Goal: Complete application form: Complete application form

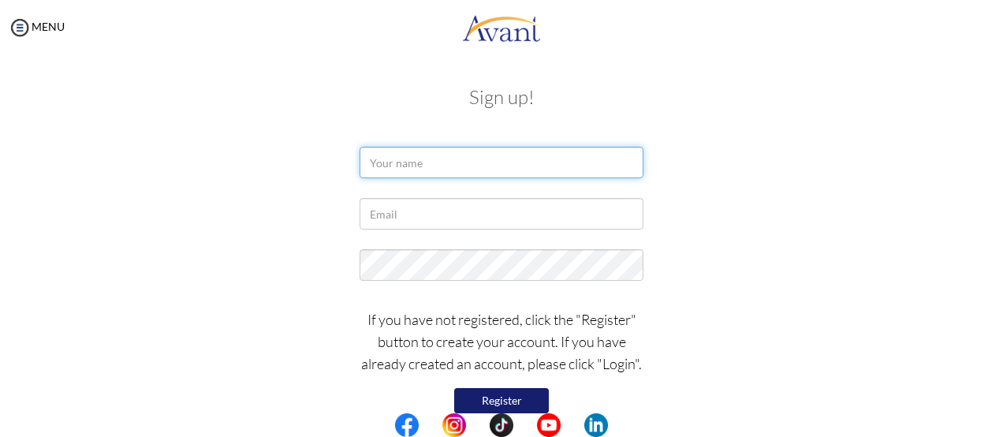
click at [426, 163] on input "text" at bounding box center [501, 163] width 284 height 32
type input "r"
type input "Rachael"
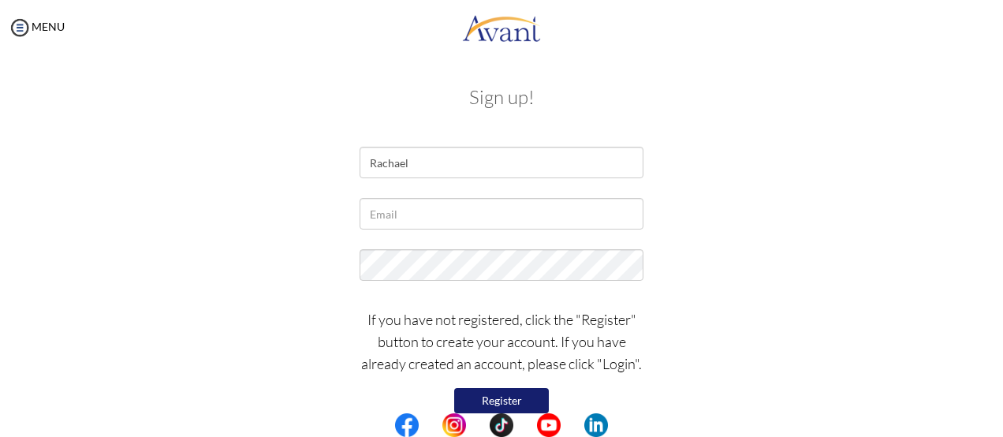
click at [732, 265] on div at bounding box center [501, 268] width 922 height 39
click at [986, 400] on div "Sign up! Rachael If you have not registered, click the "Register" button to cre…" at bounding box center [501, 262] width 971 height 383
click at [986, 401] on div "Sign up! Rachael If you have not registered, click the "Register" button to cre…" at bounding box center [501, 262] width 971 height 383
click at [19, 29] on img at bounding box center [20, 28] width 24 height 24
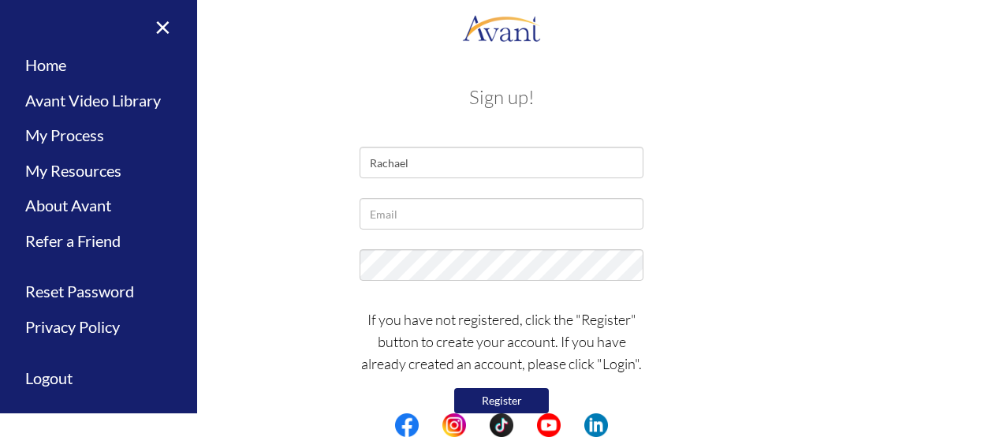
click at [705, 261] on div at bounding box center [501, 268] width 922 height 39
drag, startPoint x: 705, startPoint y: 261, endPoint x: 306, endPoint y: 31, distance: 460.5
click at [306, 31] on body "Maintenance break. Please come back in 2 hours. MENU My Status What is the next…" at bounding box center [501, 218] width 1003 height 437
click at [39, 70] on link "Home" at bounding box center [98, 64] width 197 height 35
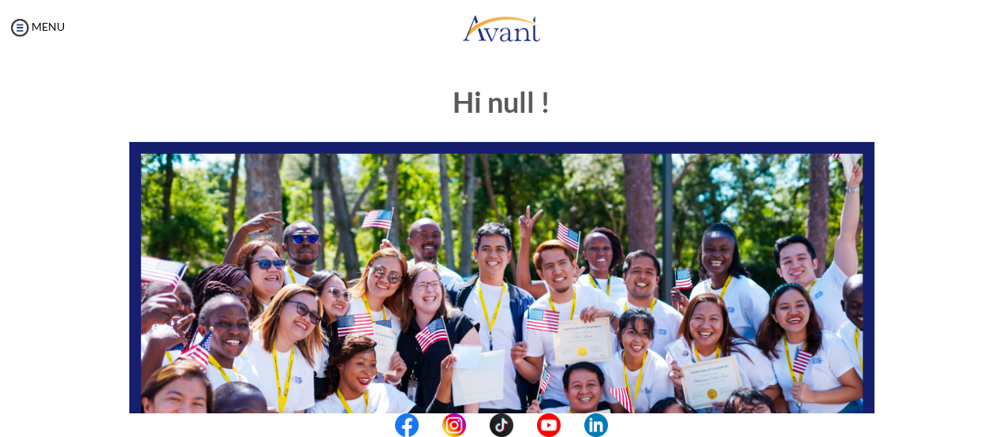
scroll to position [32, 0]
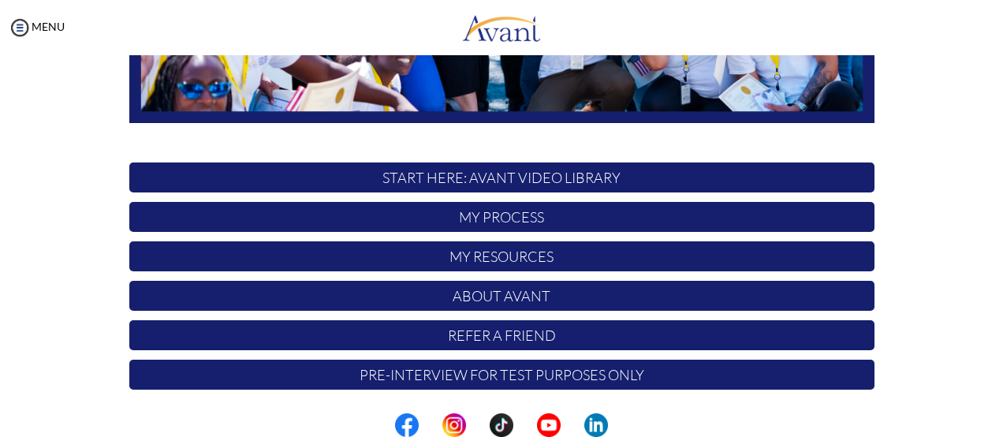
scroll to position [439, 0]
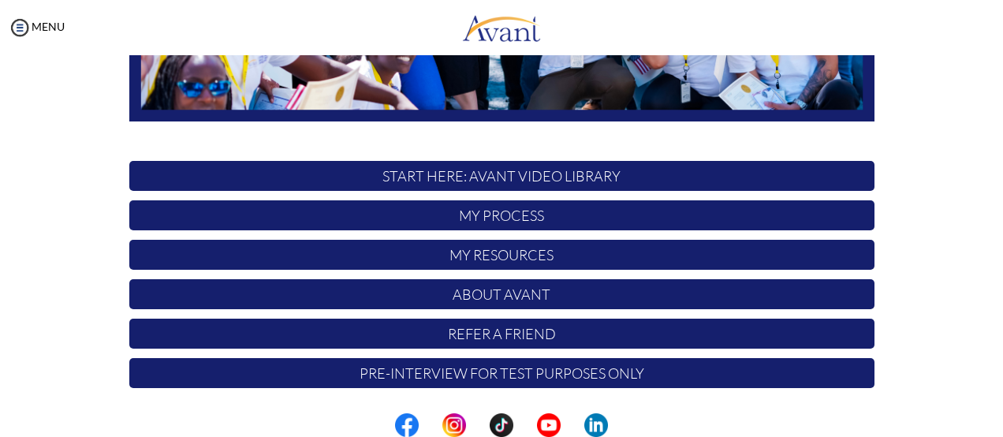
click at [552, 176] on p "START HERE: Avant Video Library" at bounding box center [501, 176] width 745 height 30
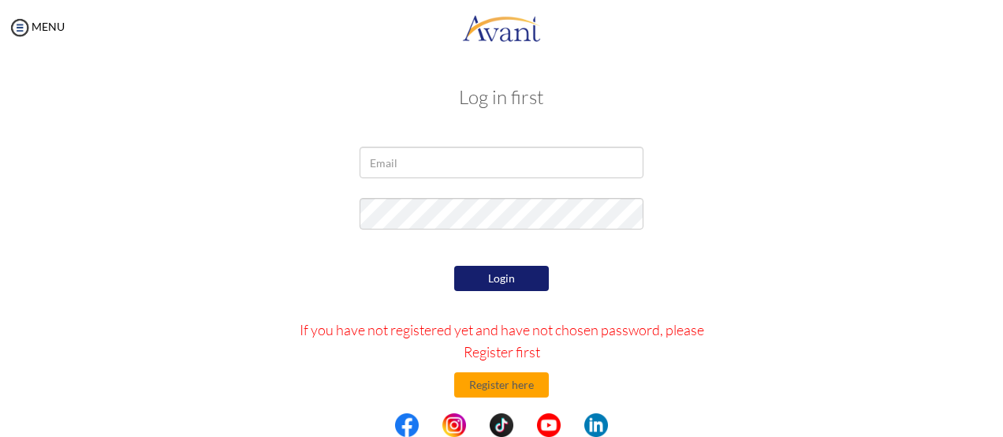
scroll to position [0, 0]
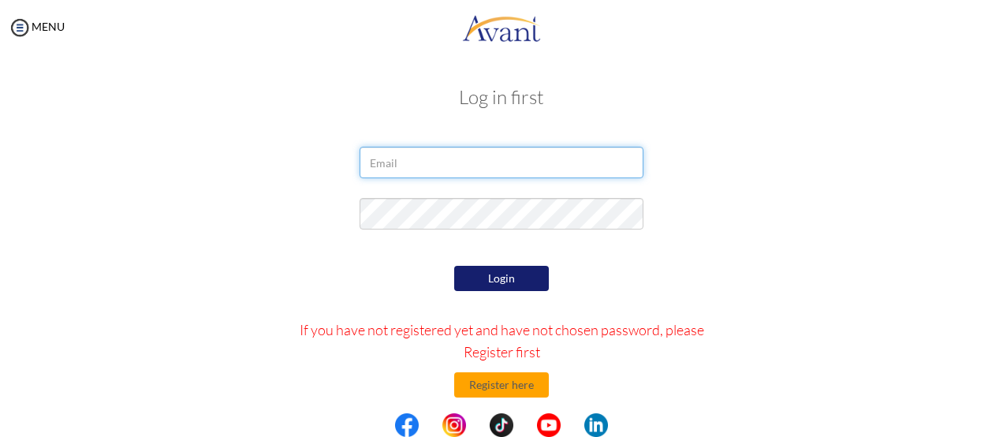
click at [447, 165] on input "email" at bounding box center [501, 163] width 284 height 32
type input "[EMAIL_ADDRESS][DOMAIN_NAME]"
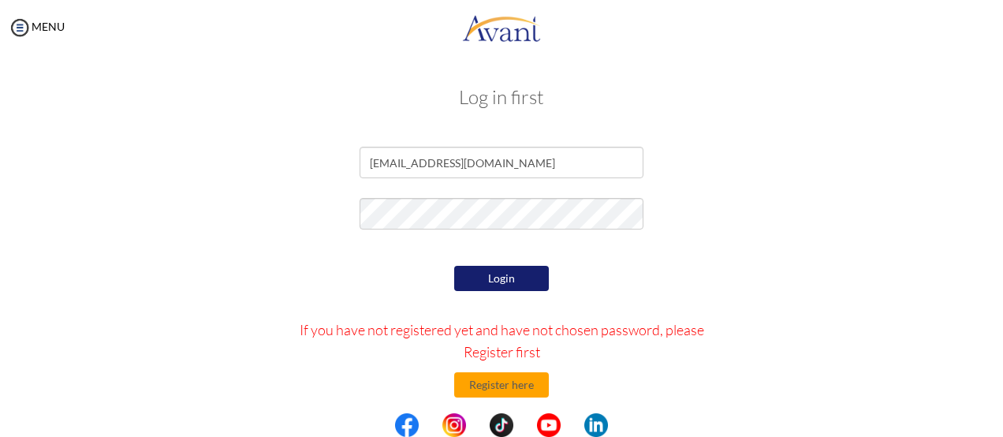
click at [480, 276] on button "Login" at bounding box center [501, 278] width 95 height 25
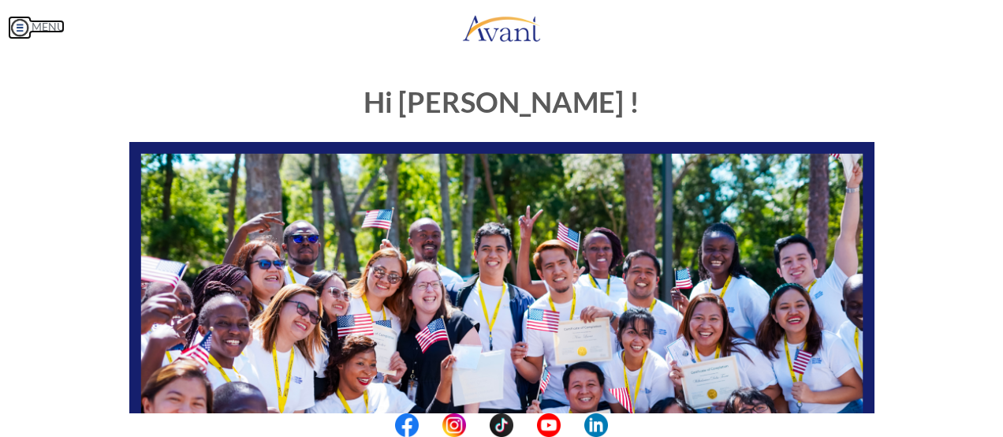
click at [22, 32] on img at bounding box center [20, 28] width 24 height 24
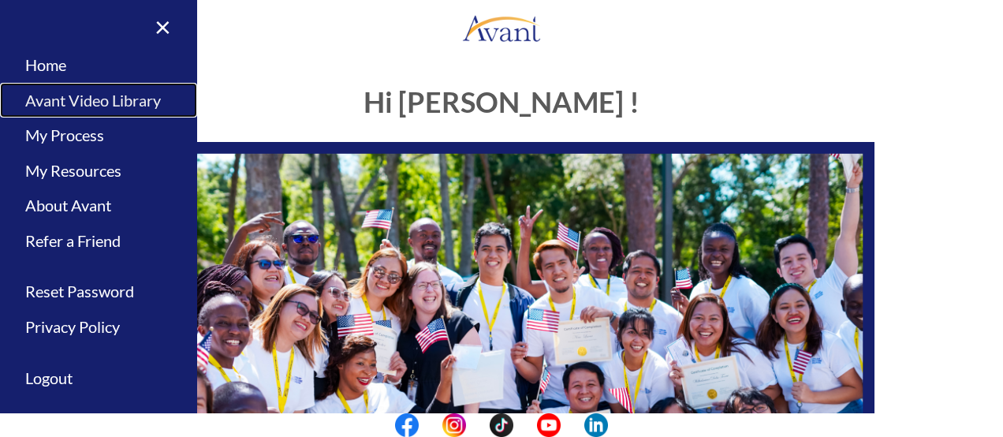
click at [54, 106] on link "Avant Video Library" at bounding box center [98, 100] width 197 height 35
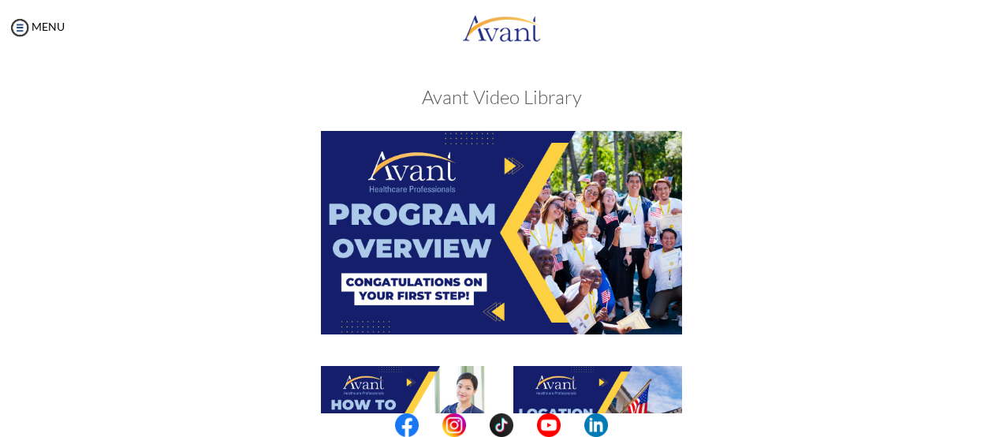
click at [780, 309] on div at bounding box center [501, 248] width 769 height 234
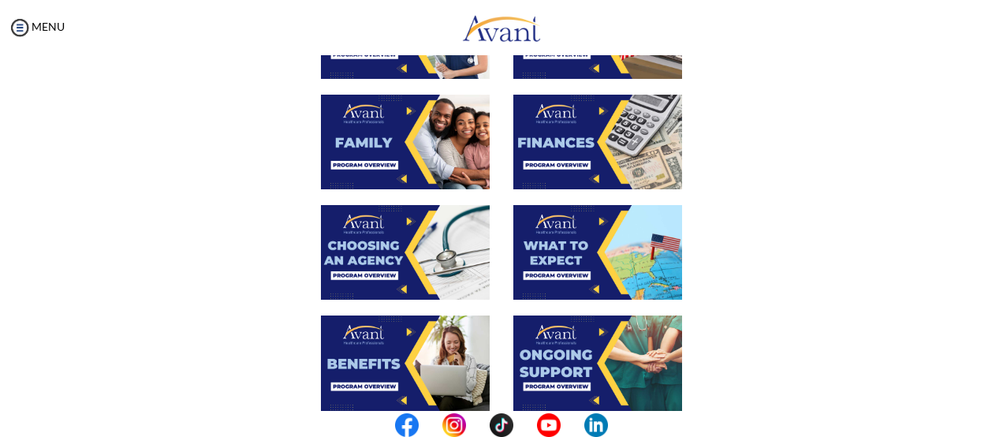
scroll to position [382, 0]
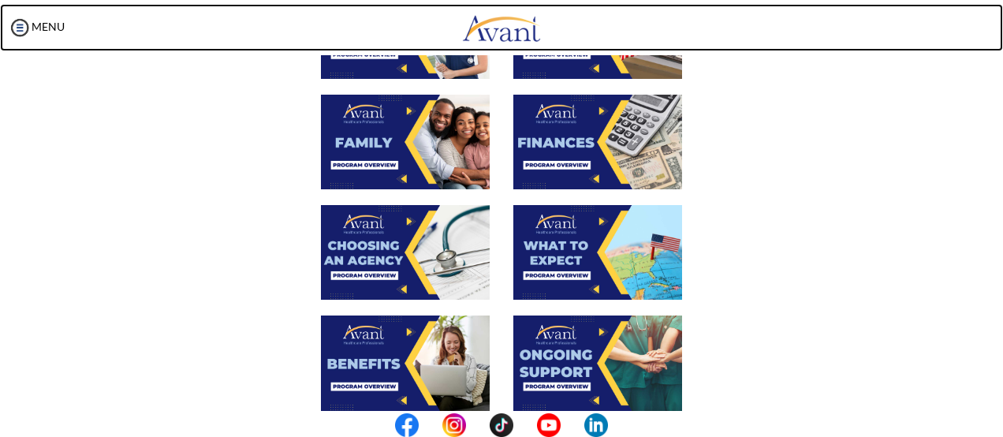
click at [998, 42] on link at bounding box center [501, 27] width 1003 height 47
click at [999, 40] on link at bounding box center [501, 27] width 1003 height 47
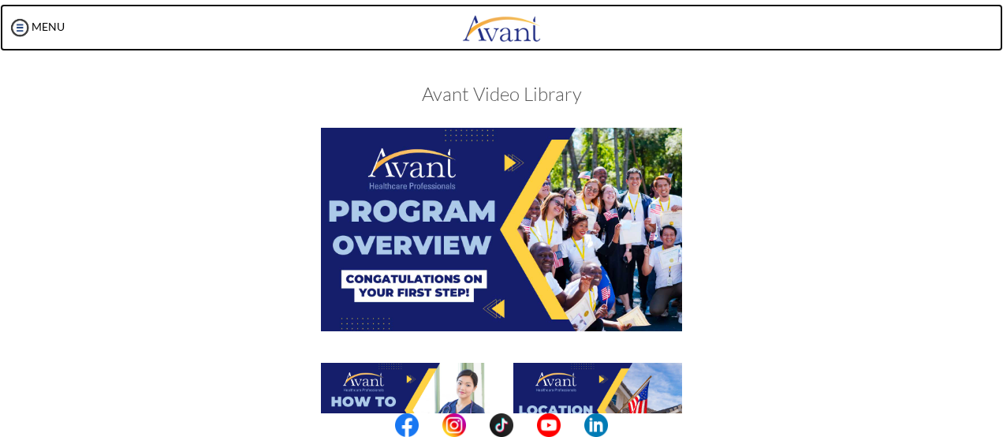
scroll to position [0, 0]
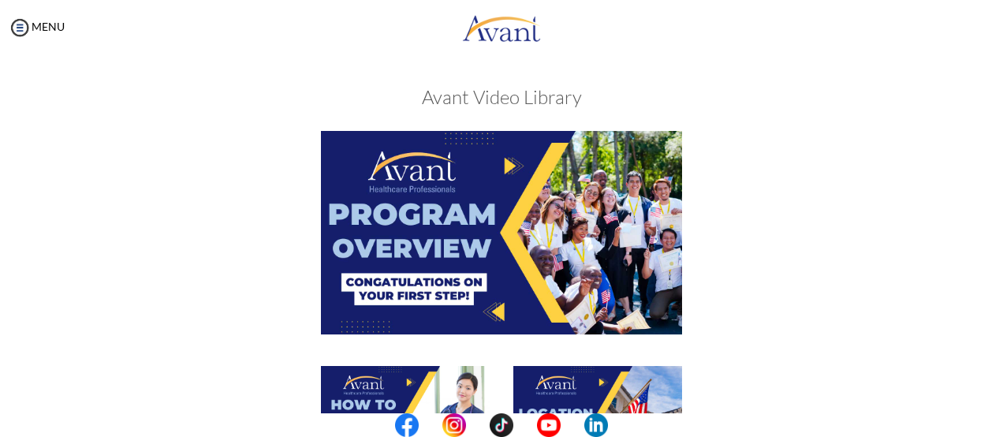
click at [523, 291] on img at bounding box center [501, 232] width 361 height 203
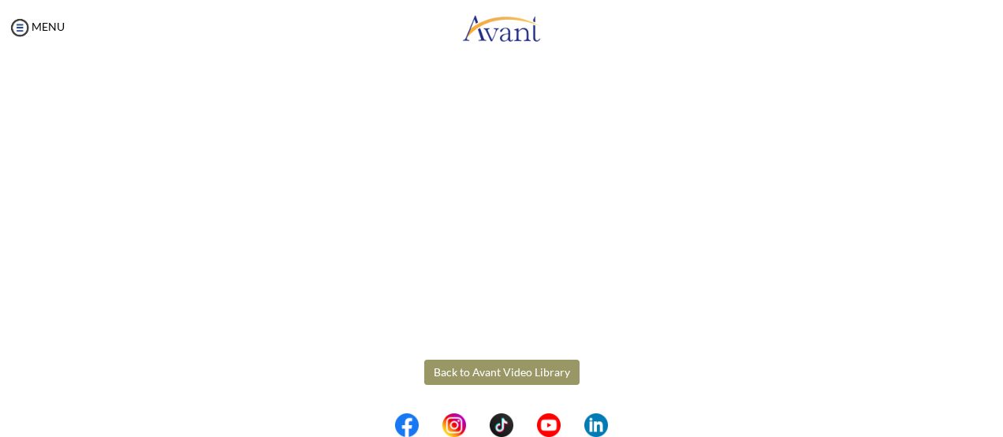
scroll to position [39, 0]
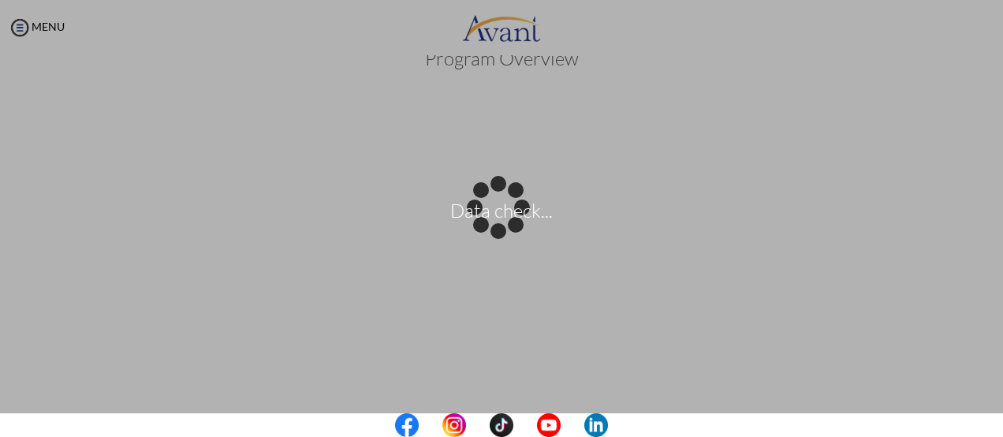
click at [996, 415] on center at bounding box center [501, 425] width 1003 height 24
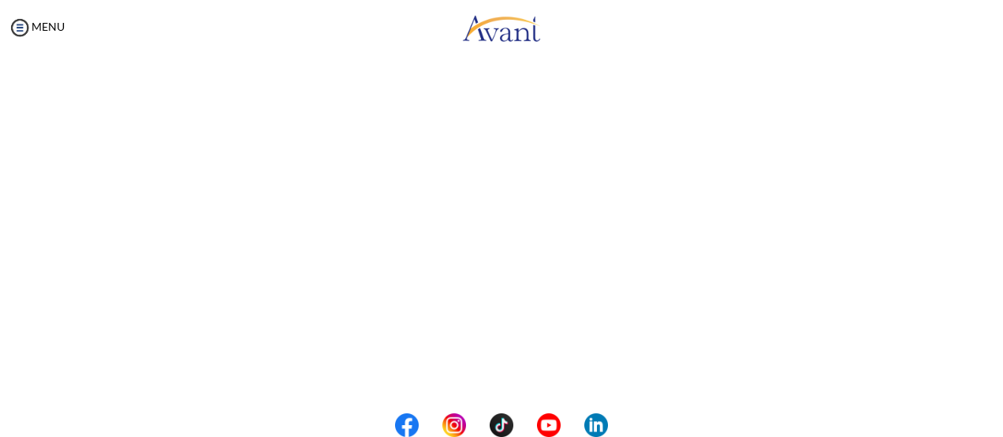
scroll to position [338, 0]
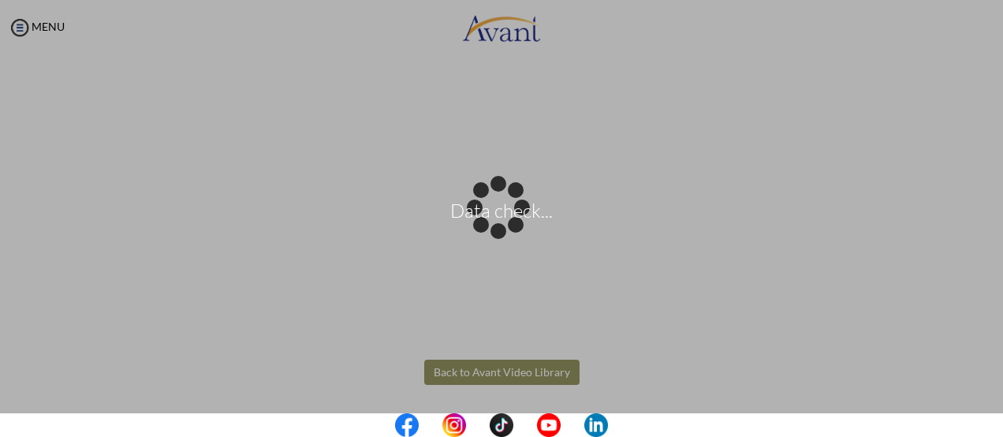
click at [528, 368] on body "Data check... Maintenance break. Please come back in 2 hours. MENU My Status Wh…" at bounding box center [501, 218] width 1003 height 437
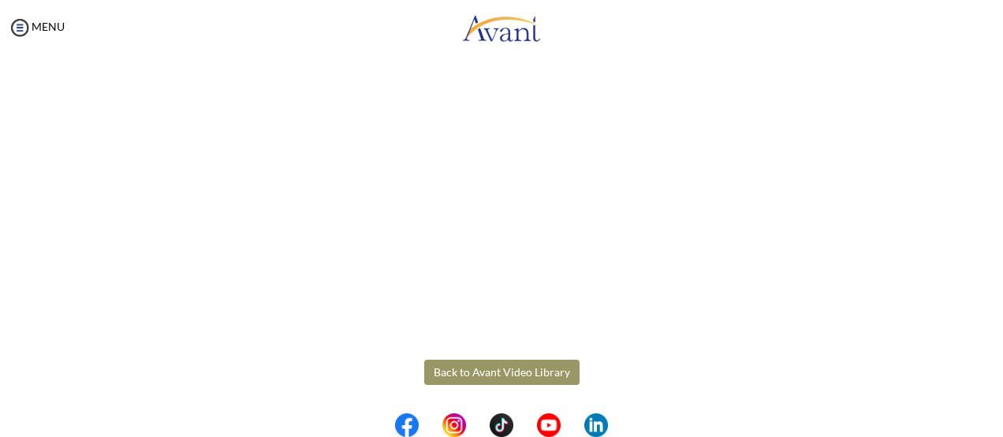
click at [987, 188] on body "Maintenance break. Please come back in 2 hours. MENU My Status What is the next…" at bounding box center [501, 218] width 1003 height 437
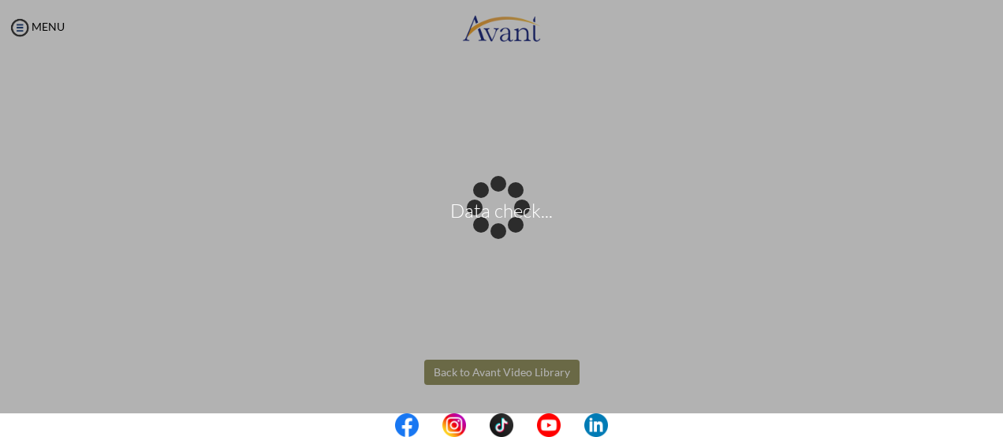
click at [512, 207] on div "Data check..." at bounding box center [501, 218] width 22 height 22
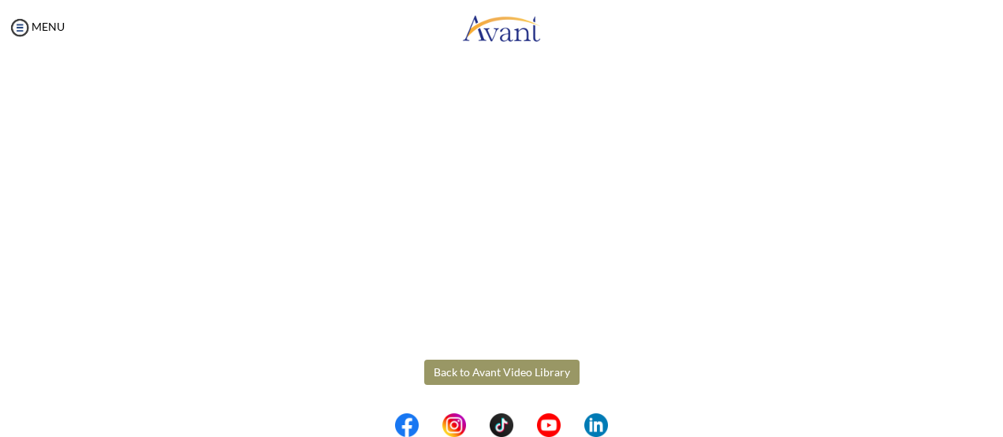
click at [0, 0] on p at bounding box center [0, 0] width 0 height 0
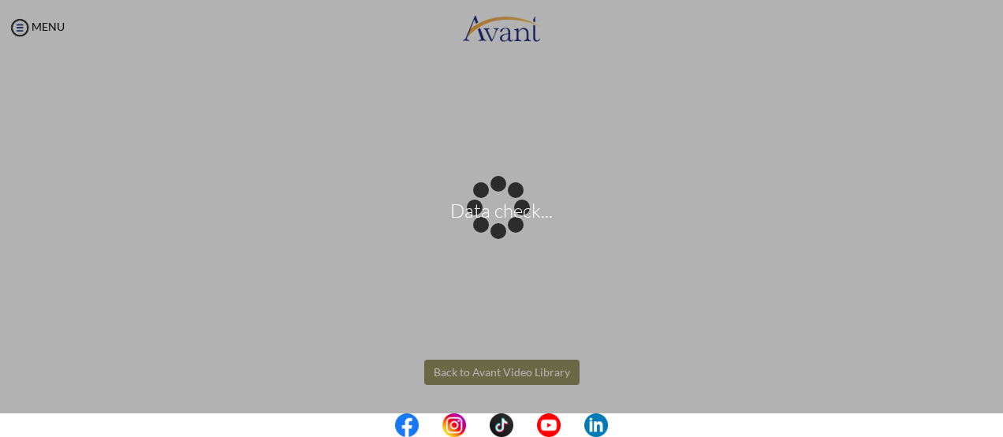
scroll to position [69, 0]
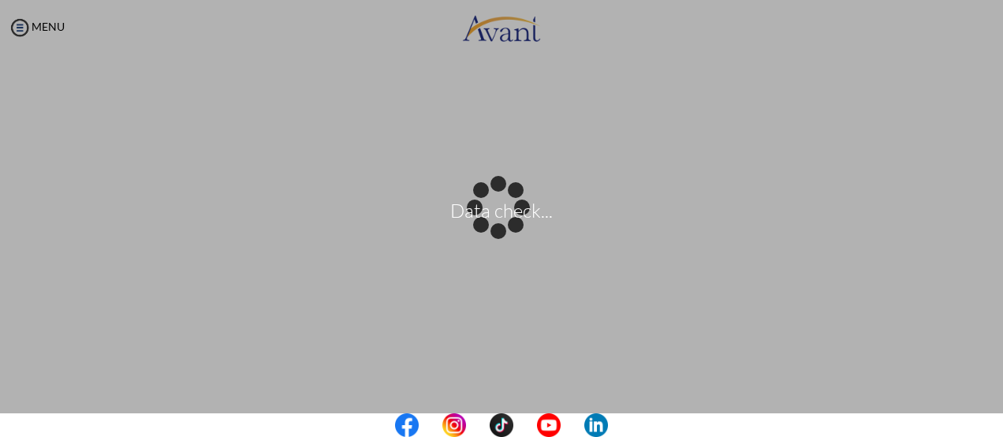
click at [997, 202] on p "Data check..." at bounding box center [501, 218] width 1003 height 38
click at [512, 229] on div "Data check..." at bounding box center [501, 218] width 22 height 22
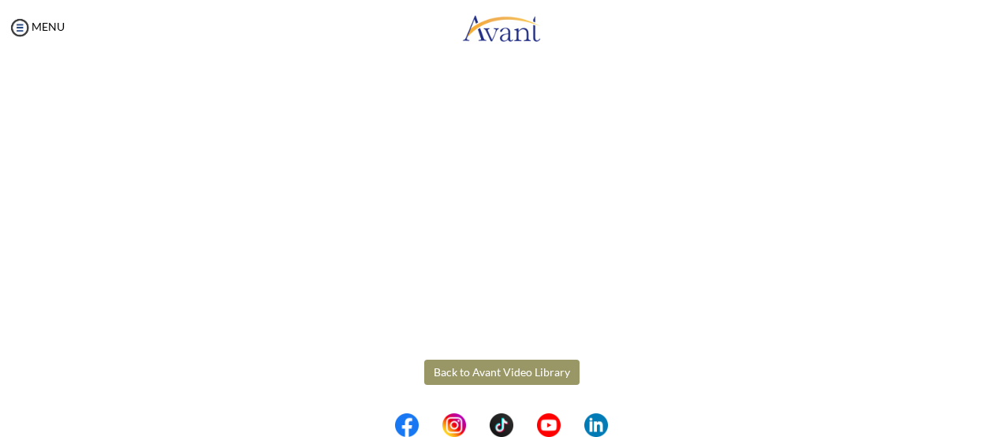
scroll to position [337, 0]
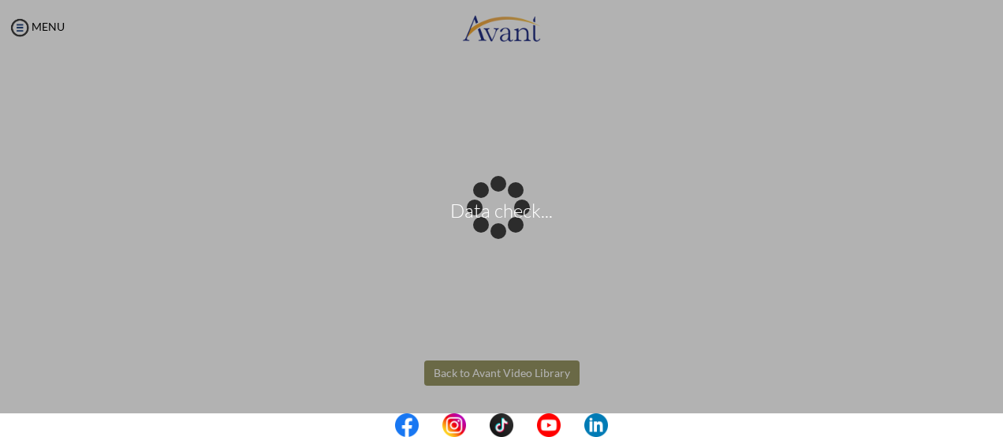
click at [438, 373] on body "Data check... Maintenance break. Please come back in 2 hours. MENU My Status Wh…" at bounding box center [501, 218] width 1003 height 437
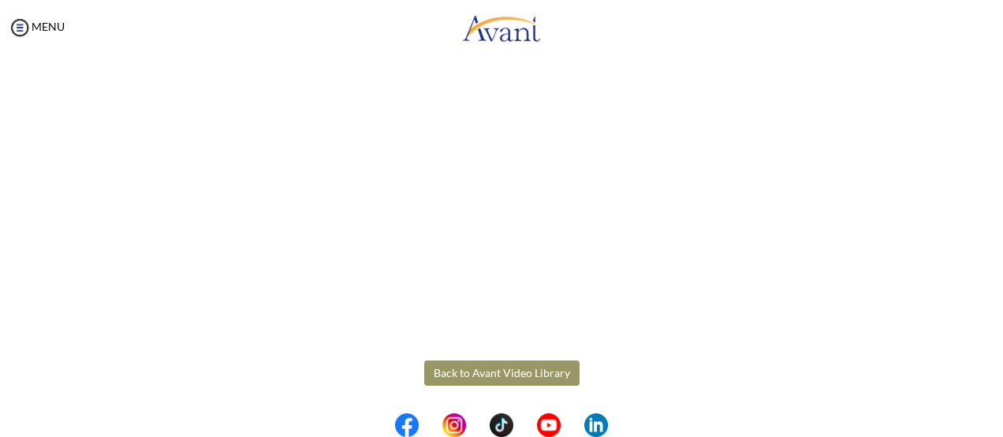
click at [438, 374] on button "Back to Avant Video Library" at bounding box center [501, 372] width 155 height 25
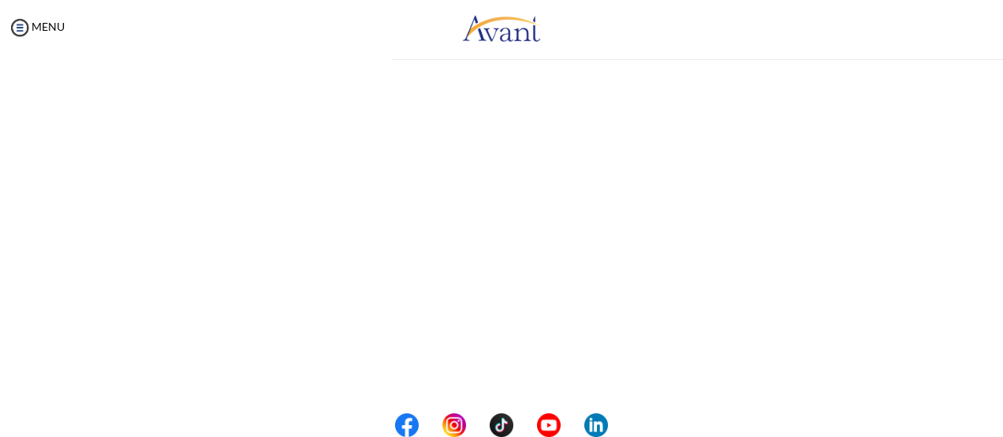
click at [438, 374] on div "My Status What is the next step? We would like you to watch the introductory vi…" at bounding box center [501, 273] width 1003 height 437
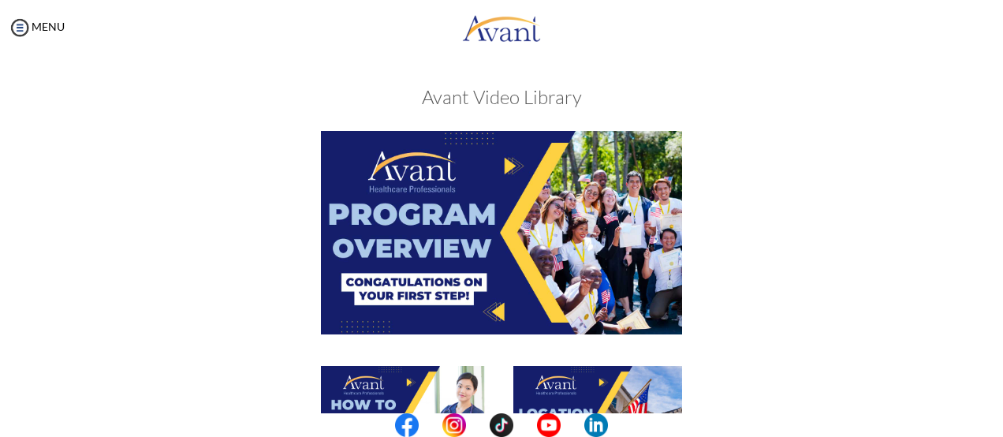
click at [449, 285] on img at bounding box center [501, 232] width 361 height 203
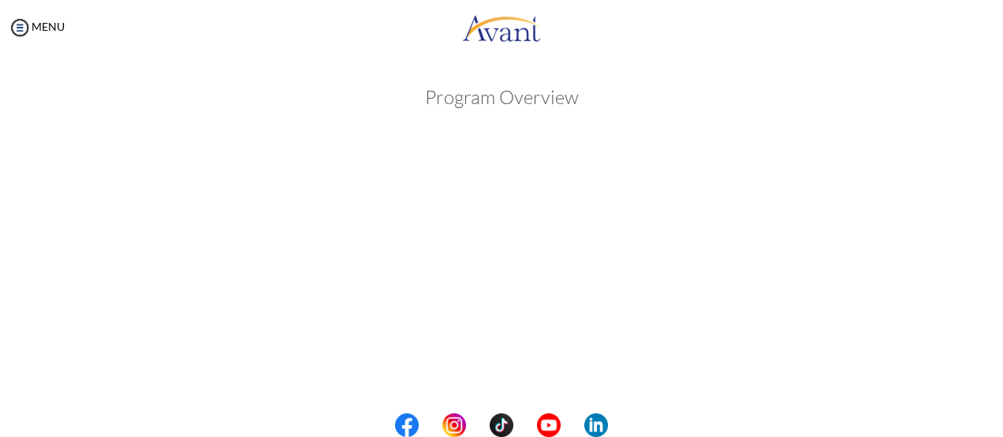
scroll to position [334, 0]
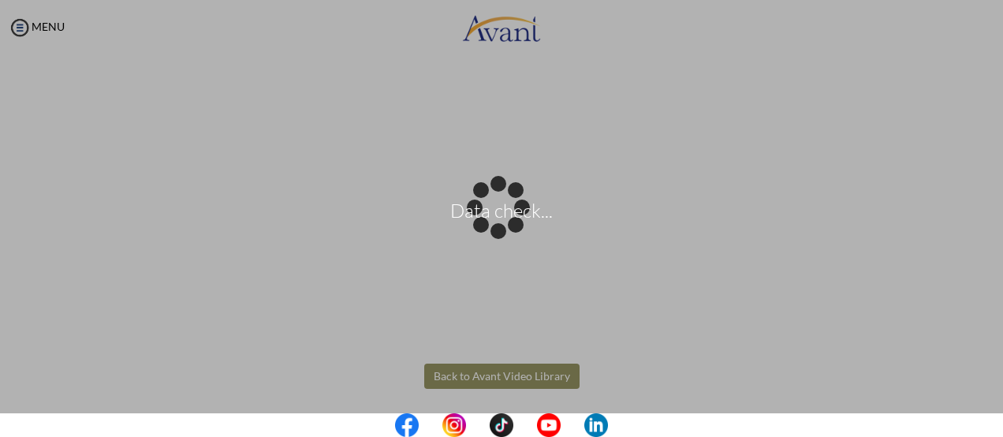
click at [475, 384] on body "Data check... Maintenance break. Please come back in 2 hours. MENU My Status Wh…" at bounding box center [501, 218] width 1003 height 437
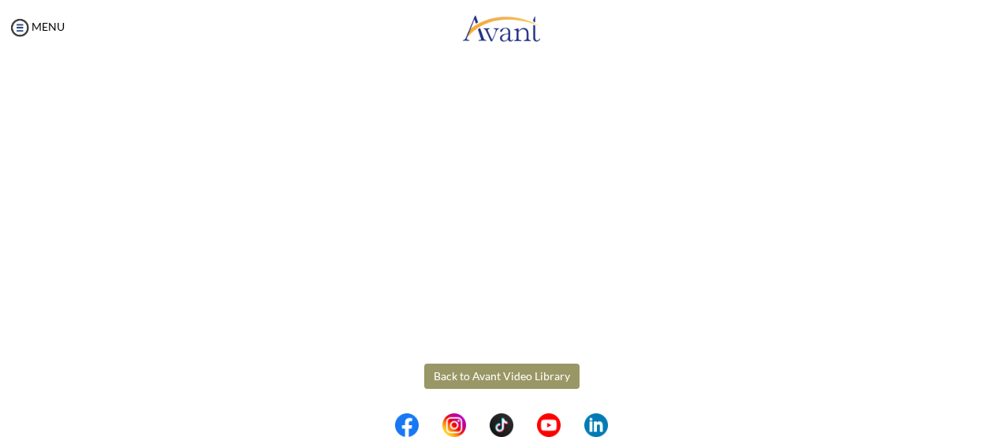
click at [481, 378] on button "Back to Avant Video Library" at bounding box center [501, 375] width 155 height 25
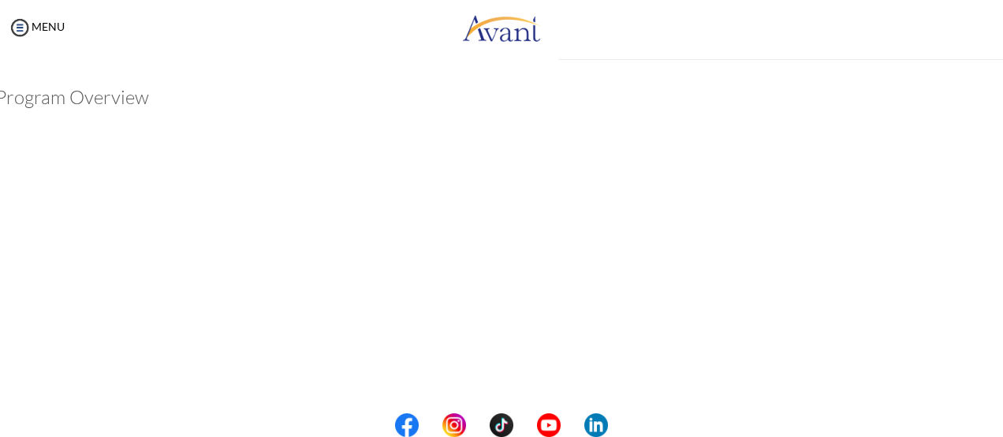
click at [481, 378] on div "Program Overview Back to Avant Video Library" at bounding box center [72, 443] width 922 height 744
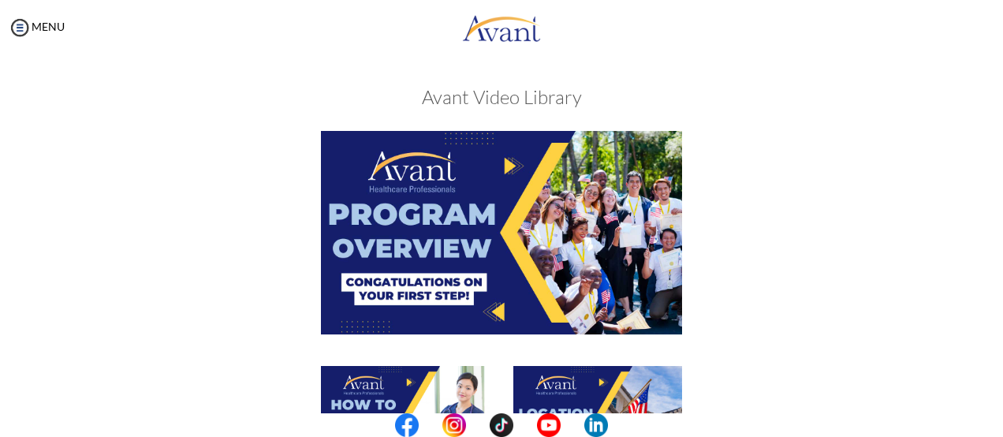
click at [989, 326] on div "My Status What is the next step? We would like you to watch the introductory vi…" at bounding box center [501, 273] width 1003 height 437
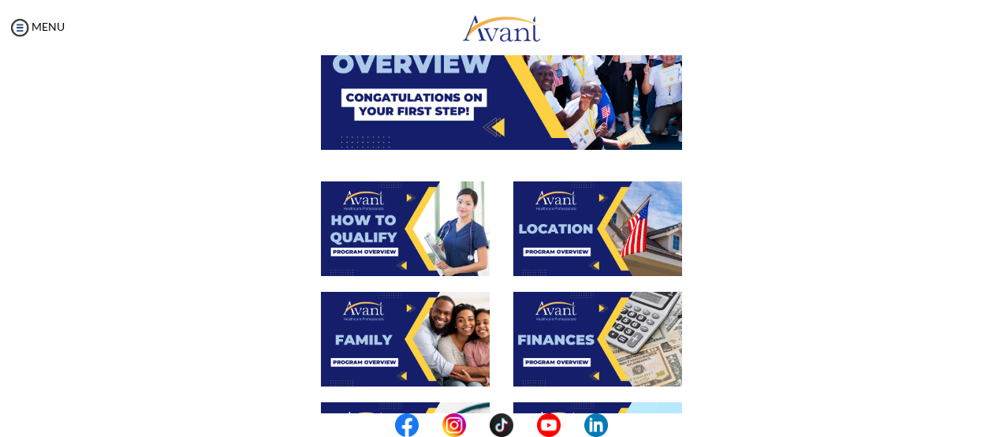
scroll to position [189, 0]
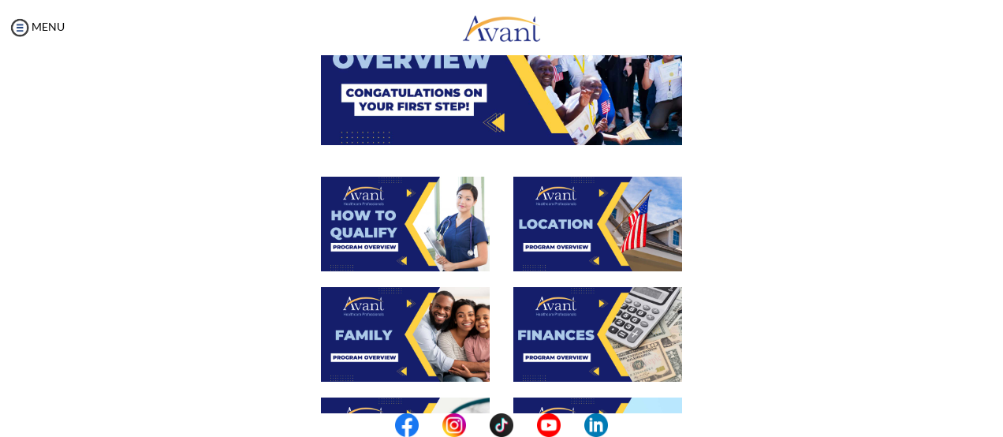
click at [466, 247] on img at bounding box center [405, 224] width 169 height 95
click at [466, 247] on div "My Status What is the next step? We would like you to watch the introductory vi…" at bounding box center [501, 273] width 1003 height 437
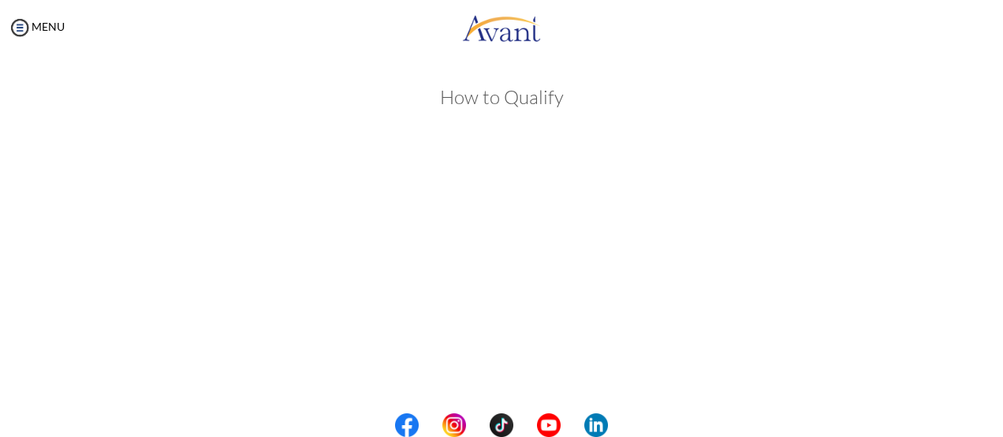
scroll to position [338, 0]
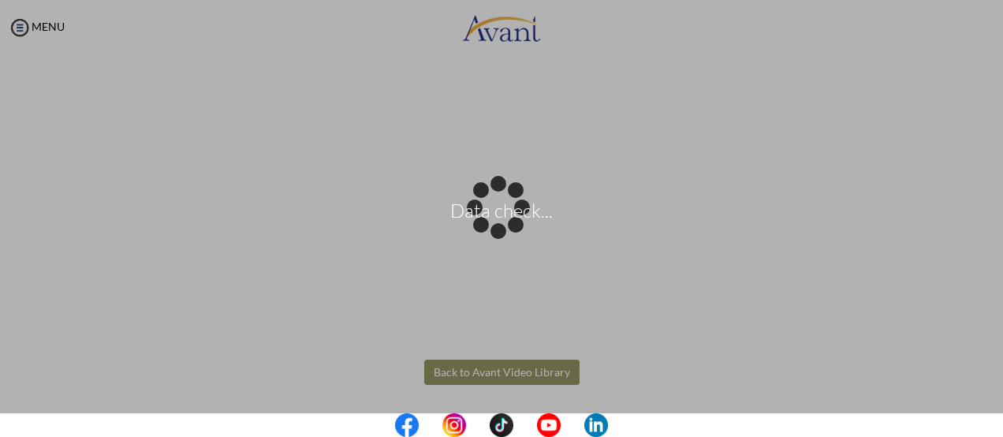
click at [445, 369] on body "Data check... Maintenance break. Please come back in 2 hours. MENU My Status Wh…" at bounding box center [501, 218] width 1003 height 437
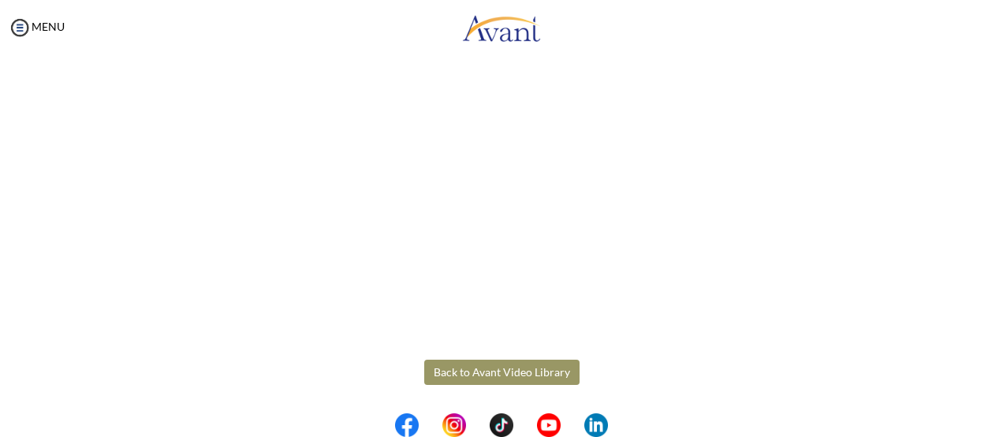
click at [445, 369] on button "Back to Avant Video Library" at bounding box center [501, 371] width 155 height 25
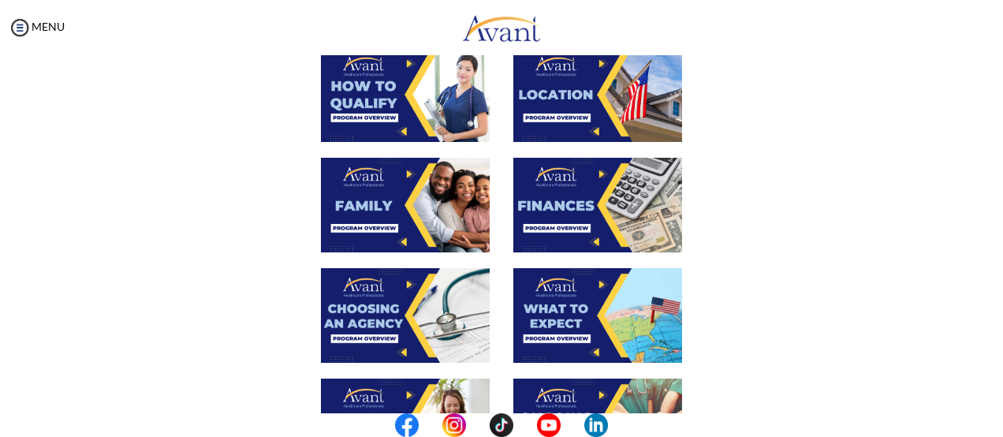
scroll to position [287, 0]
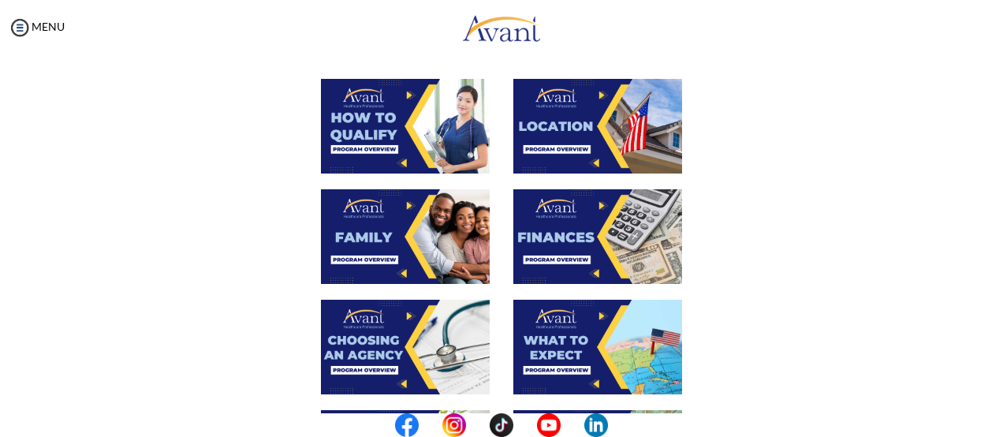
click at [531, 139] on img at bounding box center [597, 126] width 169 height 95
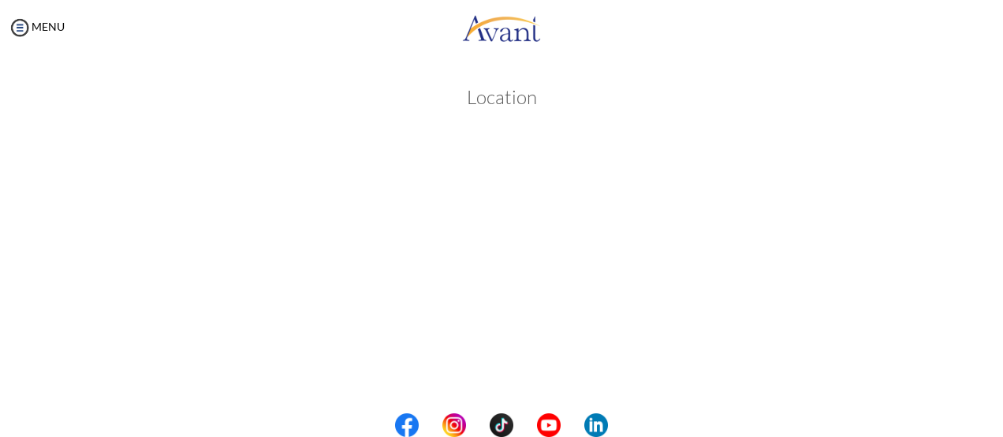
scroll to position [338, 0]
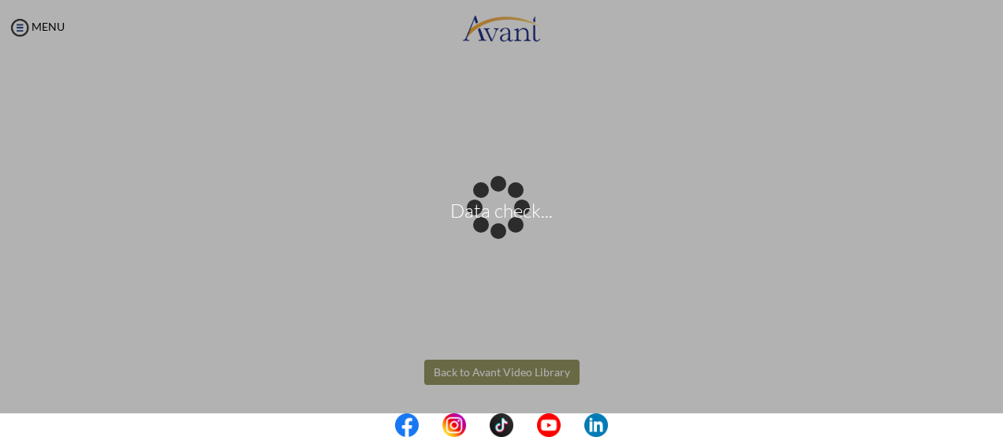
click at [511, 373] on body "Data check... Maintenance break. Please come back in 2 hours. MENU My Status Wh…" at bounding box center [501, 218] width 1003 height 437
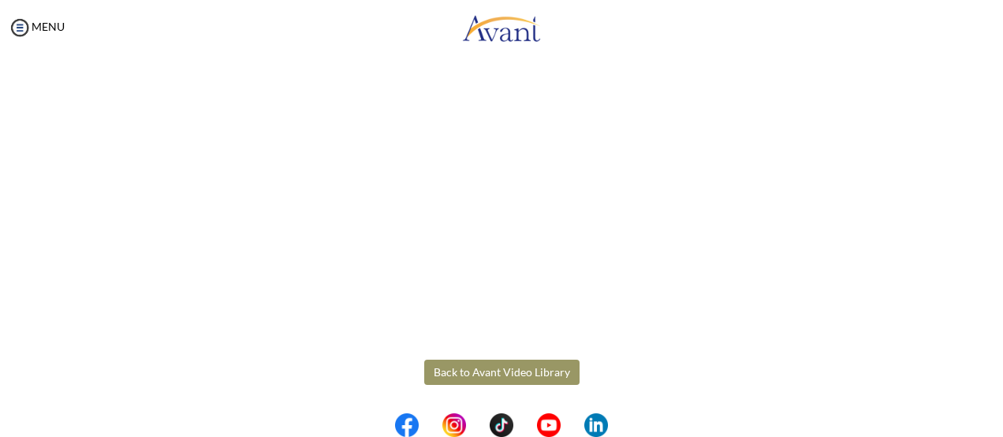
click at [511, 373] on button "Back to Avant Video Library" at bounding box center [501, 371] width 155 height 25
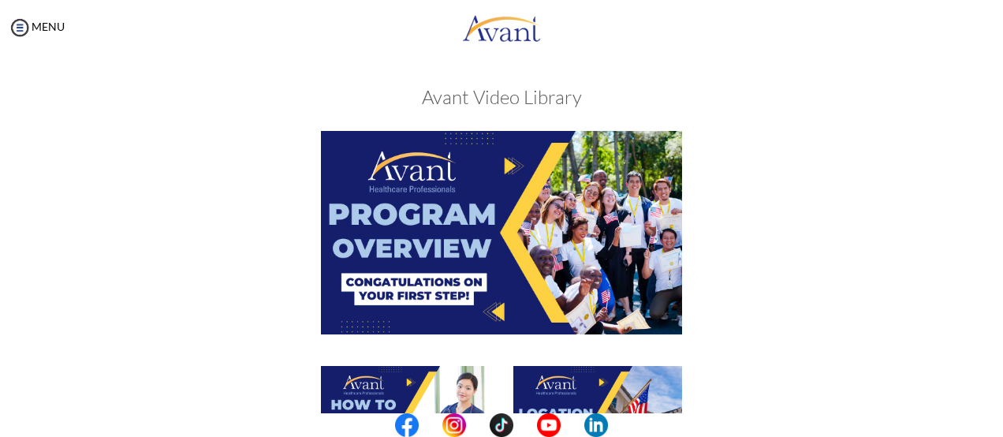
scroll to position [382, 0]
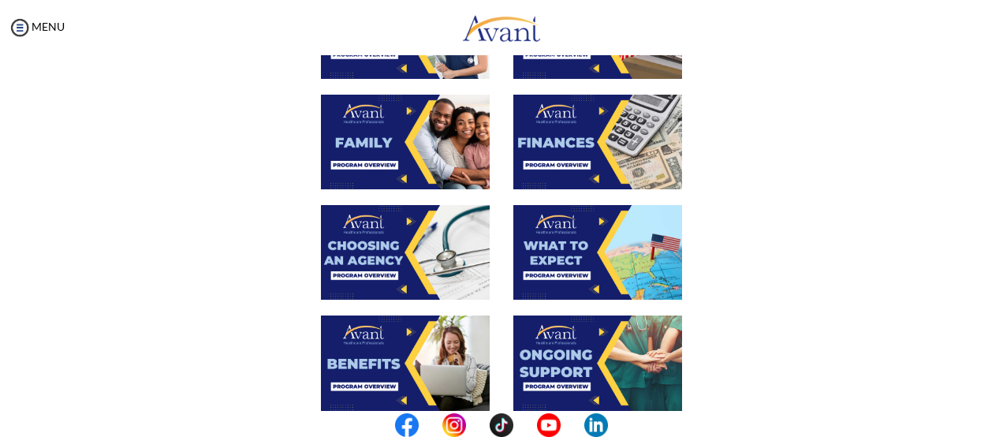
click at [367, 132] on img at bounding box center [405, 142] width 169 height 95
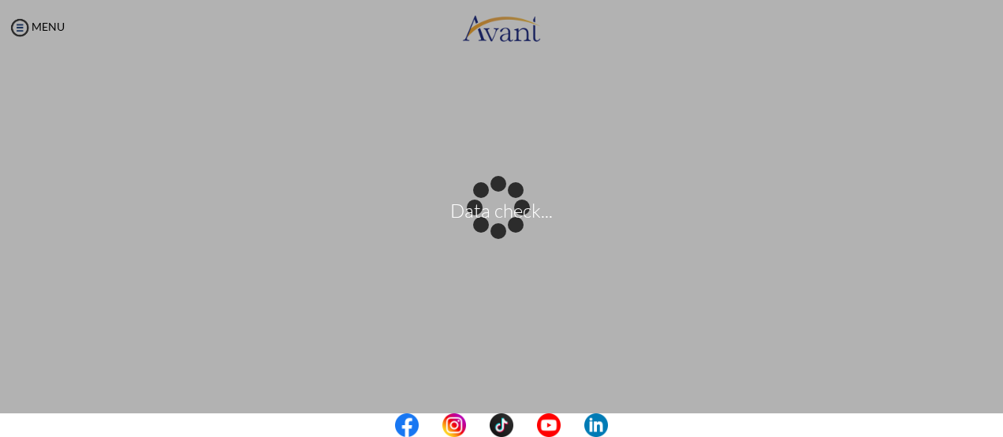
click at [998, 413] on center at bounding box center [501, 425] width 1003 height 24
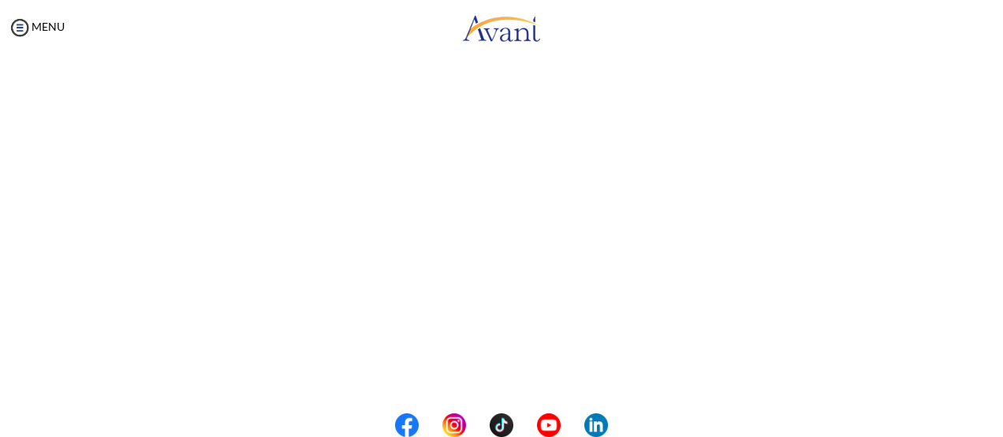
click at [947, 372] on div "Family Back to Avant Video Library" at bounding box center [501, 145] width 922 height 912
click at [996, 421] on center at bounding box center [501, 425] width 1003 height 24
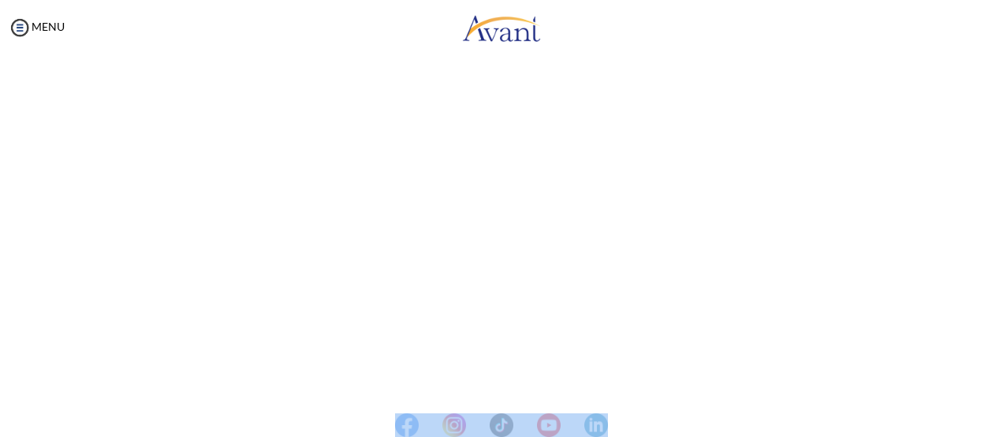
click at [996, 421] on center at bounding box center [501, 425] width 1003 height 24
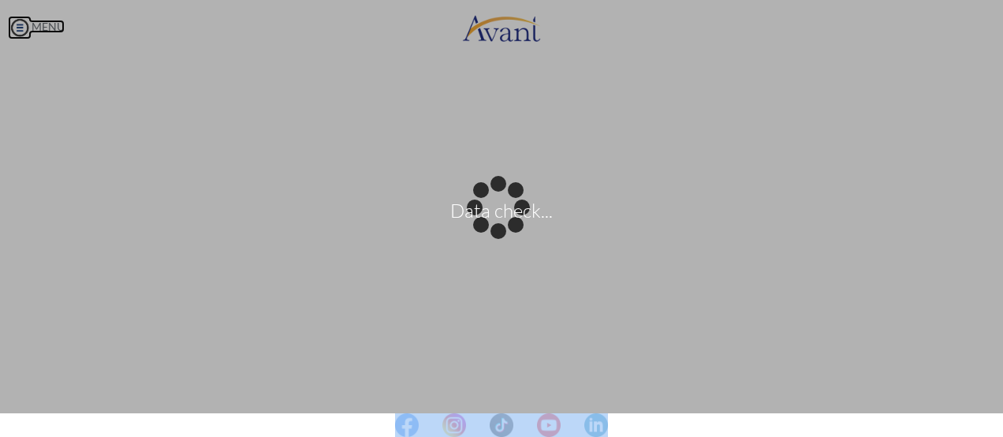
click at [19, 25] on body "Data check... Maintenance break. Please come back in 2 hours. MENU My Status Wh…" at bounding box center [501, 218] width 1003 height 437
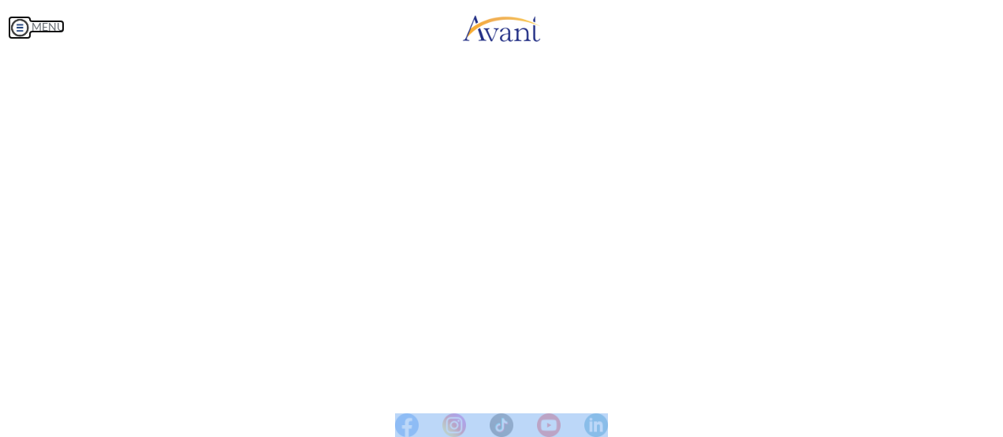
click at [19, 27] on img at bounding box center [20, 28] width 24 height 24
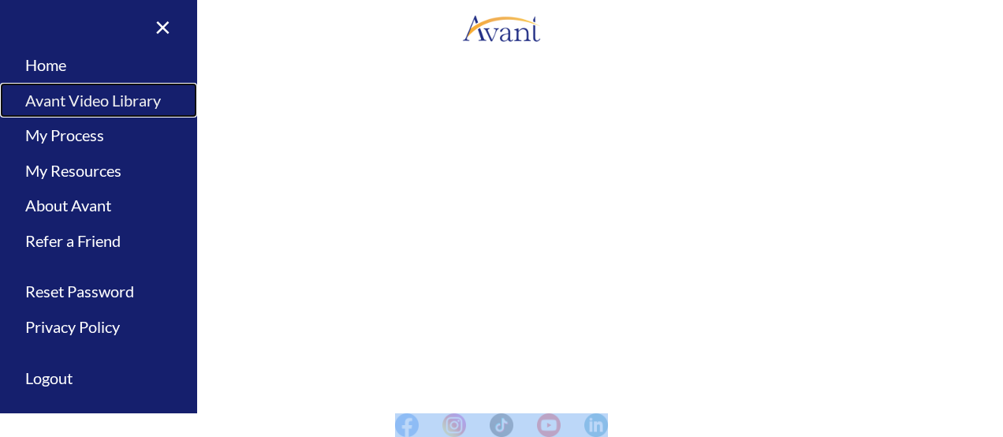
click at [68, 95] on link "Avant Video Library" at bounding box center [98, 100] width 197 height 35
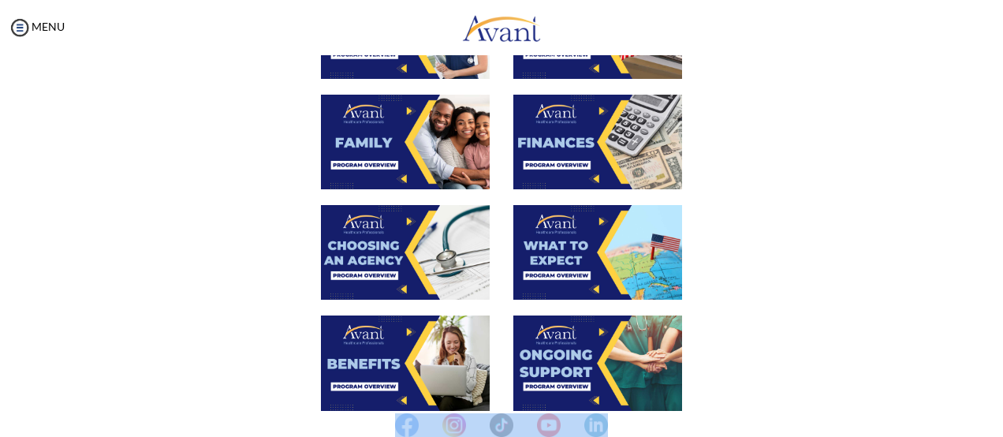
scroll to position [509, 0]
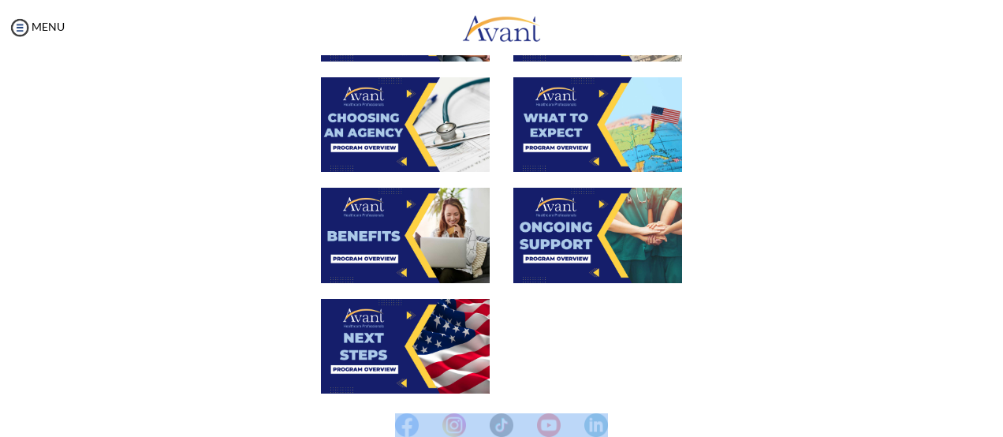
click at [465, 143] on img at bounding box center [405, 124] width 169 height 95
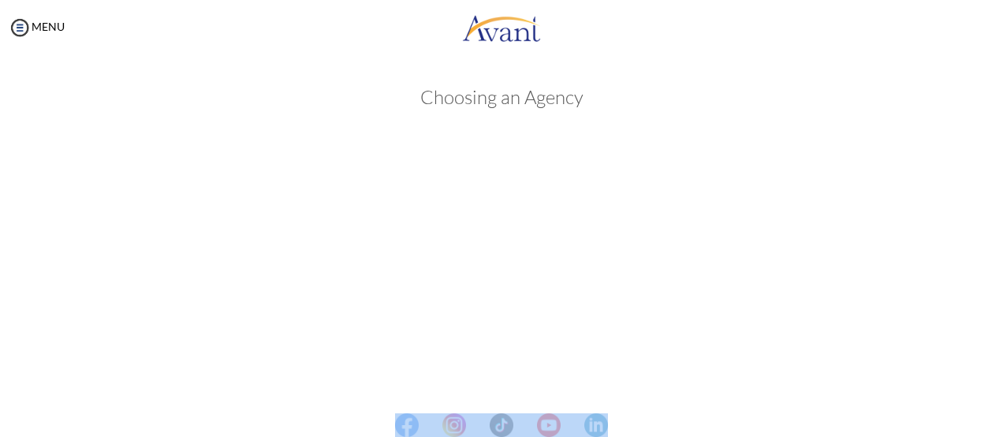
scroll to position [382, 0]
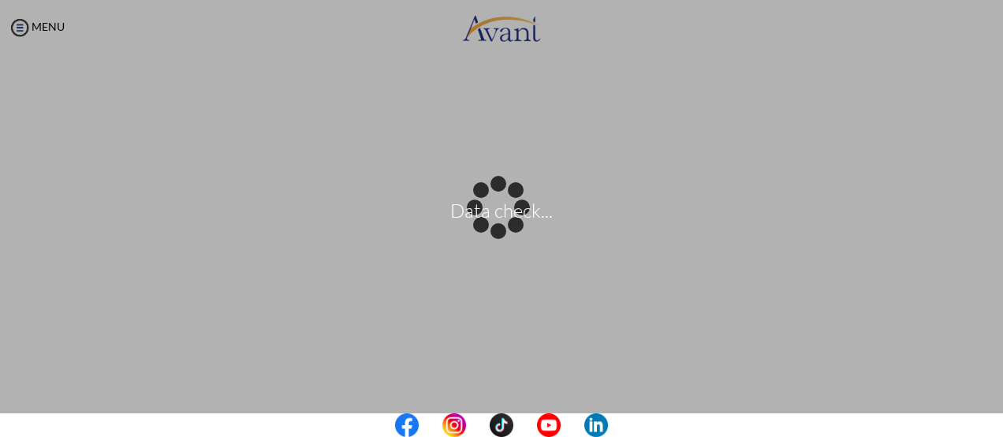
click at [490, 207] on div "Data check..." at bounding box center [501, 218] width 22 height 22
click at [994, 420] on center at bounding box center [501, 425] width 1003 height 24
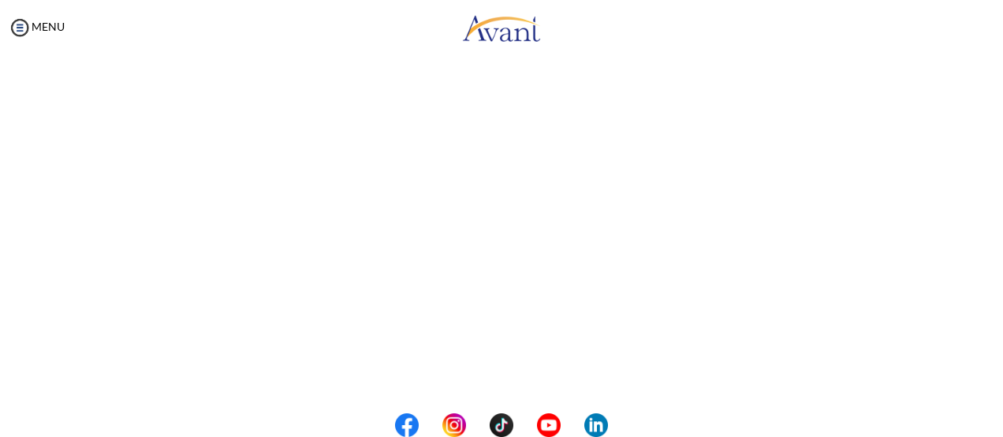
scroll to position [224, 0]
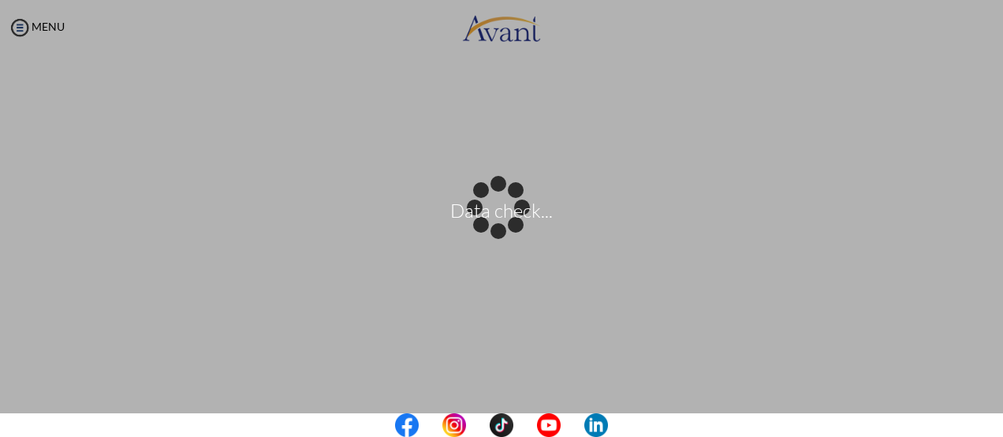
click at [509, 229] on div "Data check..." at bounding box center [501, 218] width 22 height 22
drag, startPoint x: 713, startPoint y: 166, endPoint x: 501, endPoint y: 275, distance: 238.0
click at [501, 229] on div "Data check..." at bounding box center [501, 218] width 22 height 22
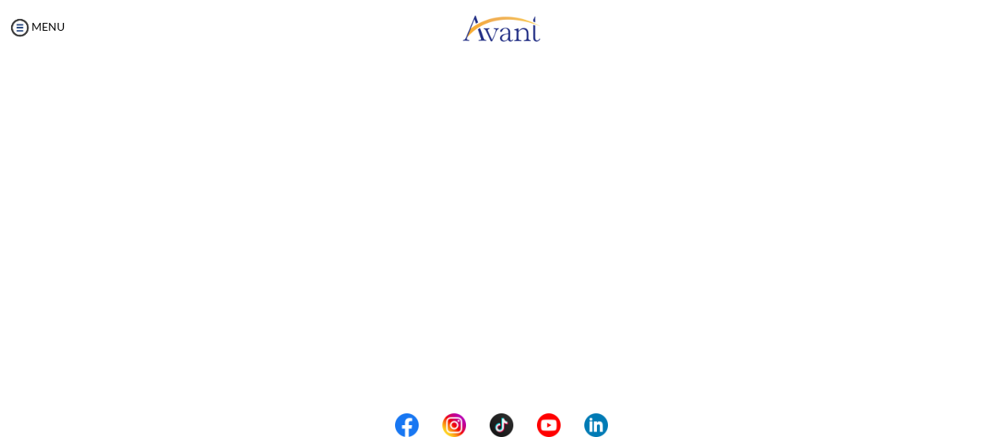
scroll to position [125, 0]
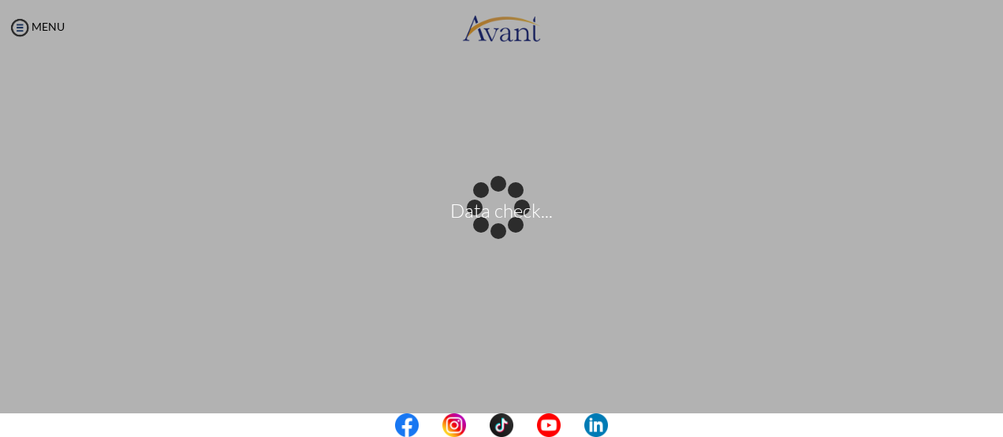
click at [996, 417] on center at bounding box center [501, 425] width 1003 height 24
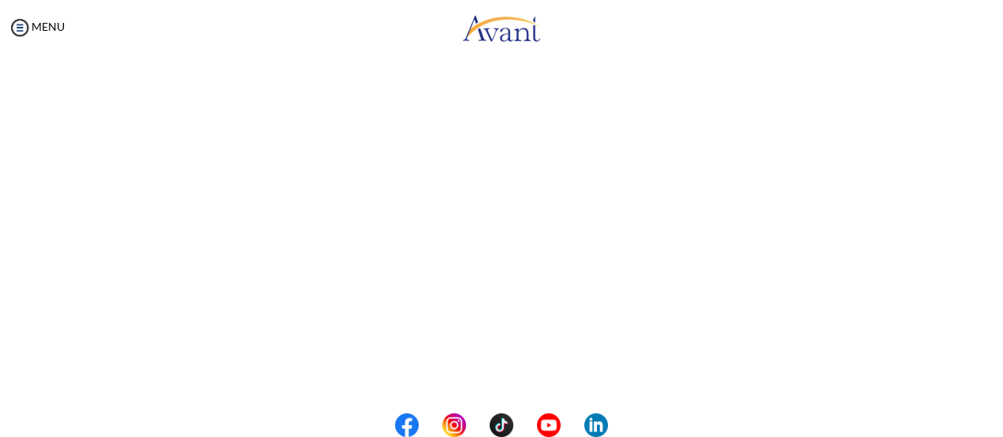
click at [996, 419] on center at bounding box center [501, 425] width 1003 height 24
click at [996, 425] on center at bounding box center [501, 425] width 1003 height 24
click at [998, 426] on center at bounding box center [501, 425] width 1003 height 24
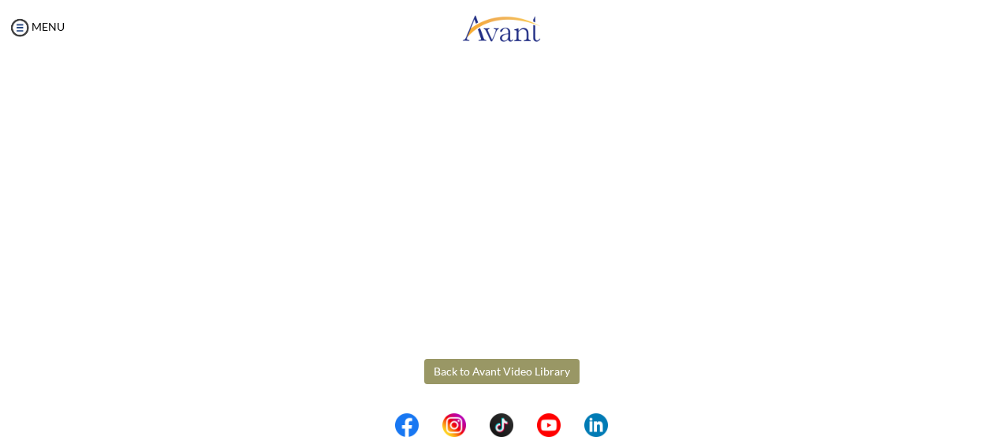
click at [852, 330] on div "Choosing an Agency Back to Avant Video Library" at bounding box center [501, 20] width 922 height 912
click at [514, 367] on button "Back to Avant Video Library" at bounding box center [501, 371] width 155 height 25
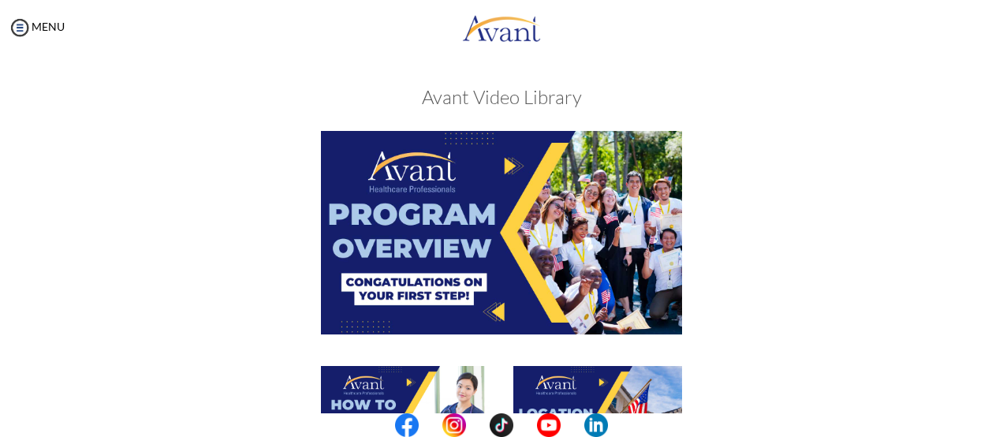
scroll to position [382, 0]
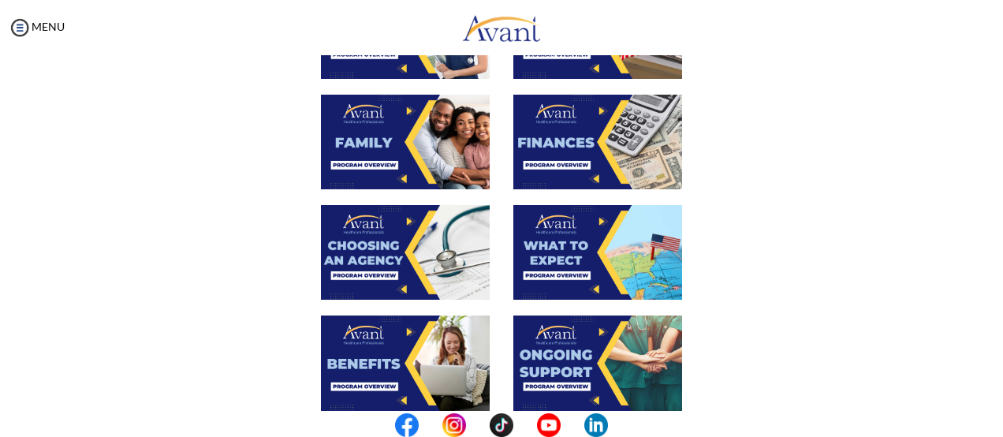
click at [548, 147] on img at bounding box center [597, 142] width 169 height 95
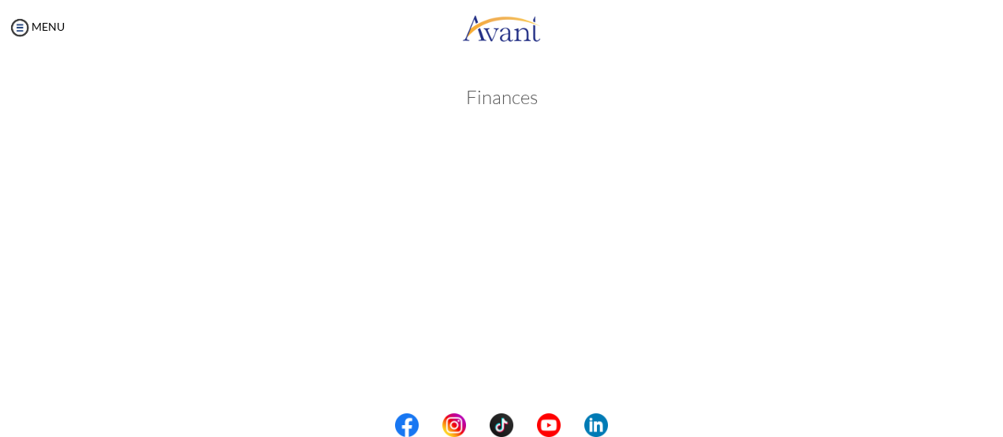
scroll to position [338, 0]
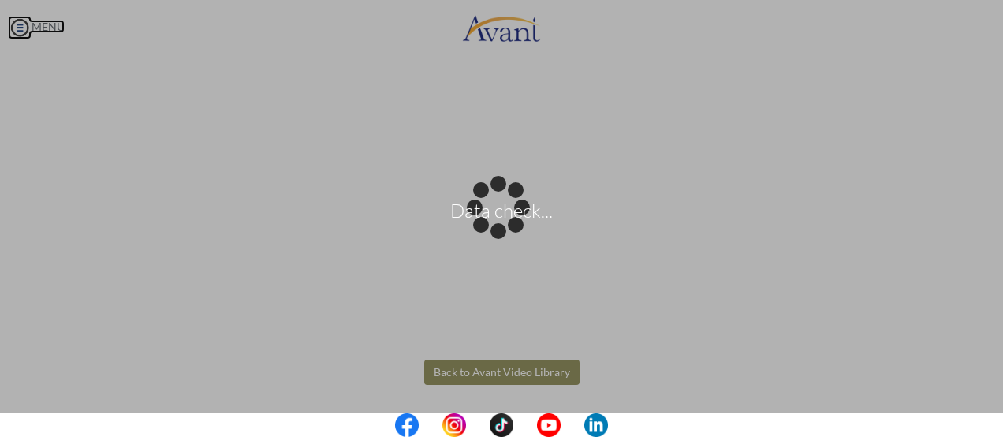
click at [25, 26] on body "Data check... Maintenance break. Please come back in 2 hours. MENU My Status Wh…" at bounding box center [501, 218] width 1003 height 437
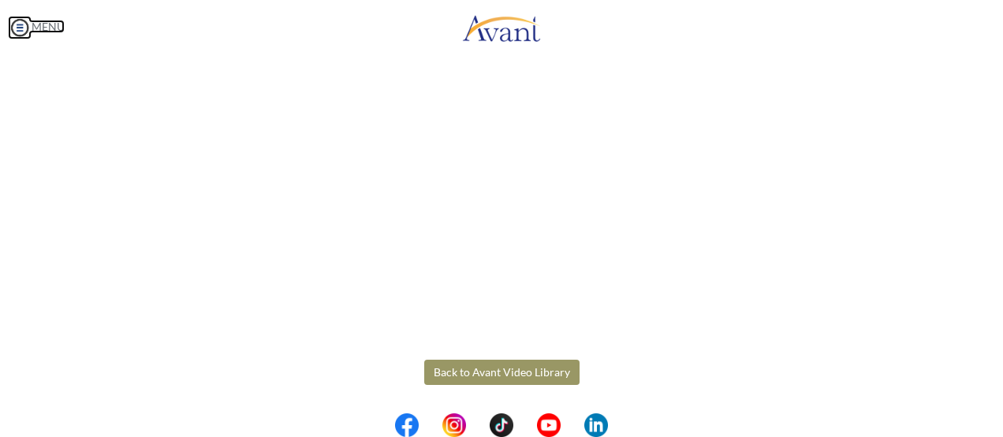
click at [21, 28] on img at bounding box center [20, 28] width 24 height 24
click at [21, 28] on body "Maintenance break. Please come back in 2 hours. MENU My Status What is the next…" at bounding box center [501, 218] width 1003 height 437
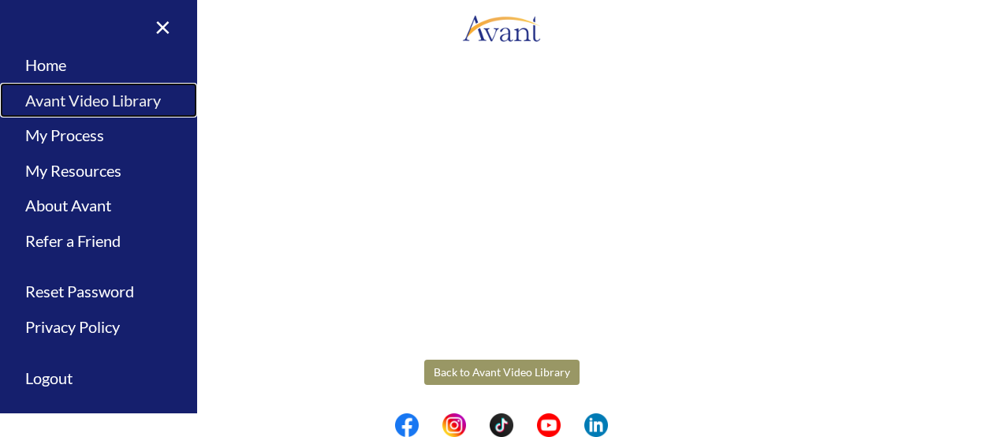
click at [58, 95] on link "Avant Video Library" at bounding box center [98, 100] width 197 height 35
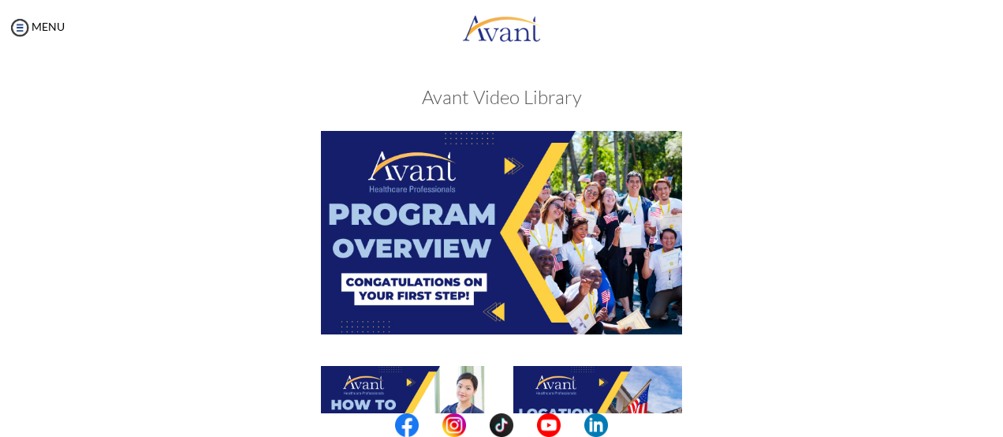
scroll to position [382, 0]
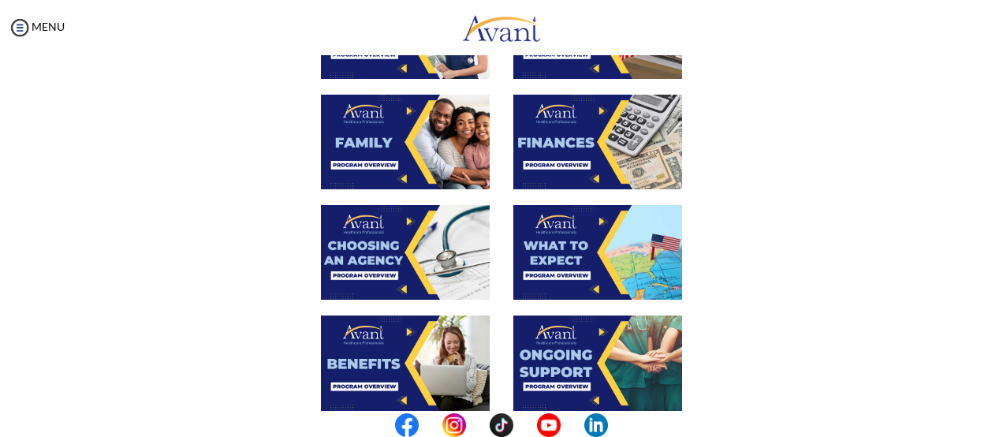
click at [388, 253] on img at bounding box center [405, 252] width 169 height 95
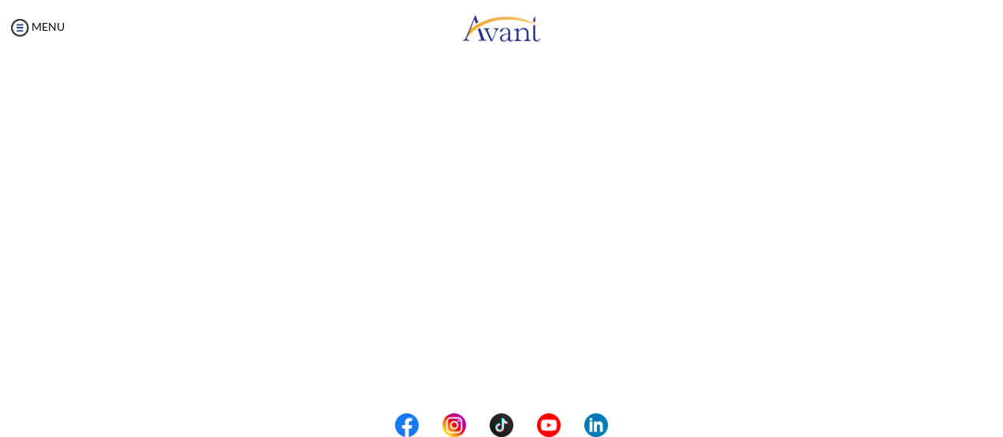
click at [996, 419] on center at bounding box center [501, 425] width 1003 height 24
click at [22, 32] on img at bounding box center [20, 28] width 24 height 24
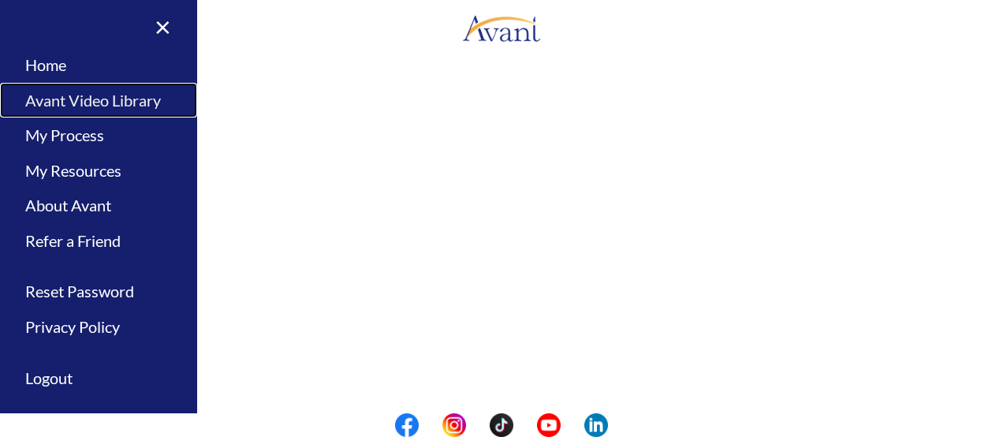
click at [50, 106] on link "Avant Video Library" at bounding box center [98, 100] width 197 height 35
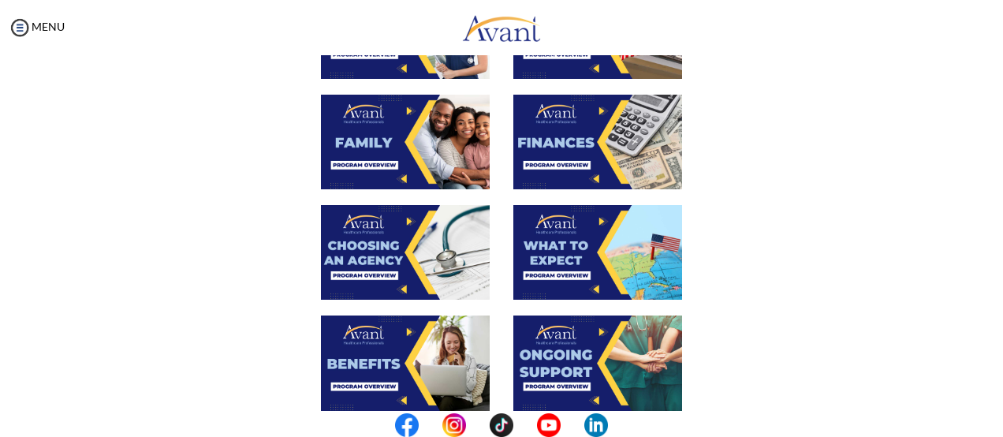
scroll to position [509, 0]
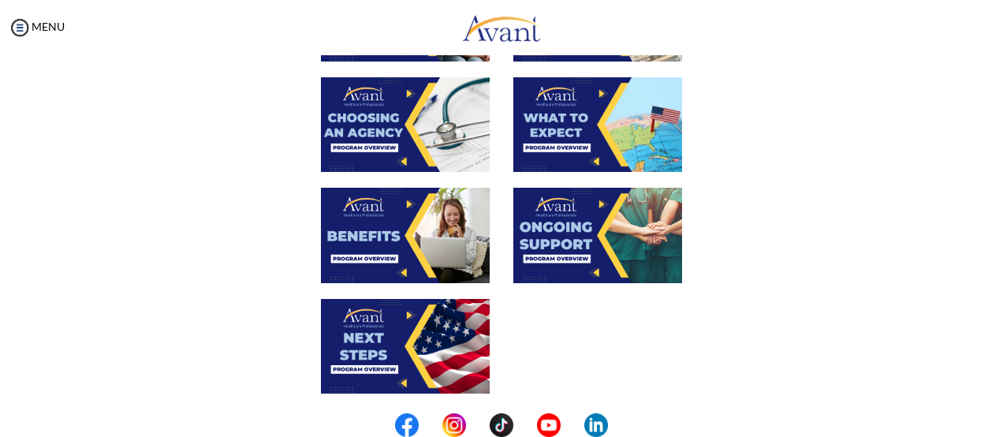
click at [623, 117] on img at bounding box center [597, 124] width 169 height 95
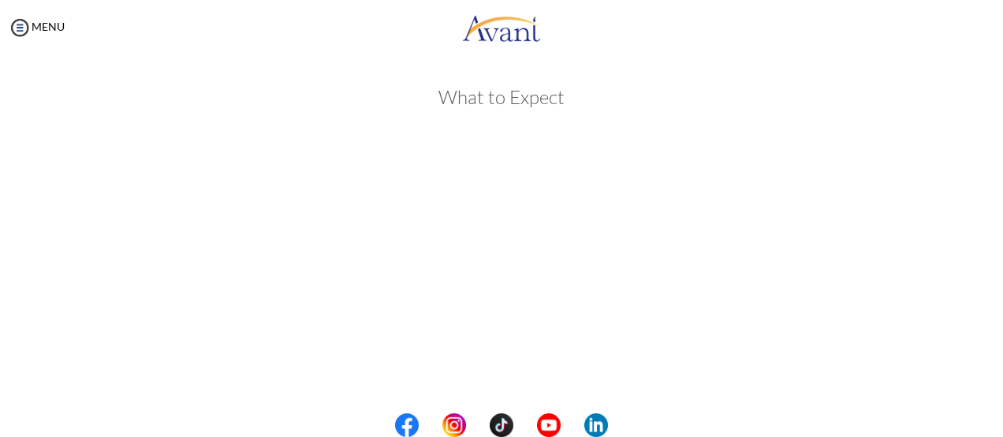
click at [993, 420] on center at bounding box center [501, 425] width 1003 height 24
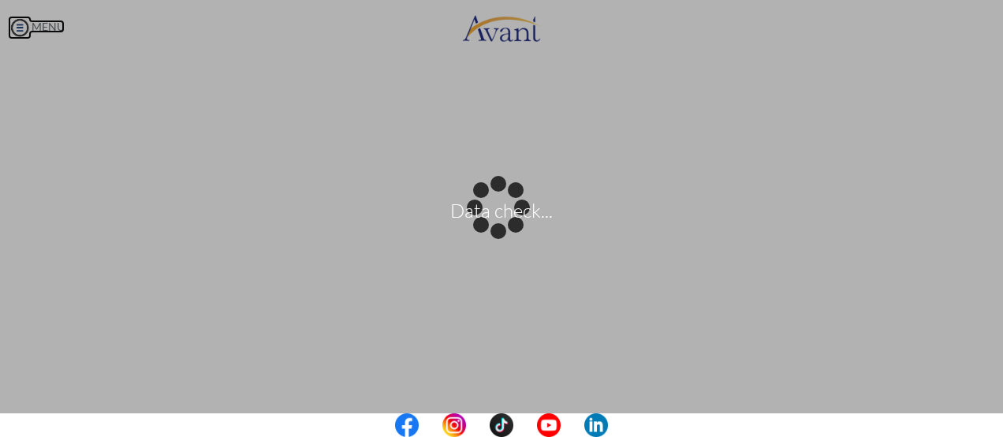
click at [20, 28] on body "Data check... Maintenance break. Please come back in 2 hours. MENU My Status Wh…" at bounding box center [501, 218] width 1003 height 437
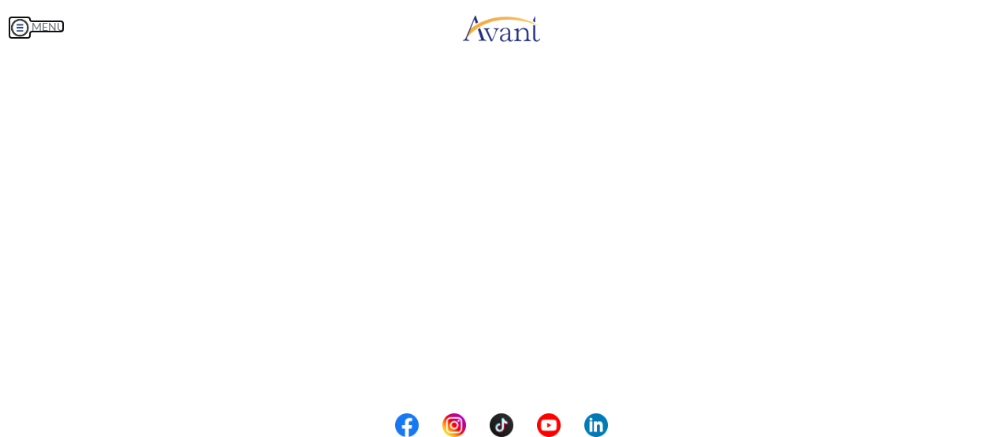
click at [20, 28] on img at bounding box center [20, 28] width 24 height 24
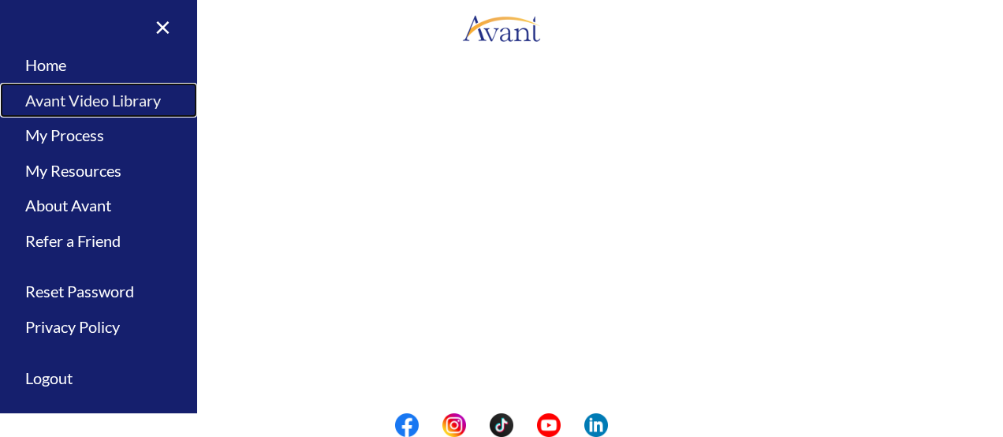
click at [76, 91] on link "Avant Video Library" at bounding box center [98, 100] width 197 height 35
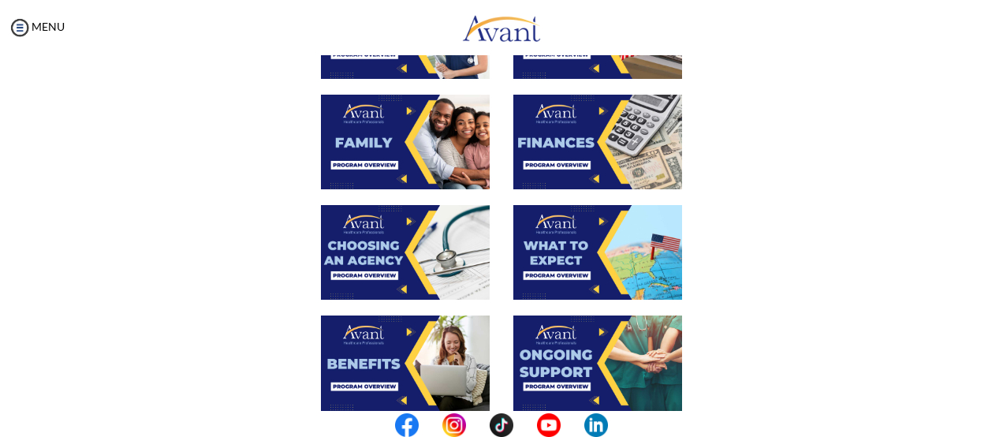
click at [382, 381] on img at bounding box center [405, 362] width 169 height 95
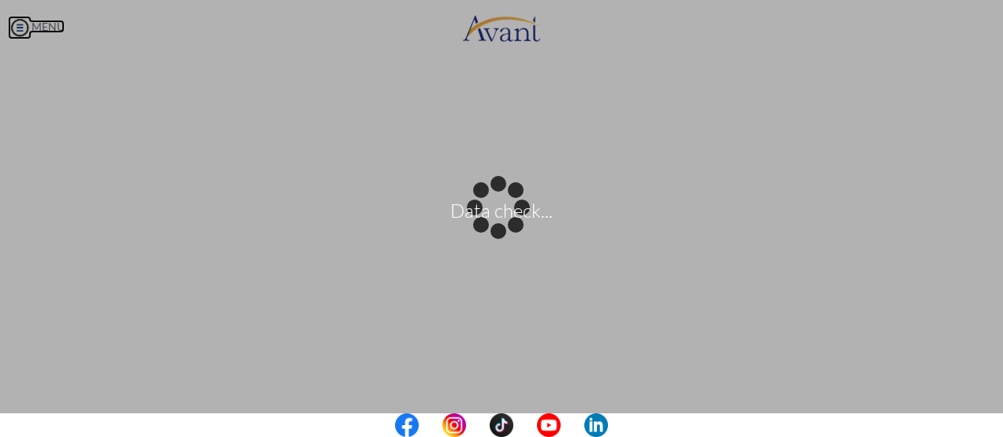
click at [16, 23] on body "Data check... Maintenance break. Please come back in 2 hours. MENU My Status Wh…" at bounding box center [501, 218] width 1003 height 437
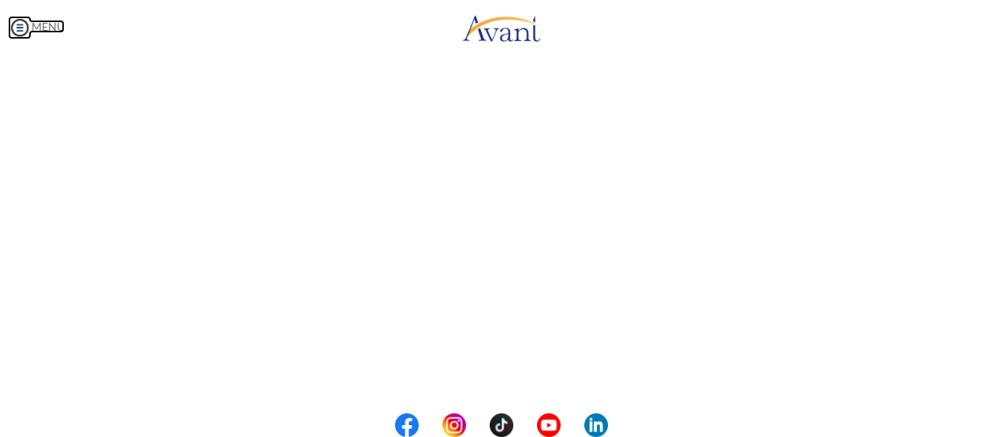
click at [16, 29] on img at bounding box center [20, 28] width 24 height 24
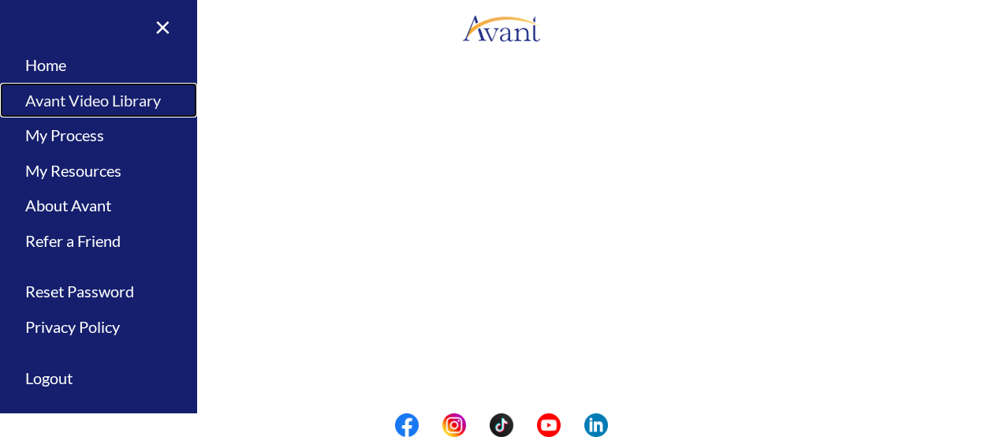
click at [52, 98] on link "Avant Video Library" at bounding box center [98, 100] width 197 height 35
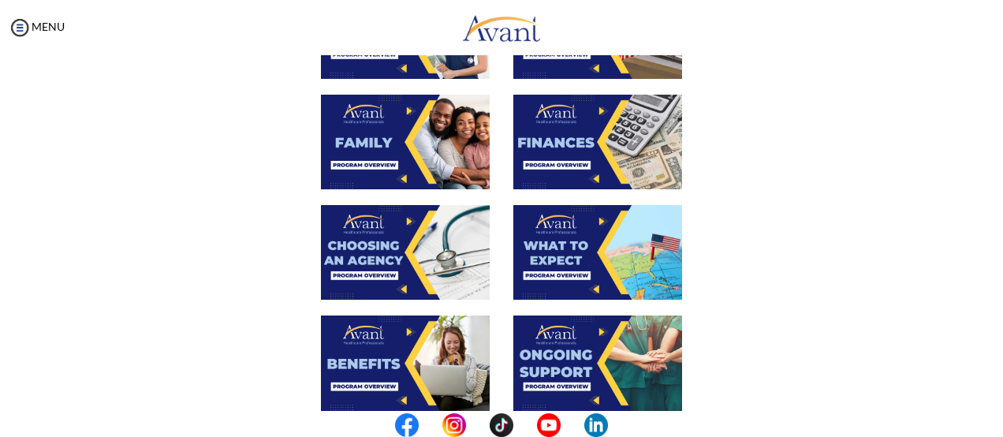
click at [636, 376] on img at bounding box center [597, 362] width 169 height 95
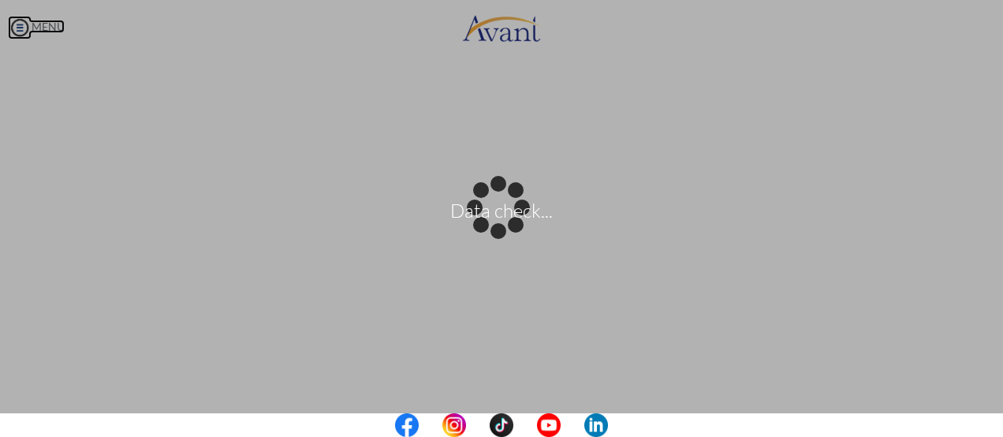
click at [21, 20] on body "Data check... Maintenance break. Please come back in 2 hours. MENU My Status Wh…" at bounding box center [501, 218] width 1003 height 437
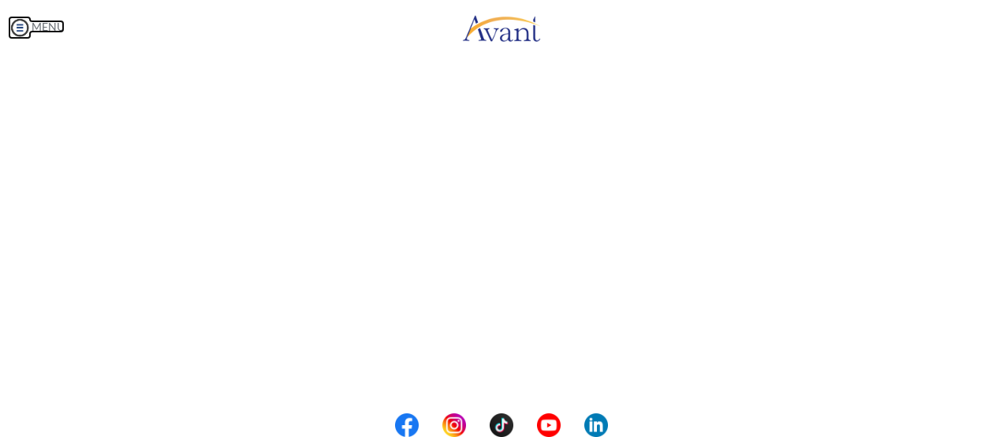
click at [21, 20] on img at bounding box center [20, 28] width 24 height 24
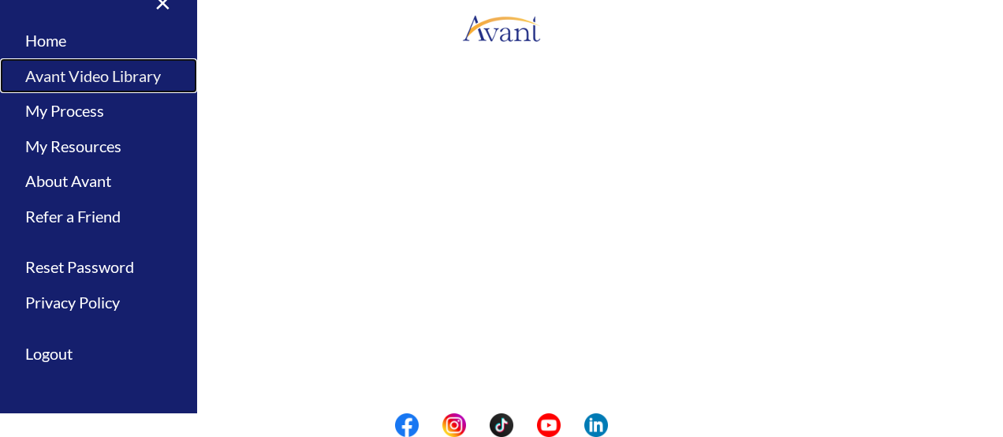
click at [37, 76] on link "Avant Video Library" at bounding box center [98, 75] width 197 height 35
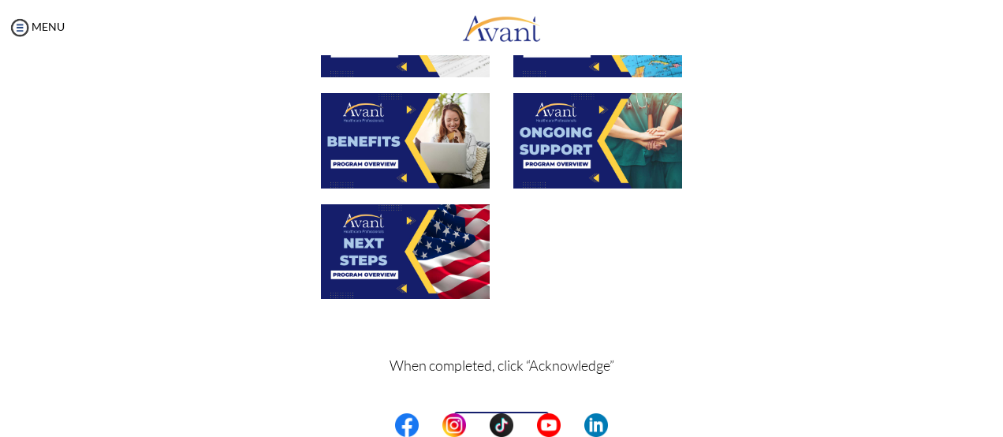
scroll to position [646, 0]
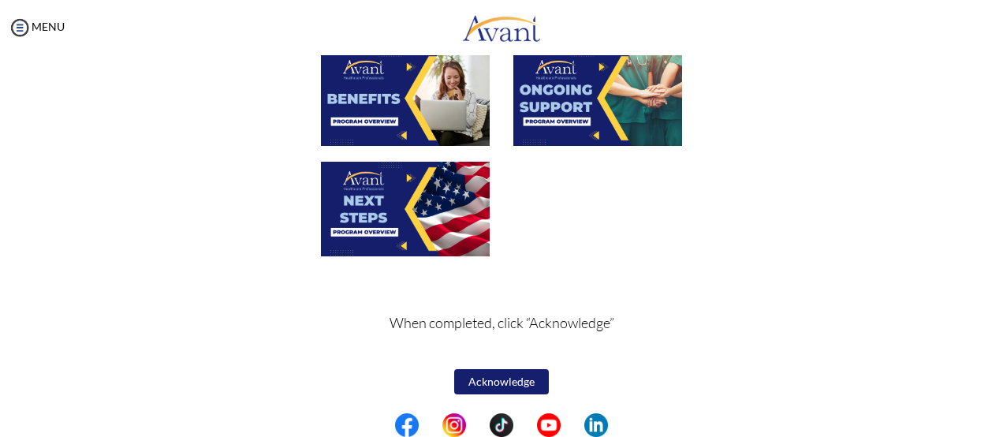
click at [429, 192] on img at bounding box center [405, 209] width 169 height 95
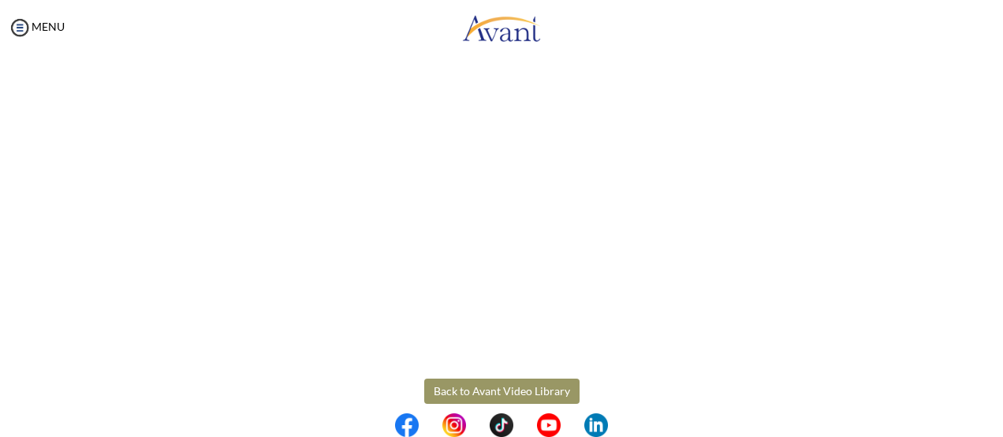
scroll to position [507, 0]
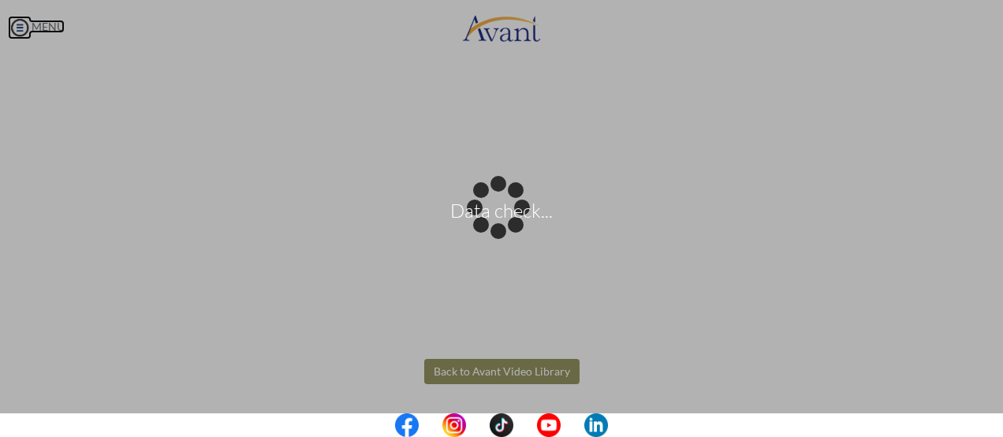
click at [19, 30] on body "Data check... Maintenance break. Please come back in 2 hours. MENU My Status Wh…" at bounding box center [501, 218] width 1003 height 437
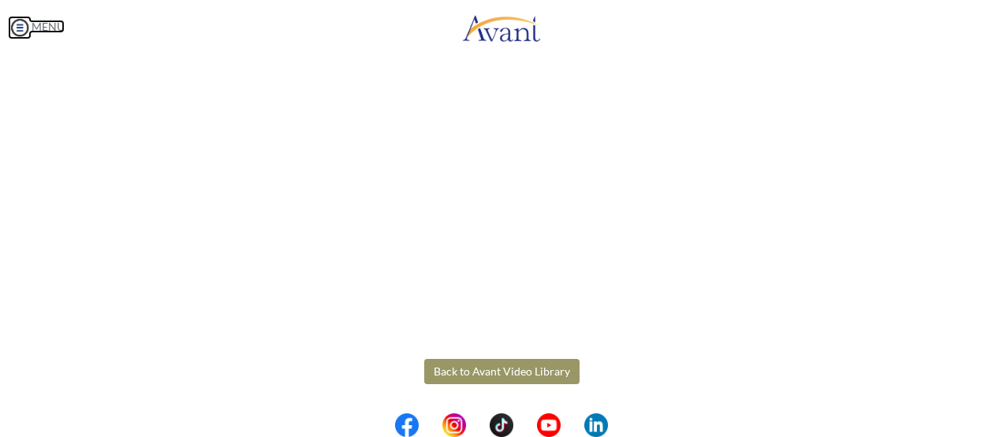
click at [18, 31] on img at bounding box center [20, 28] width 24 height 24
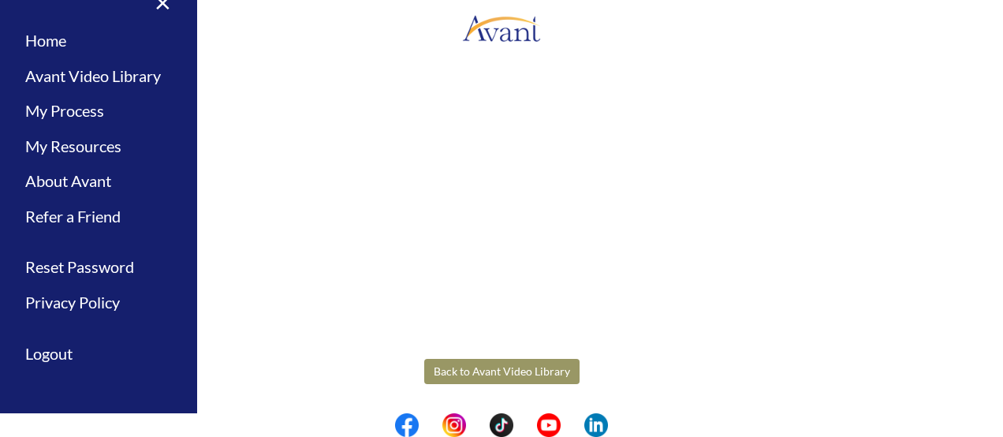
click at [491, 373] on button "Back to Avant Video Library" at bounding box center [501, 371] width 155 height 25
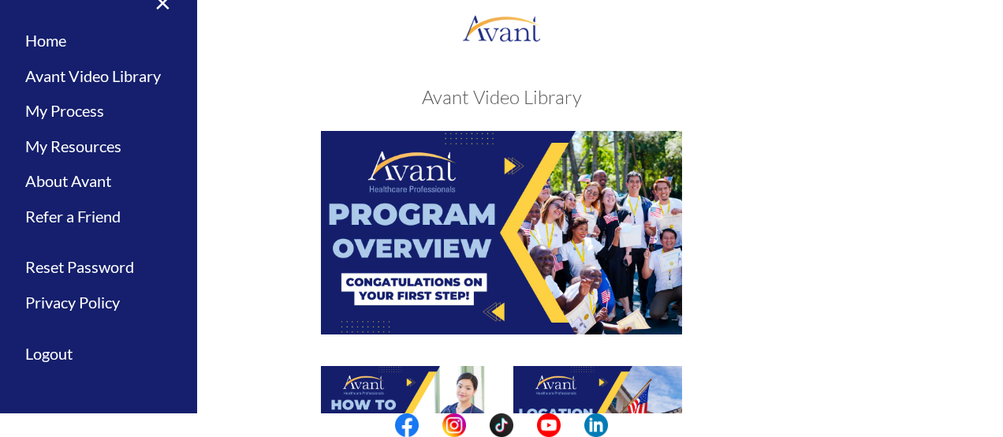
click at [841, 373] on div at bounding box center [501, 421] width 769 height 110
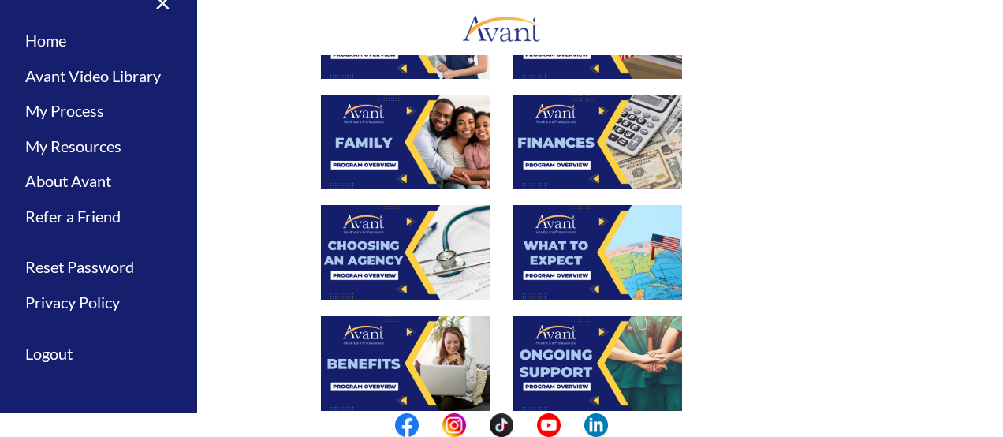
scroll to position [646, 0]
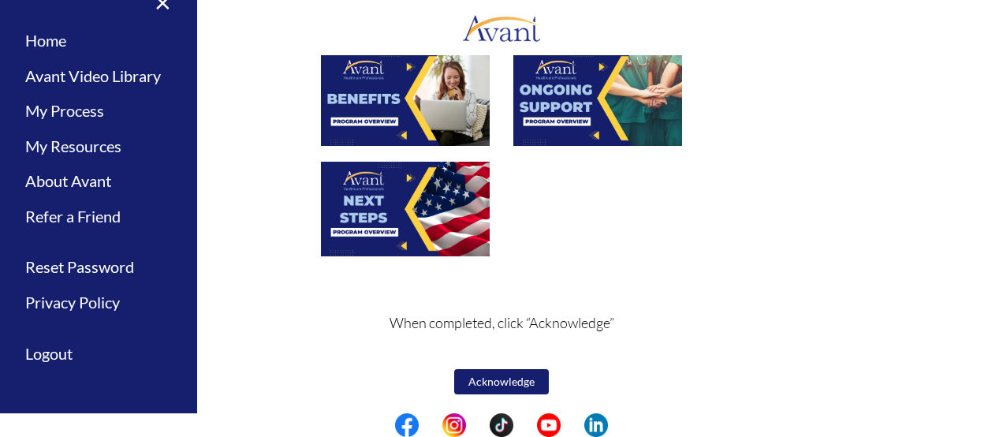
click at [477, 382] on button "Acknowledge" at bounding box center [501, 381] width 95 height 25
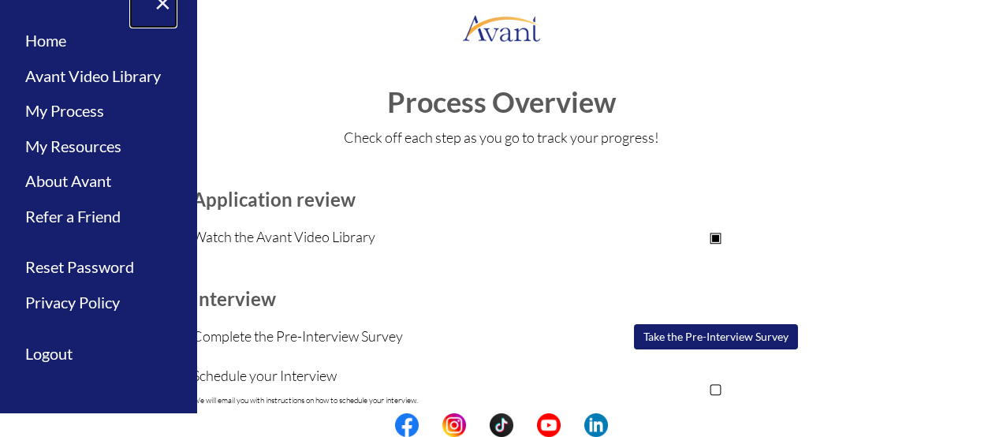
click at [152, 7] on link "×" at bounding box center [153, 2] width 48 height 53
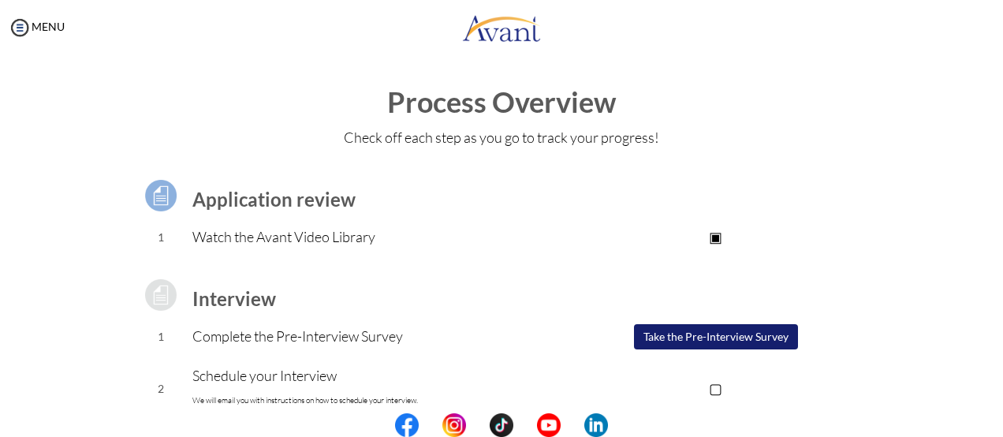
scroll to position [280, 0]
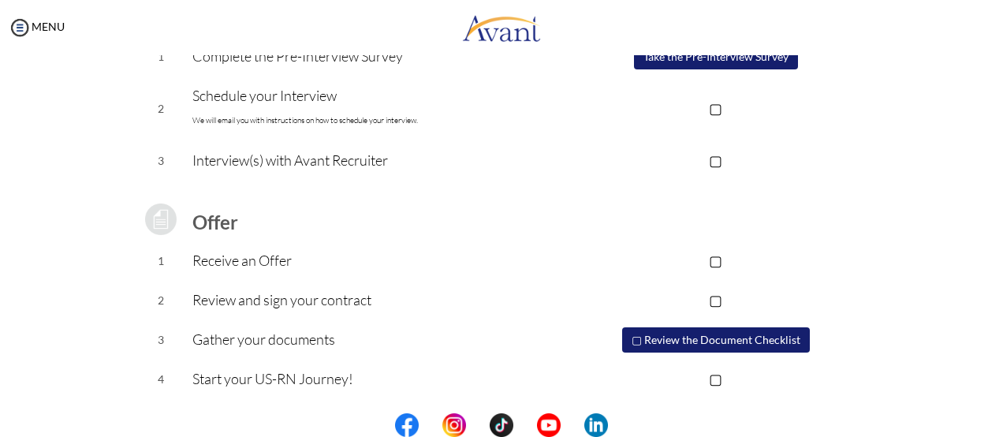
click at [996, 422] on center at bounding box center [501, 425] width 1003 height 24
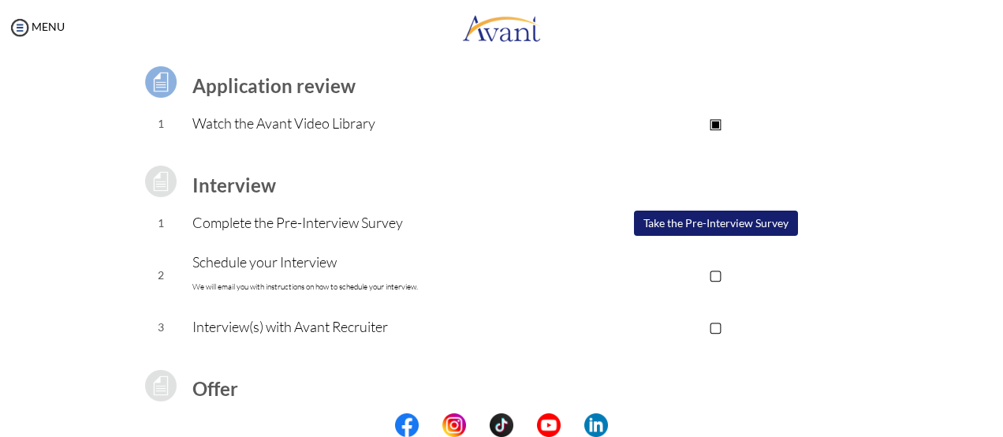
scroll to position [91, 0]
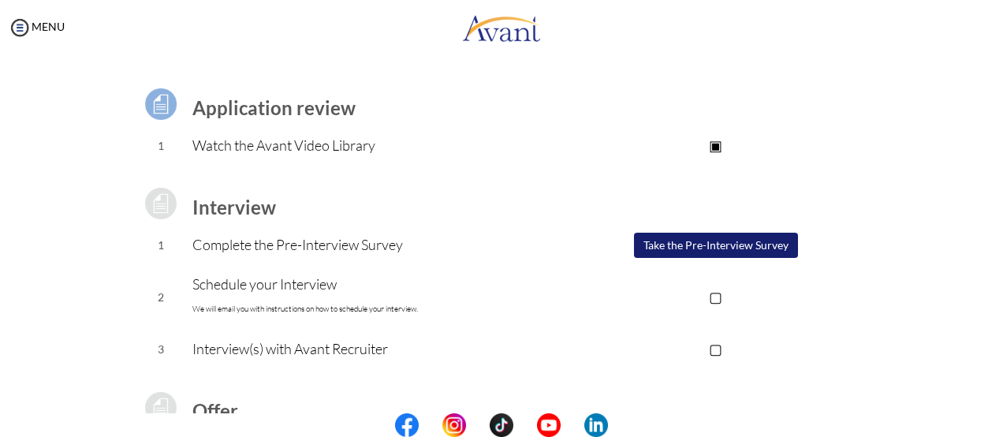
click at [749, 241] on button "Take the Pre-Interview Survey" at bounding box center [716, 245] width 164 height 25
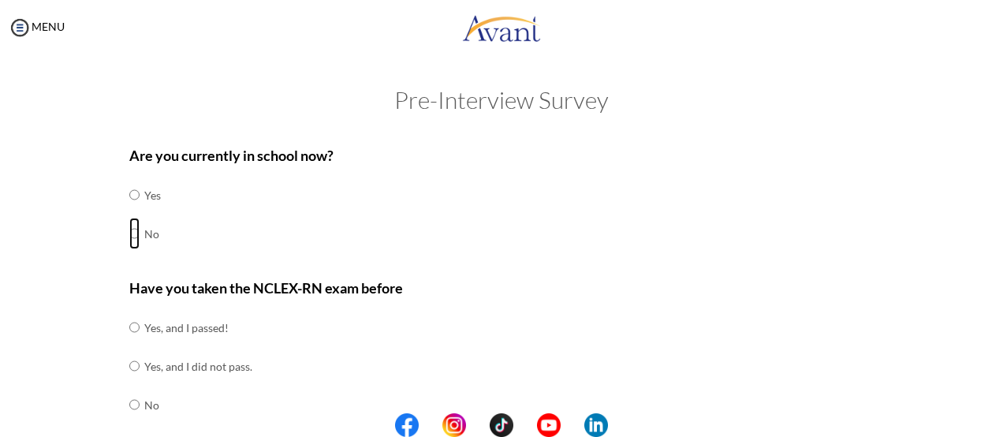
click at [129, 234] on input "radio" at bounding box center [134, 234] width 10 height 32
radio input "true"
click at [129, 404] on input "radio" at bounding box center [134, 405] width 10 height 32
radio input "true"
click at [985, 382] on div "My Status What is the next step? We would like you to watch the introductory vi…" at bounding box center [501, 273] width 1003 height 437
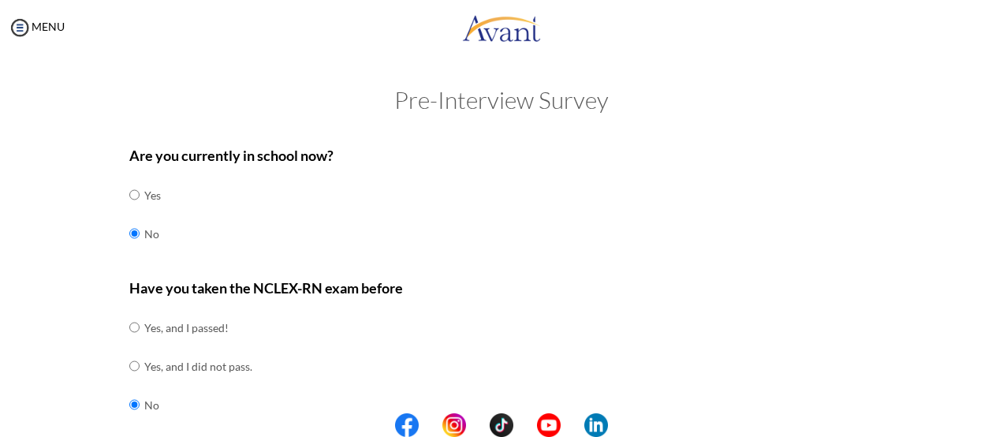
scroll to position [382, 0]
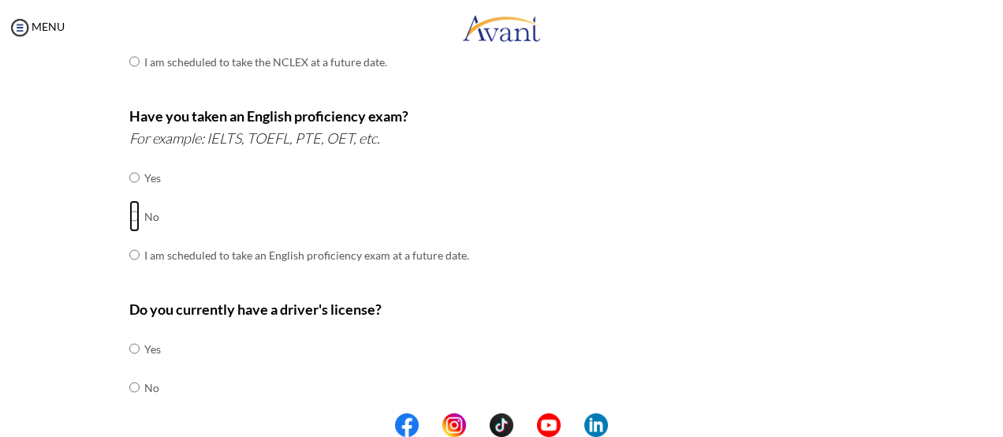
click at [129, 214] on input "radio" at bounding box center [134, 216] width 10 height 32
radio input "true"
click at [129, 385] on input "radio" at bounding box center [134, 387] width 10 height 32
radio input "true"
click at [993, 414] on center at bounding box center [501, 425] width 1003 height 24
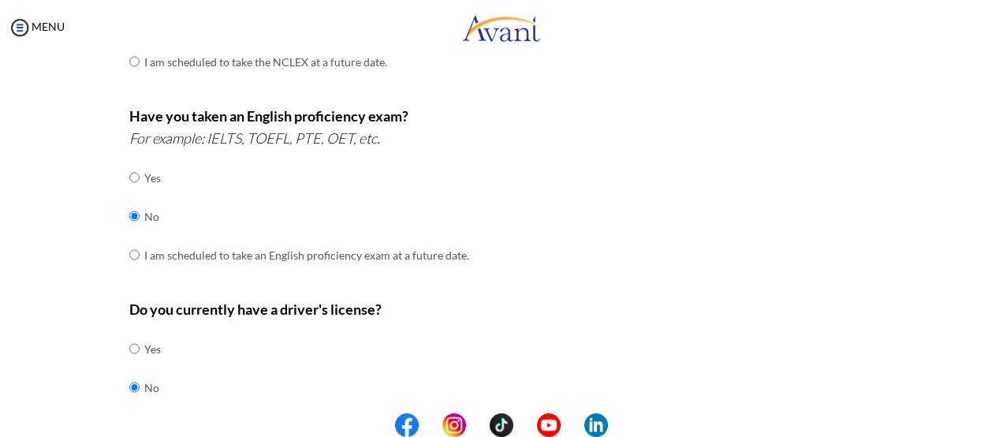
click at [993, 414] on center at bounding box center [501, 425] width 1003 height 24
click at [997, 413] on center at bounding box center [501, 425] width 1003 height 24
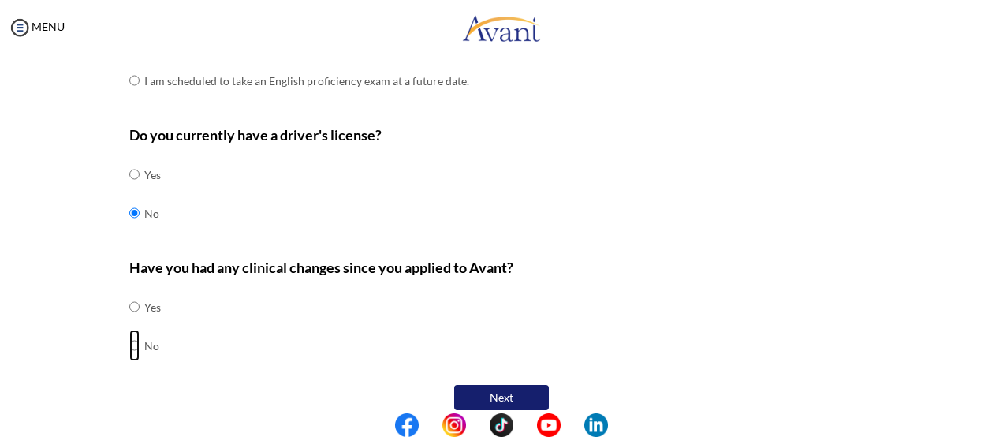
click at [129, 345] on input "radio" at bounding box center [134, 345] width 10 height 32
radio input "true"
click at [513, 390] on button "Next" at bounding box center [501, 397] width 95 height 25
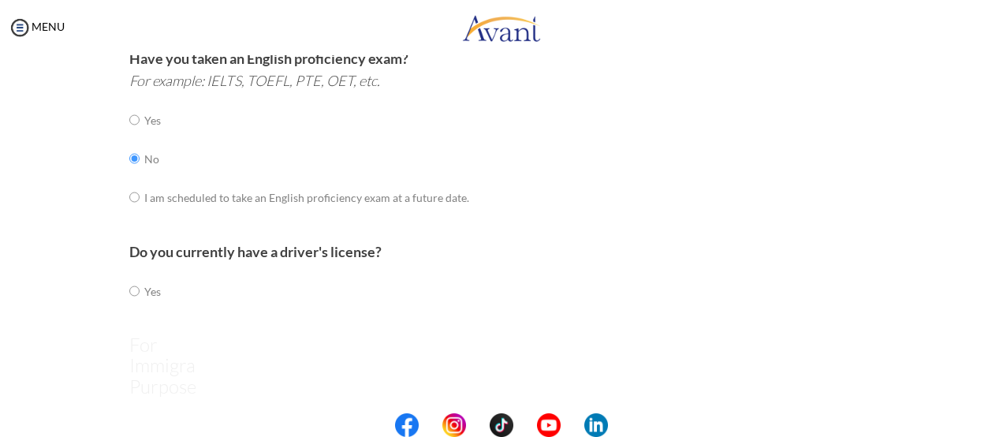
scroll to position [32, 0]
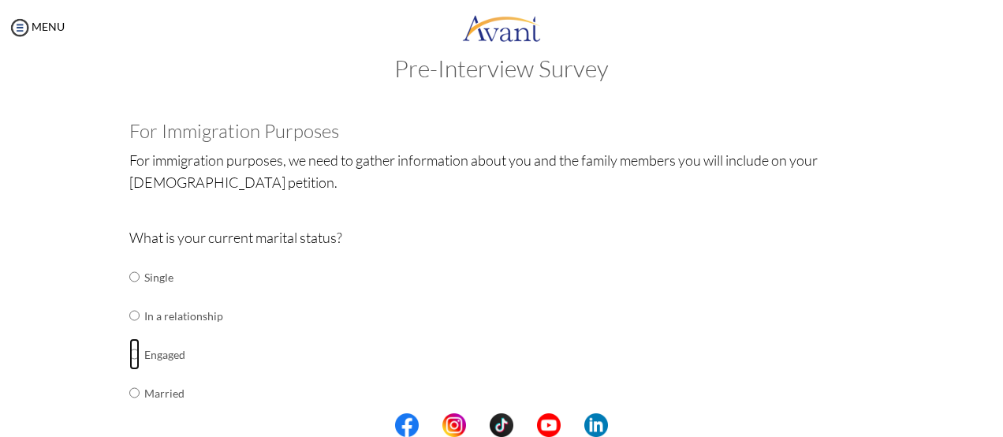
click at [129, 352] on input "radio" at bounding box center [134, 354] width 10 height 32
radio input "true"
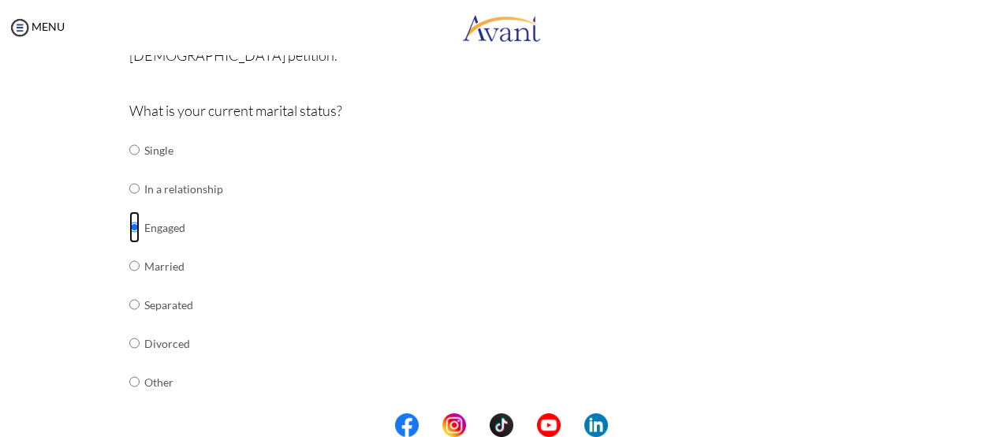
scroll to position [541, 0]
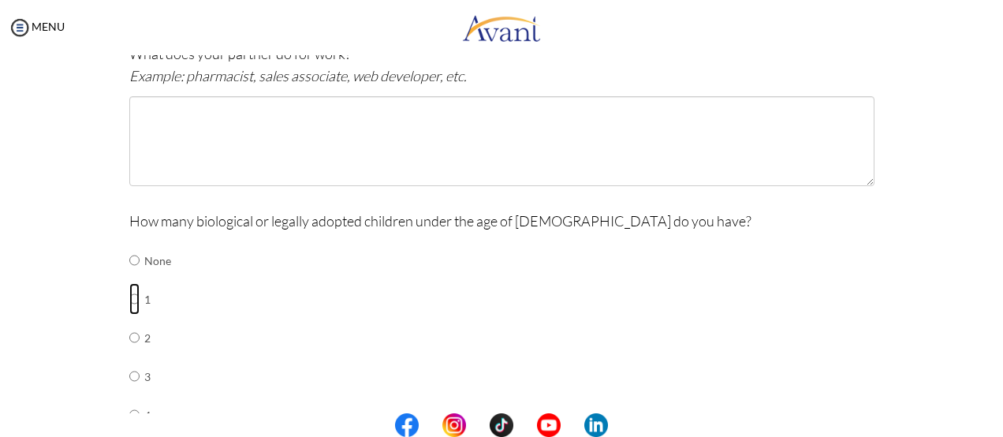
click at [129, 295] on input "radio" at bounding box center [134, 299] width 10 height 32
radio input "true"
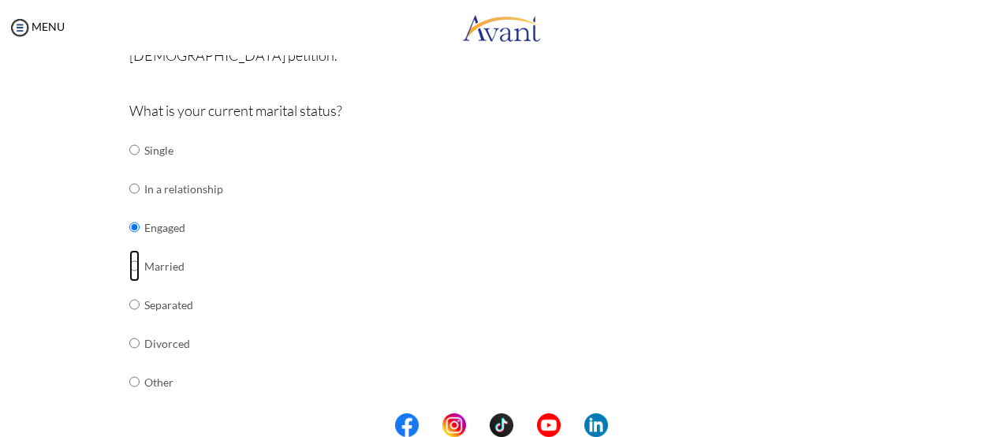
click at [129, 264] on input "radio" at bounding box center [134, 266] width 10 height 32
radio input "true"
click at [989, 392] on div "My Status What is the next step? We would like you to watch the introductory vi…" at bounding box center [501, 273] width 1003 height 437
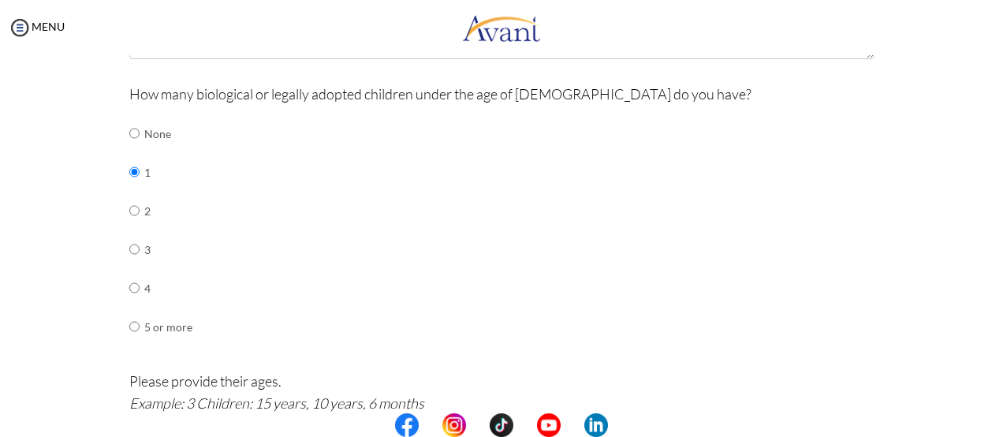
scroll to position [285, 0]
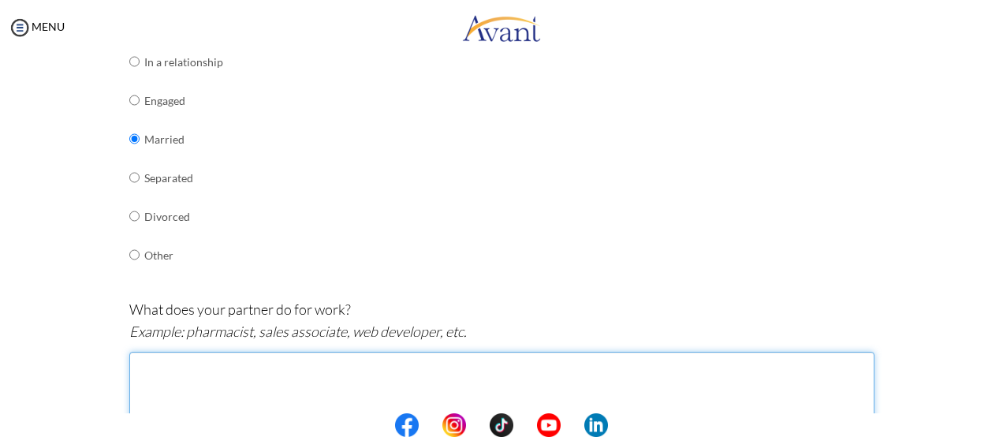
click at [217, 380] on textarea at bounding box center [501, 397] width 745 height 90
type textarea "i"
type textarea "I"
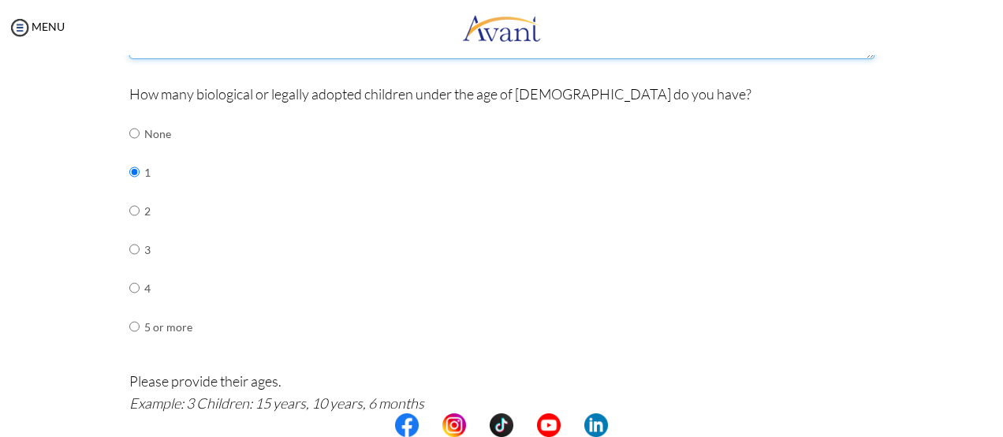
scroll to position [960, 0]
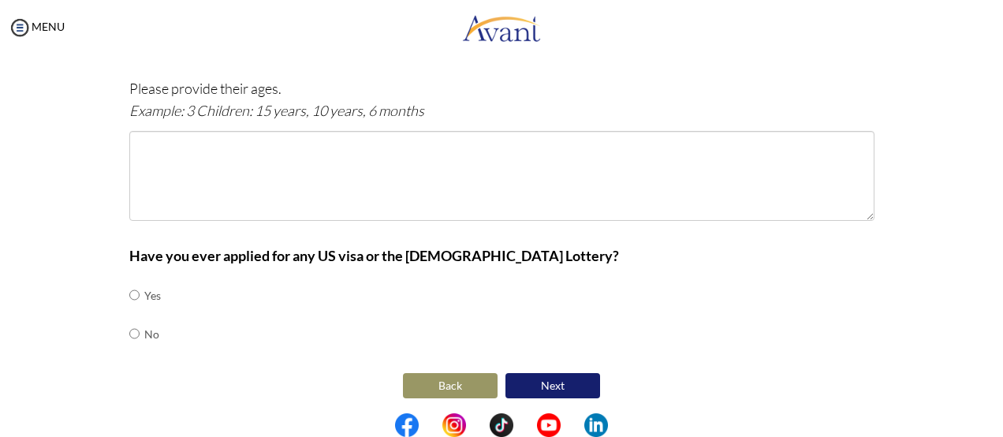
type textarea "WEB DEVELOPER"
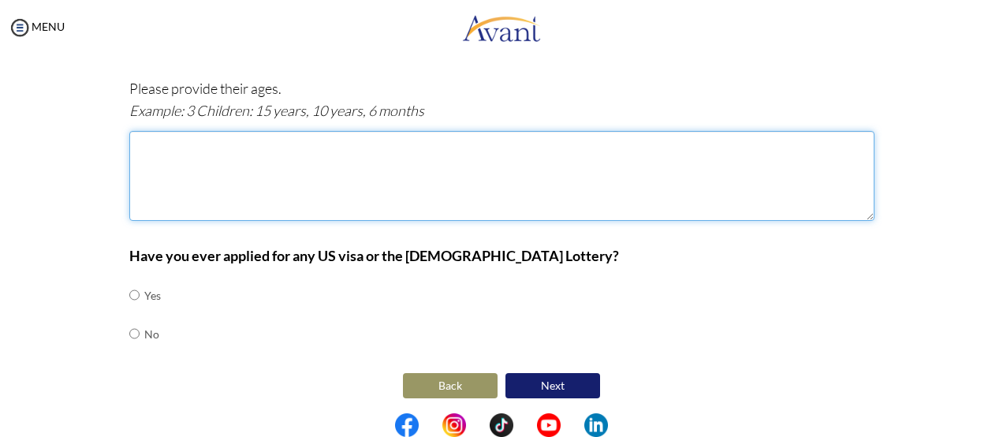
click at [175, 152] on textarea at bounding box center [501, 176] width 745 height 90
type textarea "6YEARS"
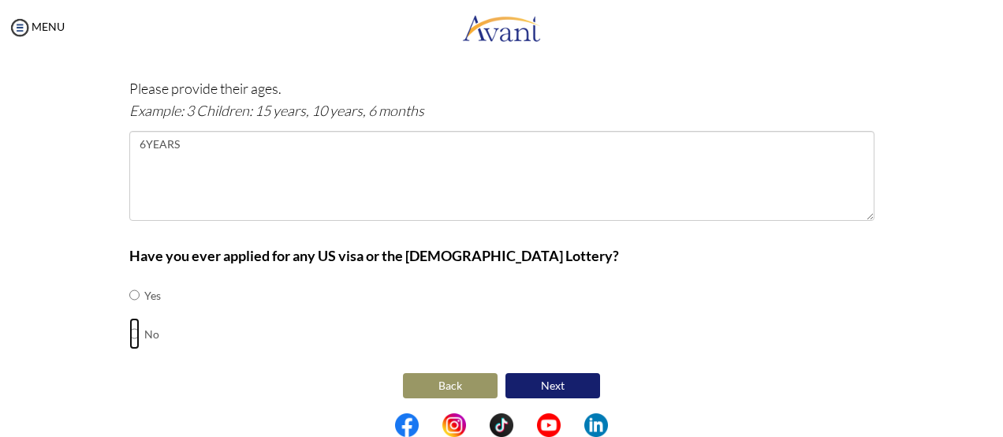
click at [129, 329] on input "radio" at bounding box center [134, 334] width 10 height 32
radio input "true"
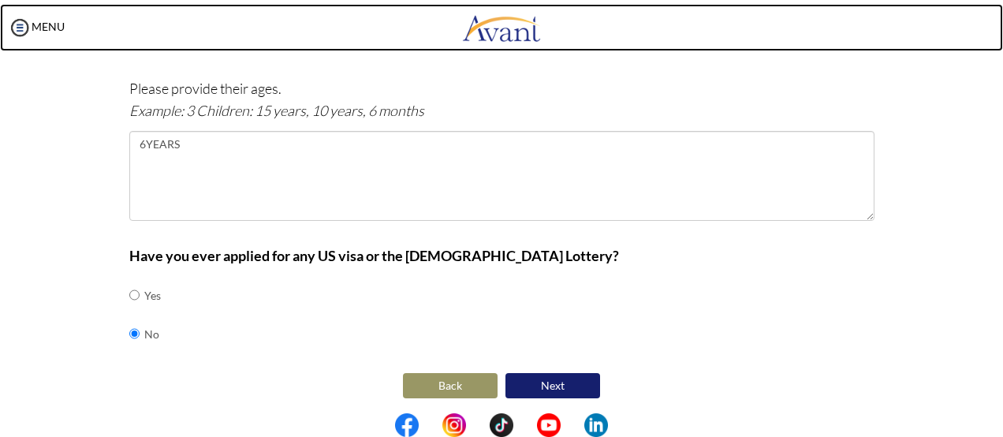
click at [995, 50] on link at bounding box center [501, 27] width 1003 height 47
click at [999, 49] on link at bounding box center [501, 27] width 1003 height 47
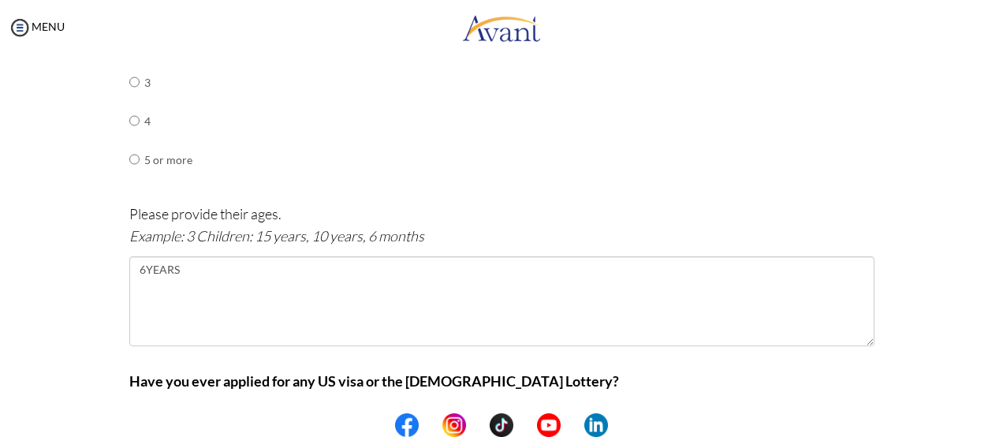
scroll to position [834, 0]
click at [996, 53] on div "MENU" at bounding box center [501, 30] width 1003 height 60
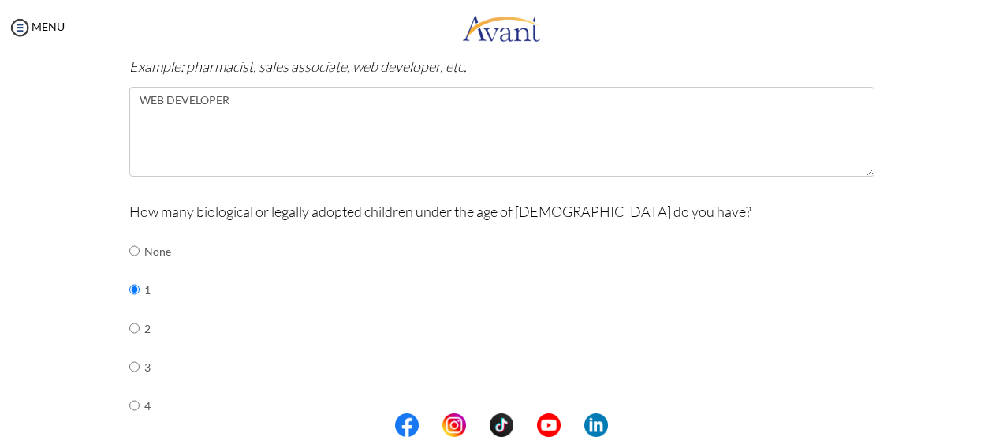
scroll to position [519, 0]
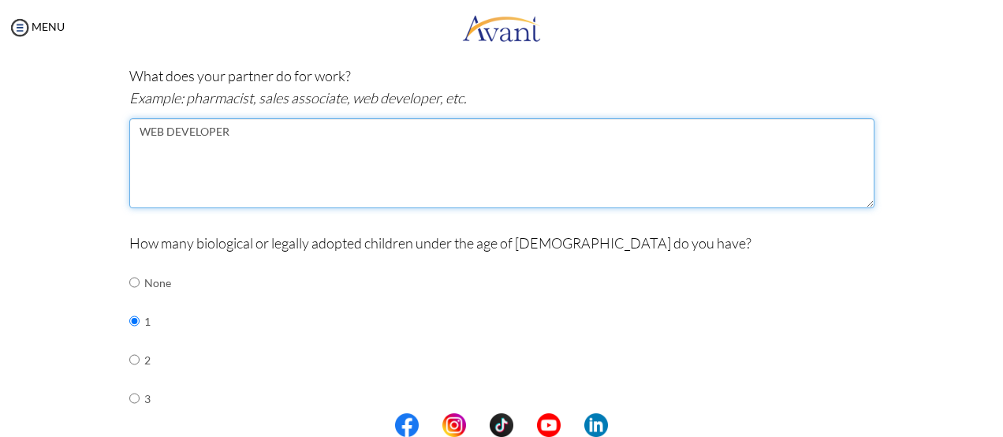
click at [222, 132] on textarea "WEB DEVELOPER" at bounding box center [501, 163] width 745 height 90
type textarea "W"
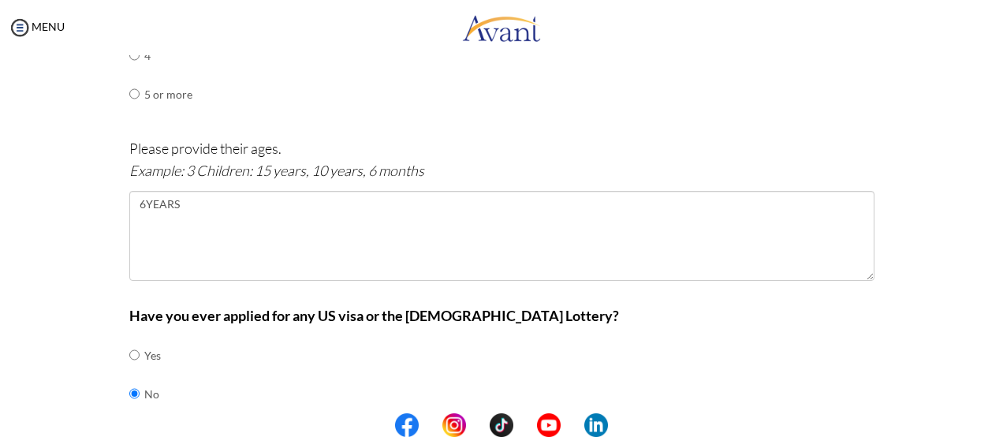
type textarea "GRAPHIC DESIGNER AND DIGITAL MARKETER"
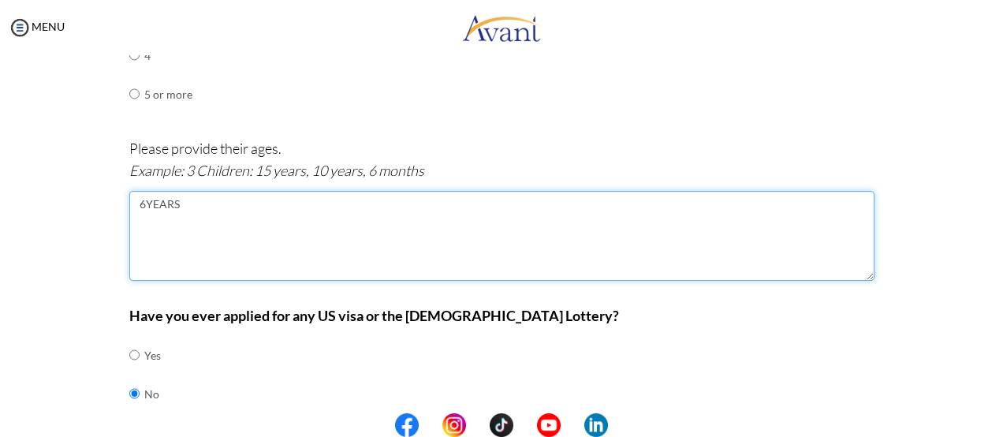
click at [140, 200] on textarea "6YEARS" at bounding box center [501, 236] width 745 height 90
type textarea "6 YEARS"
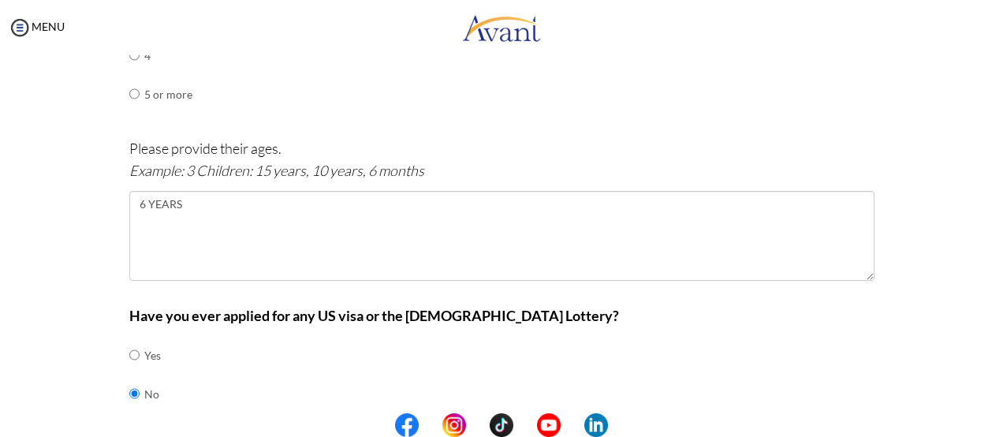
click at [996, 428] on center at bounding box center [501, 425] width 1003 height 24
click at [999, 425] on center at bounding box center [501, 425] width 1003 height 24
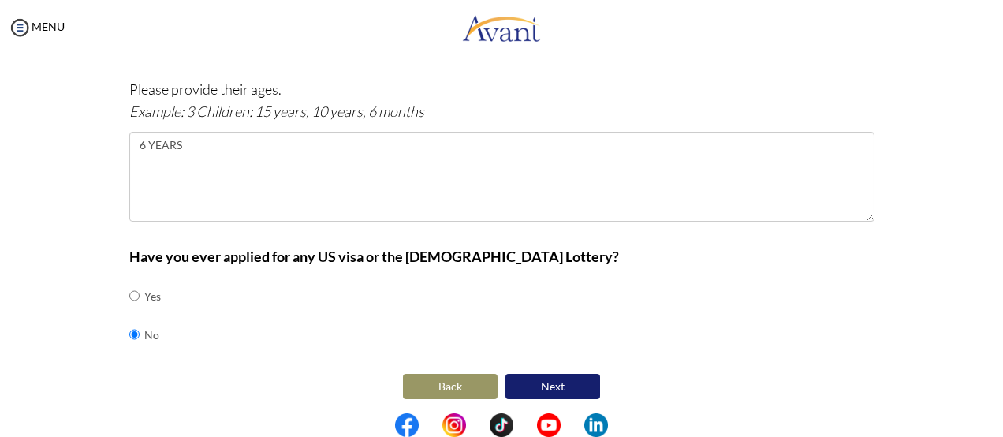
scroll to position [960, 0]
click at [566, 384] on button "Next" at bounding box center [552, 385] width 95 height 25
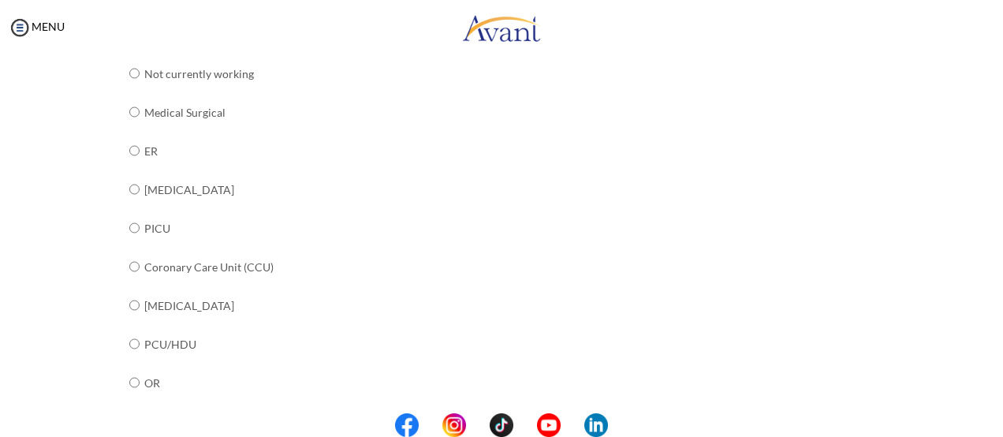
scroll to position [197, 0]
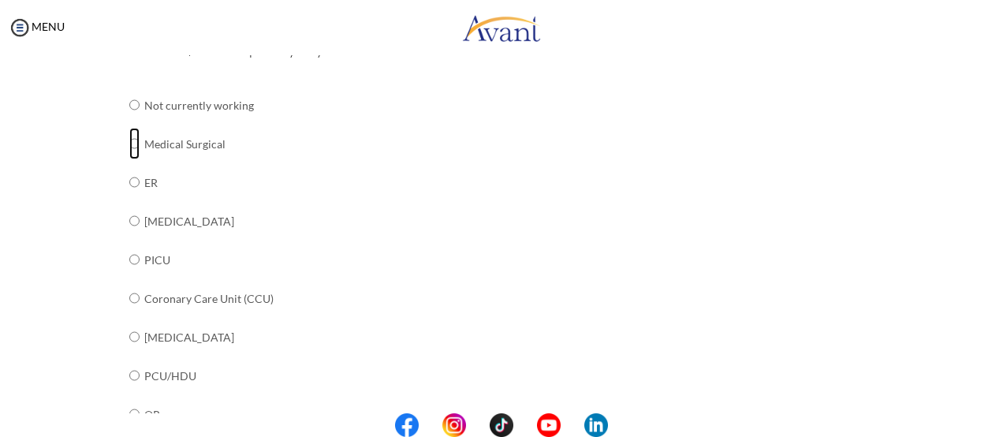
click at [129, 142] on input "radio" at bounding box center [134, 144] width 10 height 32
radio input "true"
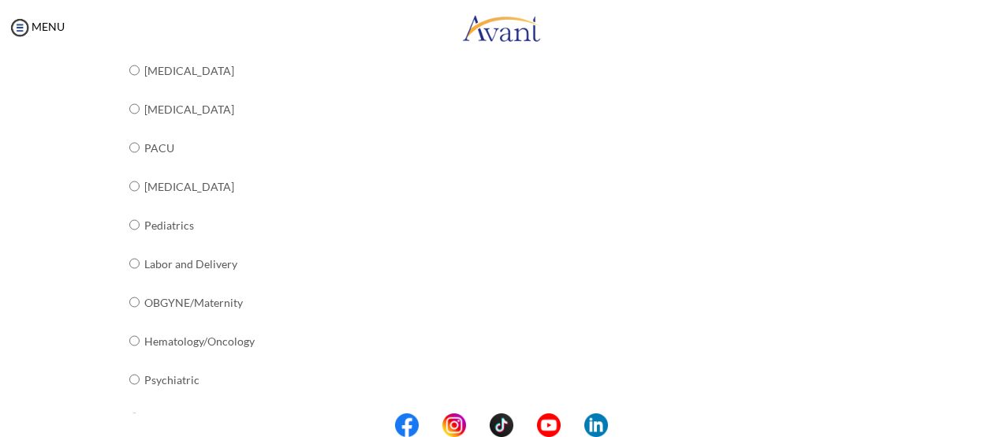
click at [999, 423] on center at bounding box center [501, 425] width 1003 height 24
click at [998, 420] on center at bounding box center [501, 425] width 1003 height 24
click at [977, 408] on div "My Status What is the next step? We would like you to watch the introductory vi…" at bounding box center [501, 273] width 1003 height 437
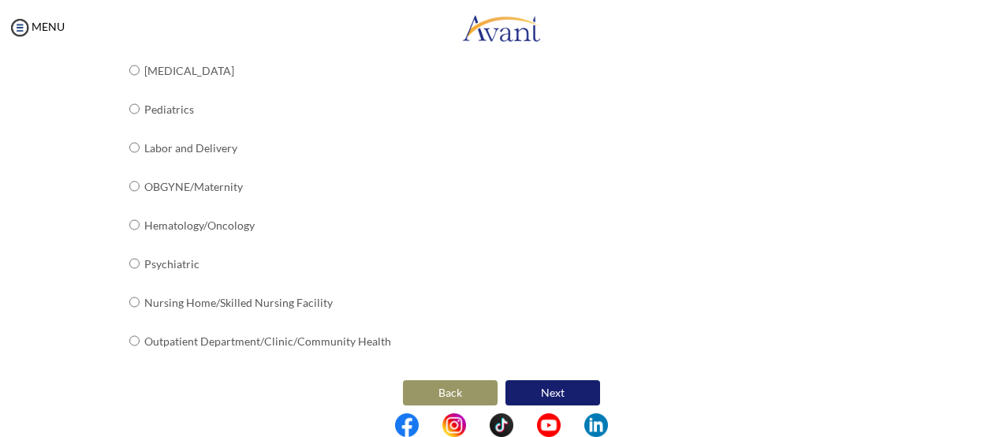
scroll to position [702, 0]
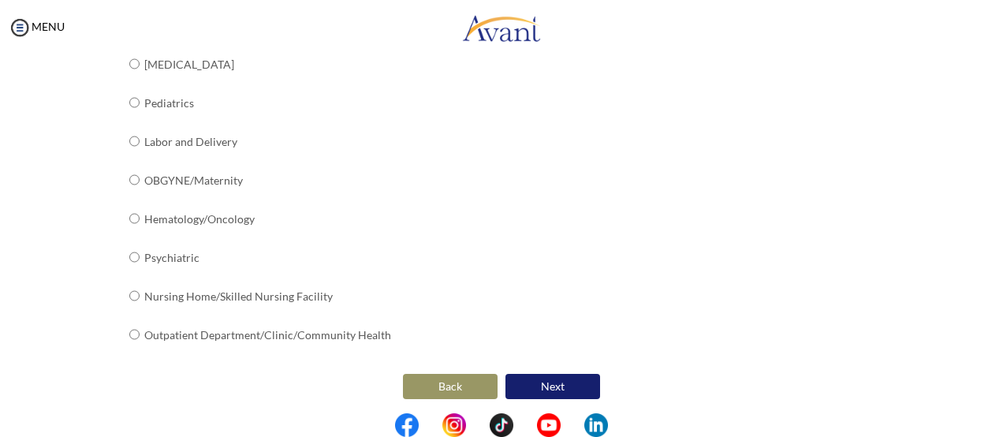
click at [583, 387] on button "Next" at bounding box center [552, 386] width 95 height 25
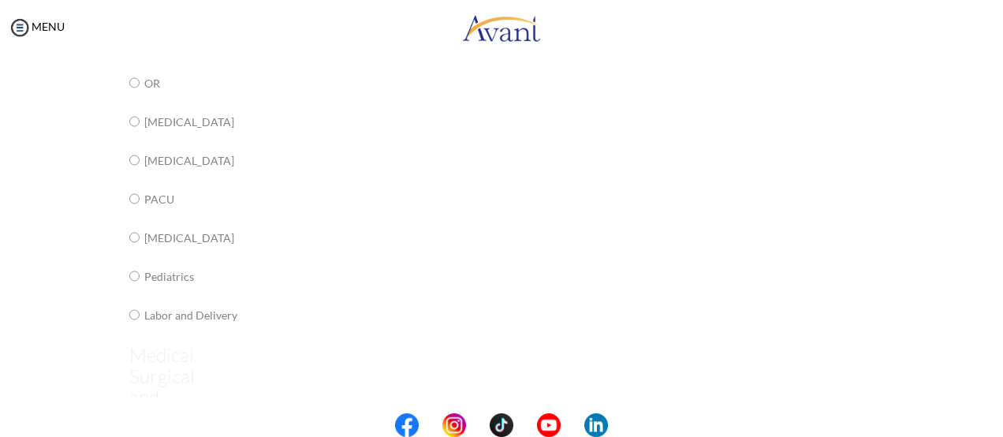
scroll to position [32, 0]
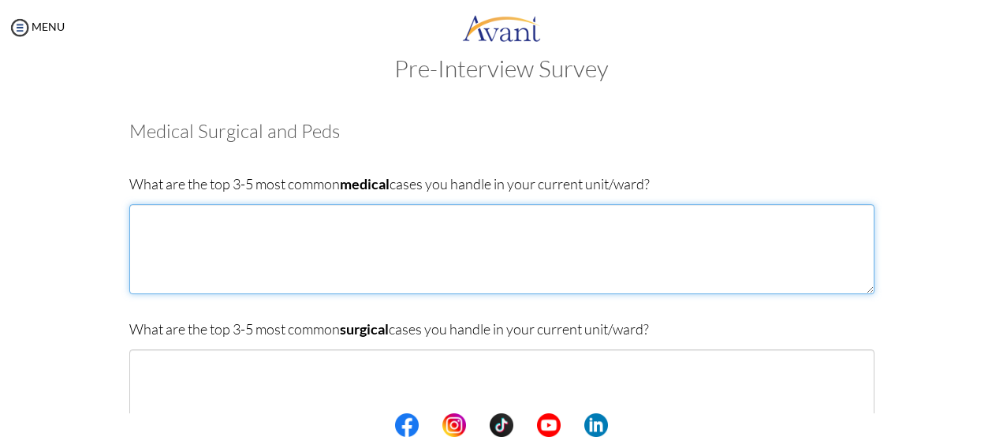
click at [150, 241] on textarea at bounding box center [501, 249] width 745 height 90
click at [147, 229] on textarea "[MEDICAL_DATA]" at bounding box center [501, 249] width 745 height 90
click at [150, 231] on textarea "[MEDICAL_DATA] [MEDICAL_DATA]" at bounding box center [501, 249] width 745 height 90
click at [182, 233] on textarea "[MEDICAL_DATA] MA,LARIA" at bounding box center [501, 249] width 745 height 90
click at [154, 233] on textarea "[MEDICAL_DATA] MA,LARIA," at bounding box center [501, 249] width 745 height 90
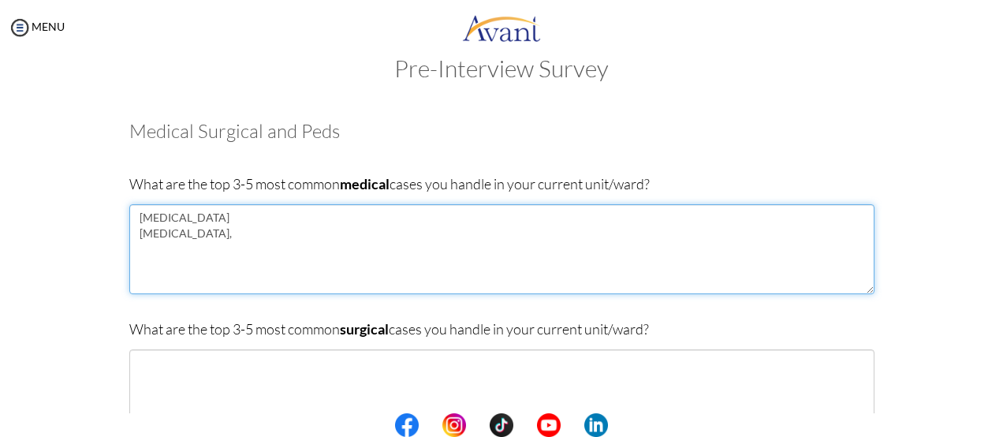
click at [184, 234] on textarea "[MEDICAL_DATA] [MEDICAL_DATA]," at bounding box center [501, 249] width 745 height 90
click at [239, 269] on textarea "[MEDICAL_DATA] [MEDICAL_DATA], DKA, [MEDICAL_DATA] UPPER [MEDICAL_DATA]" at bounding box center [501, 249] width 745 height 90
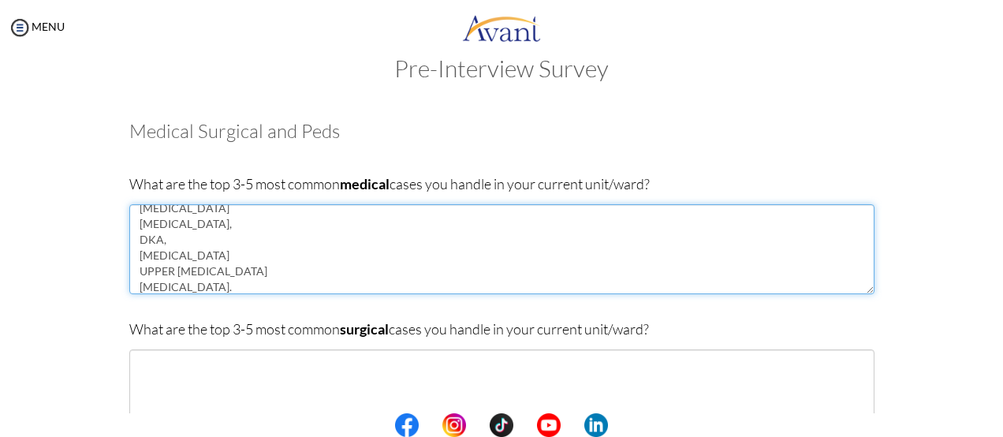
type textarea "[MEDICAL_DATA] [MEDICAL_DATA], DKA, [MEDICAL_DATA] UPPER [MEDICAL_DATA] [MEDICA…"
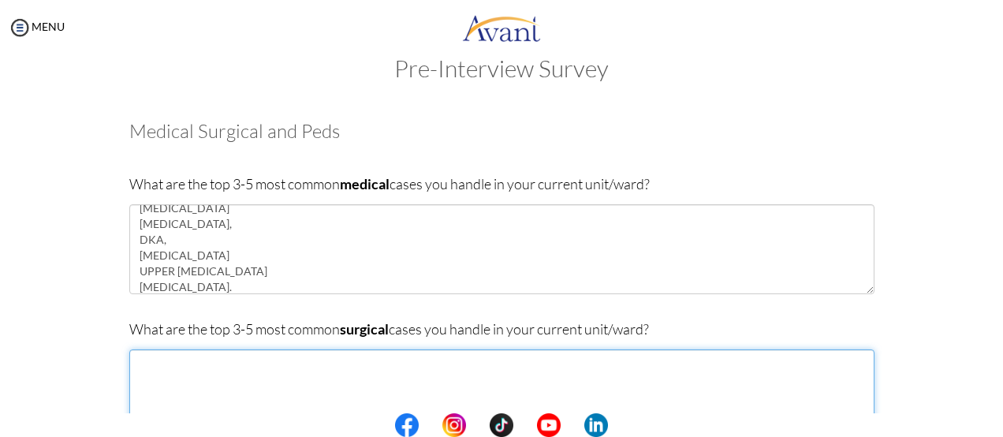
click at [179, 356] on textarea at bounding box center [501, 394] width 745 height 90
click at [129, 363] on textarea at bounding box center [501, 394] width 745 height 90
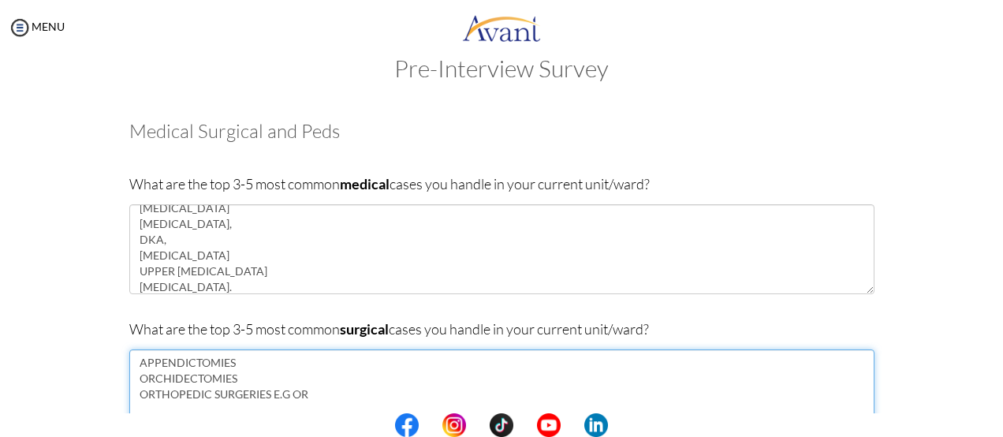
click at [283, 393] on textarea "APPENDICTOMIES ORCHIDECTOMIES ORTHOPEDIC SURGERIES E.G OR" at bounding box center [501, 394] width 745 height 90
click at [296, 390] on textarea "APPENDICTOMIES ORCHIDECTOMIES ORTHOPEDIC SURGERIES eg OR" at bounding box center [501, 394] width 745 height 90
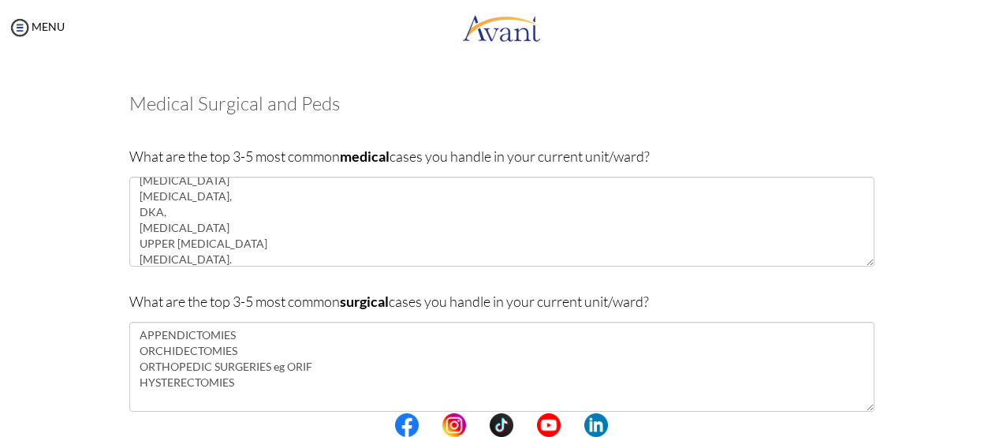
scroll to position [63, 0]
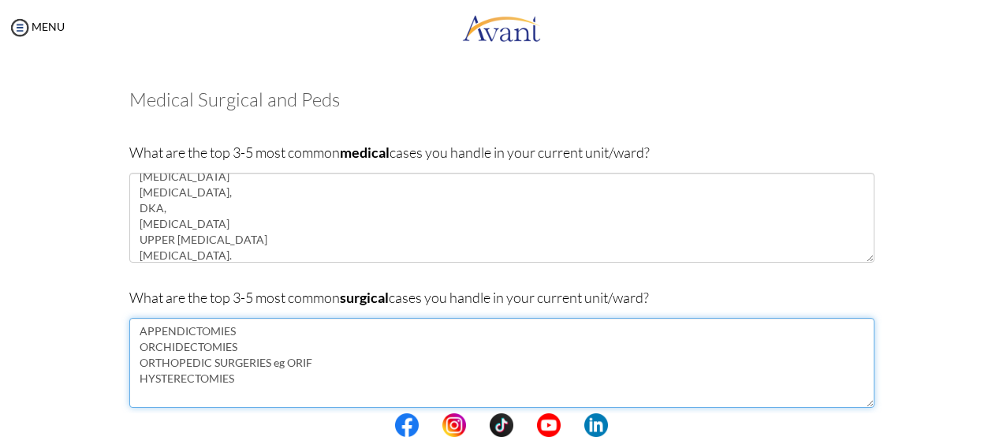
click at [230, 381] on textarea "APPENDICTOMIES ORCHIDECTOMIES ORTHOPEDIC SURGERIES eg ORIF HYSTERECTOMIES" at bounding box center [501, 363] width 745 height 90
click at [222, 390] on textarea "APPENDICTOMIES ORCHIDECTOMIES ORTHOPEDIC SURGERIES eg ORIF HYSTERECTOMIES Lap f…" at bounding box center [501, 363] width 745 height 90
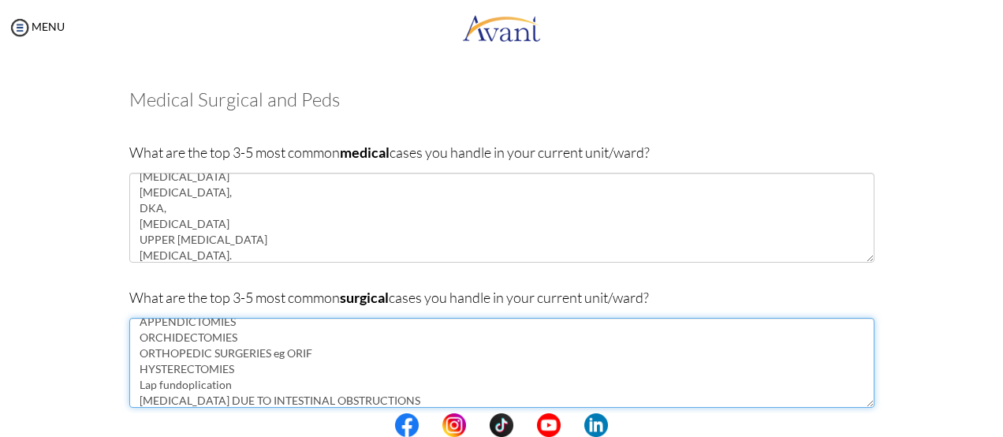
scroll to position [25, 0]
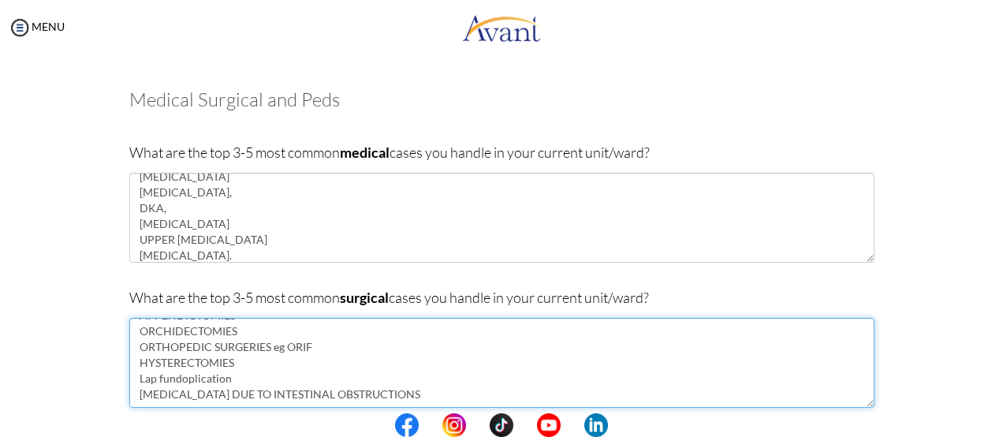
type textarea "APPENDICTOMIES ORCHIDECTOMIES ORTHOPEDIC SURGERIES eg ORIF HYSTERECTOMIES Lap f…"
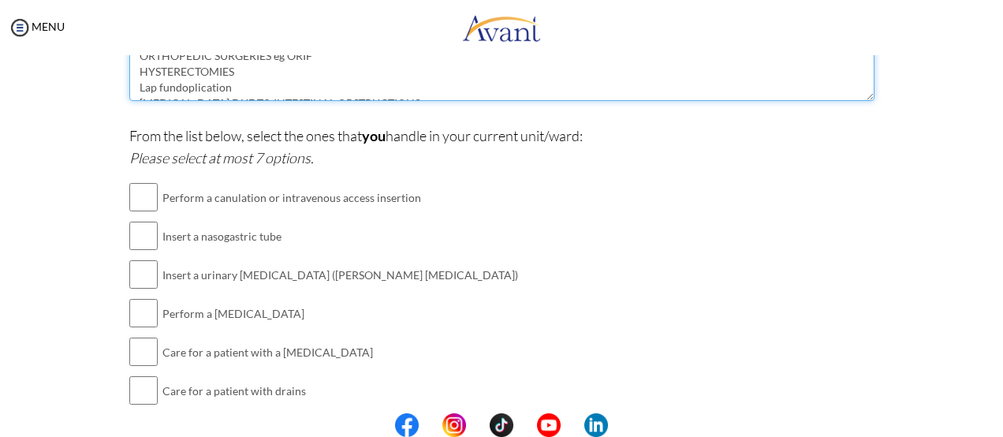
scroll to position [350, 0]
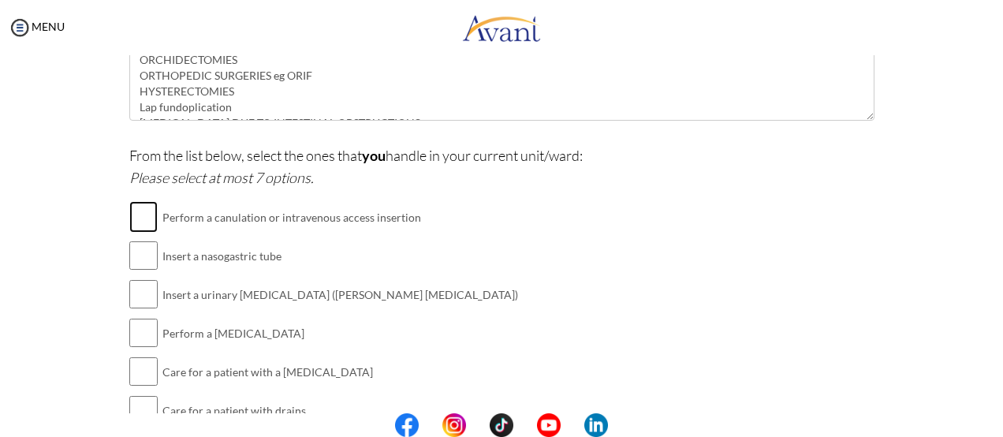
click at [140, 215] on input "checkbox" at bounding box center [143, 217] width 28 height 32
checkbox input "true"
click at [147, 297] on input "checkbox" at bounding box center [143, 294] width 28 height 32
checkbox input "true"
click at [143, 335] on input "checkbox" at bounding box center [143, 333] width 28 height 32
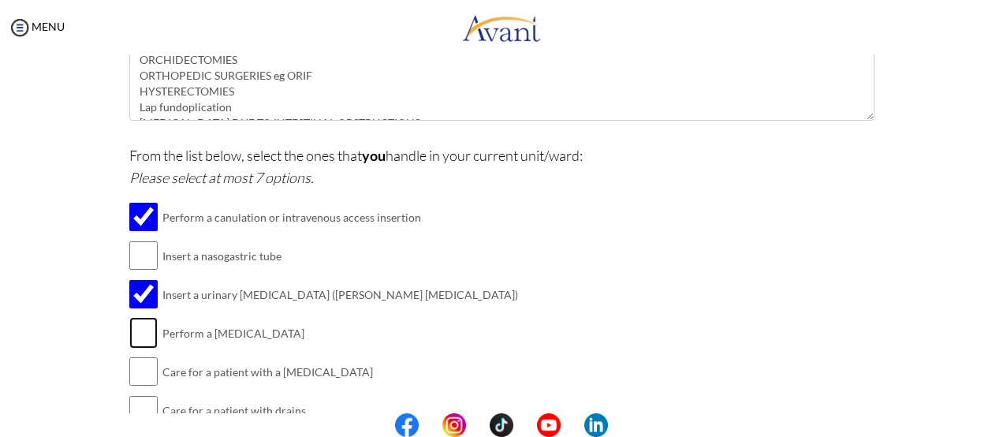
checkbox input "true"
click at [136, 368] on input "checkbox" at bounding box center [143, 372] width 28 height 32
checkbox input "true"
click at [996, 422] on center at bounding box center [501, 425] width 1003 height 24
click at [998, 418] on center at bounding box center [501, 425] width 1003 height 24
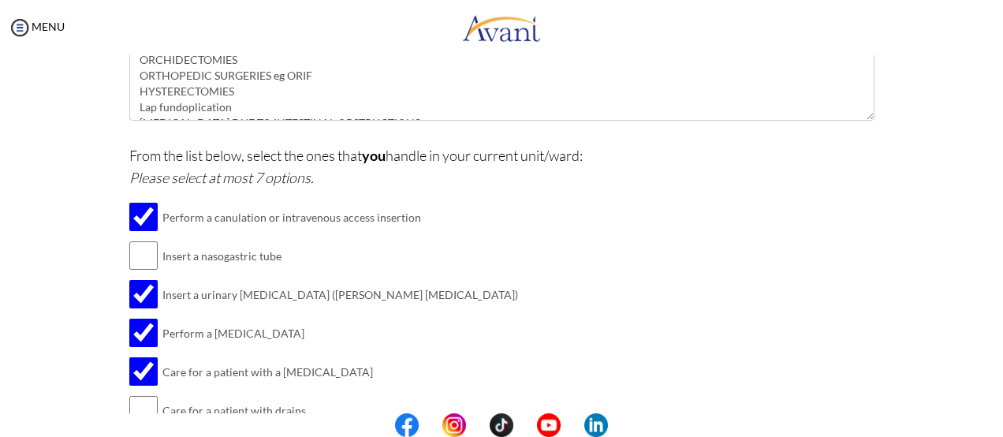
click at [998, 418] on center at bounding box center [501, 425] width 1003 height 24
click at [140, 250] on input "checkbox" at bounding box center [143, 256] width 28 height 32
checkbox input "true"
click at [728, 326] on div "From the list below, select the ones that you handle in your current unit/[PERS…" at bounding box center [501, 333] width 745 height 378
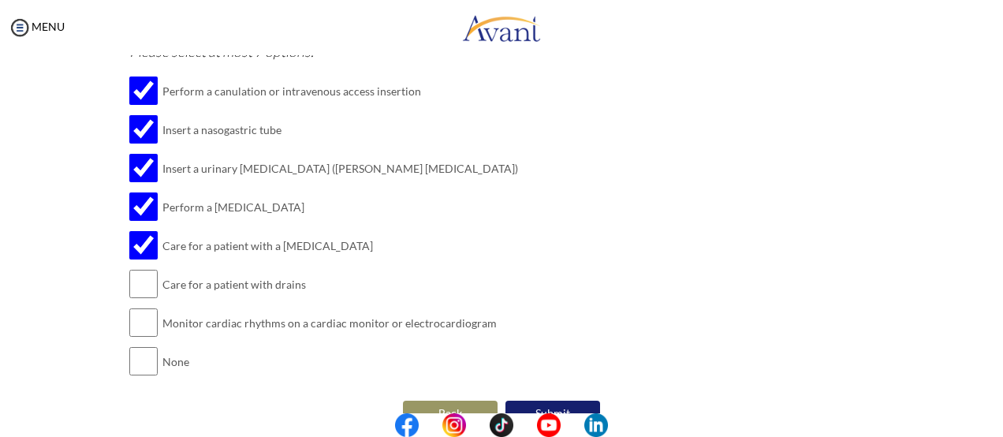
scroll to position [505, 0]
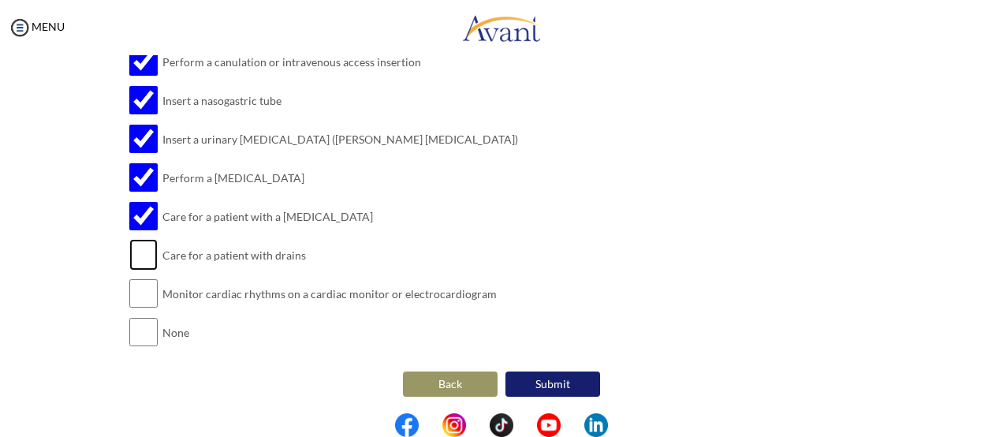
click at [147, 255] on input "checkbox" at bounding box center [143, 255] width 28 height 32
checkbox input "true"
click at [136, 291] on input "checkbox" at bounding box center [143, 293] width 28 height 32
checkbox input "true"
click at [571, 382] on button "Submit" at bounding box center [552, 383] width 95 height 25
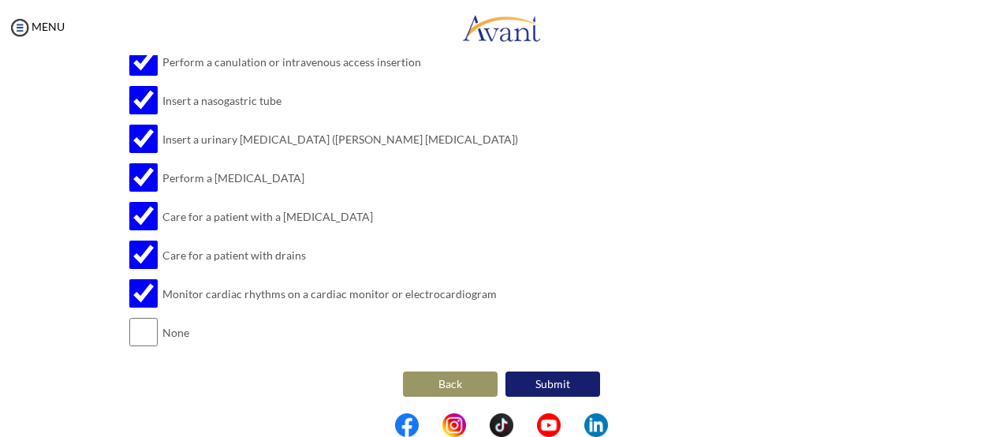
scroll to position [0, 0]
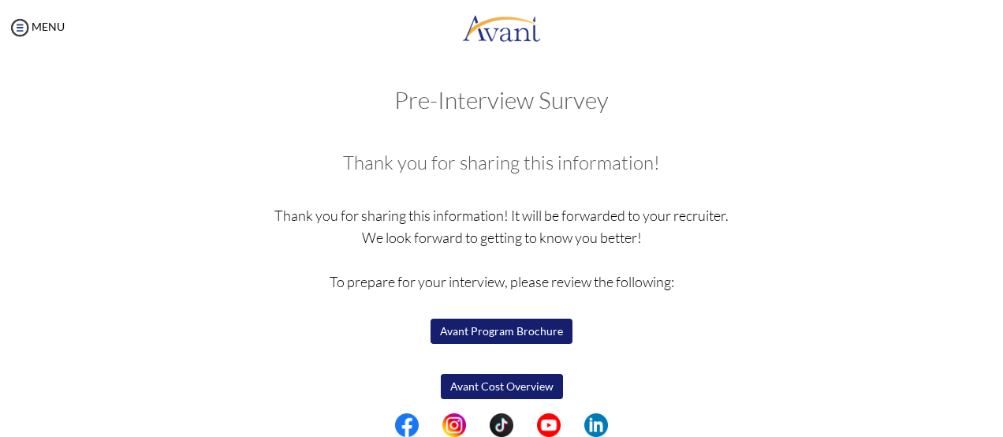
click at [668, 379] on p "Thank you for sharing this information! It will be forwarded to your recruiter.…" at bounding box center [501, 314] width 745 height 221
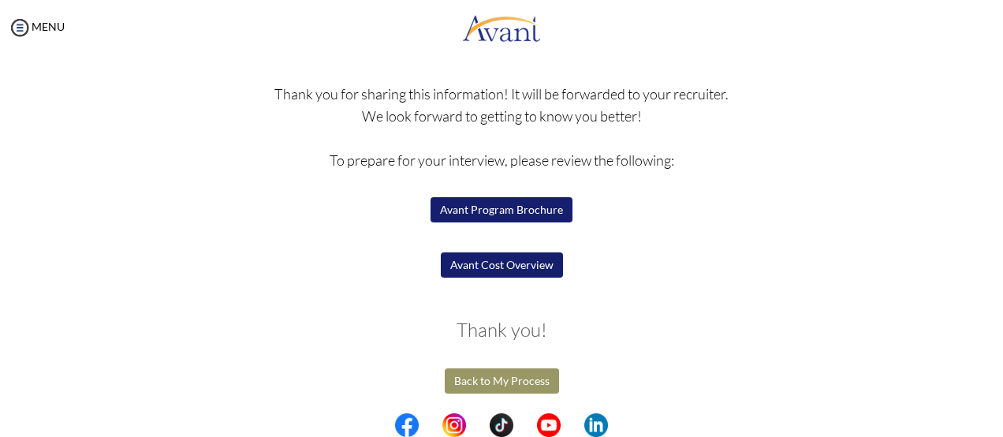
scroll to position [90, 0]
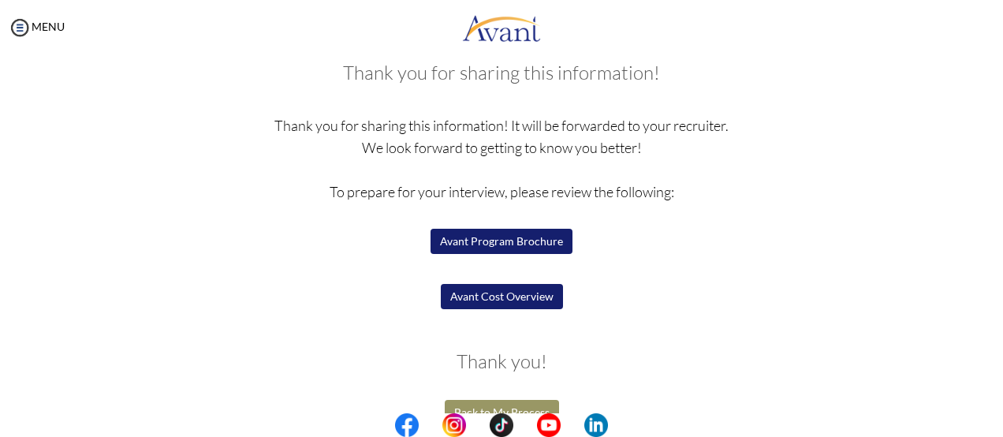
click at [487, 249] on button "Avant Program Brochure" at bounding box center [501, 241] width 142 height 25
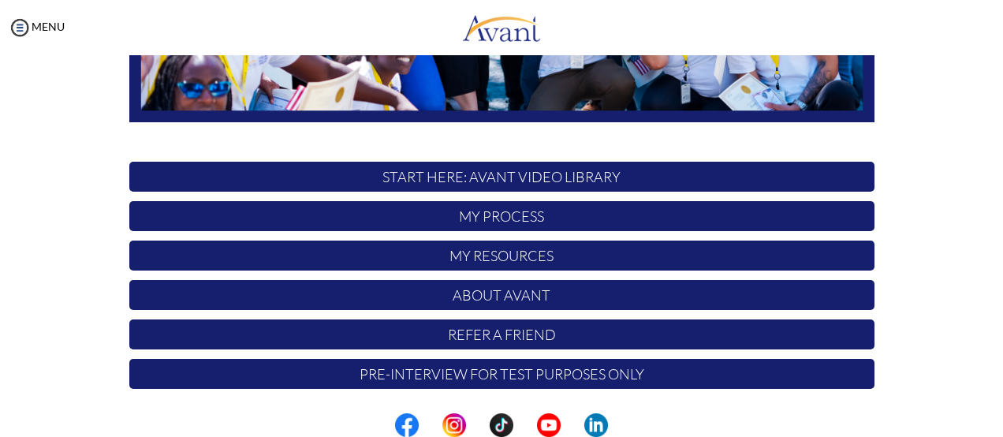
scroll to position [439, 0]
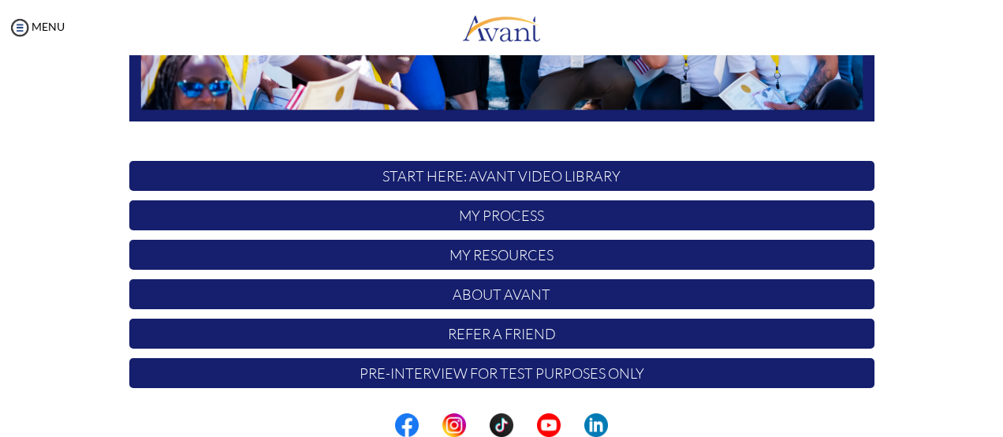
click at [468, 217] on p "My Process" at bounding box center [501, 215] width 745 height 30
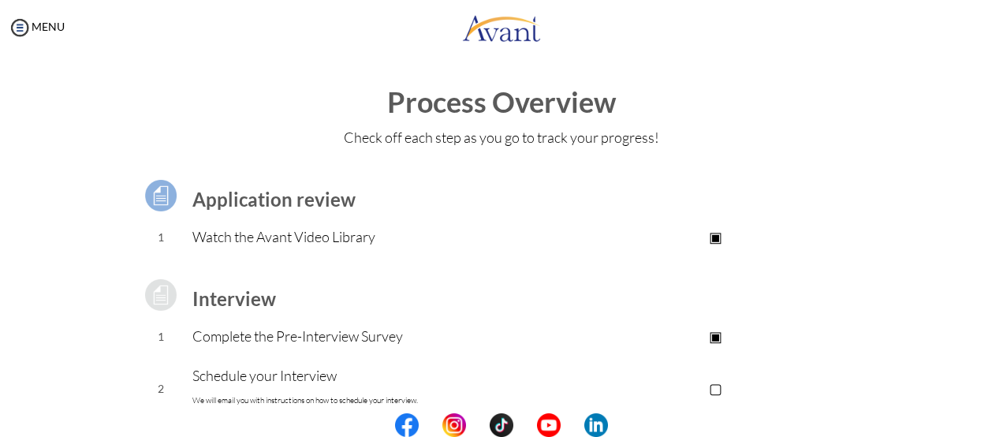
scroll to position [280, 0]
